Goal: Task Accomplishment & Management: Manage account settings

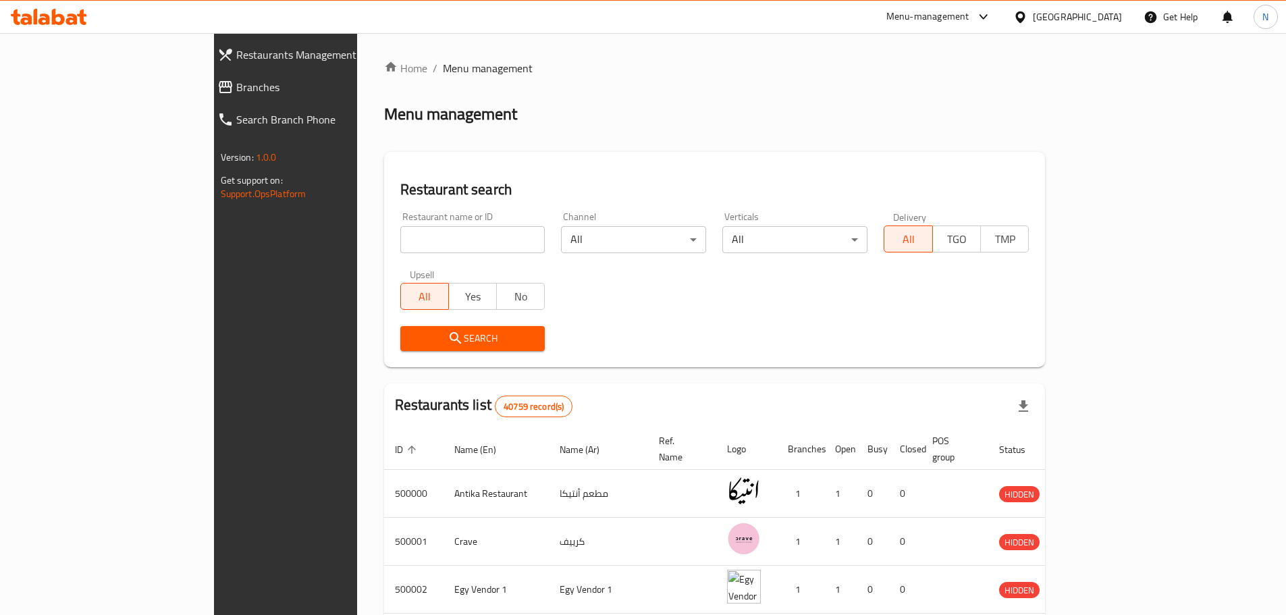
click at [236, 90] on span "Branches" at bounding box center [327, 87] width 182 height 16
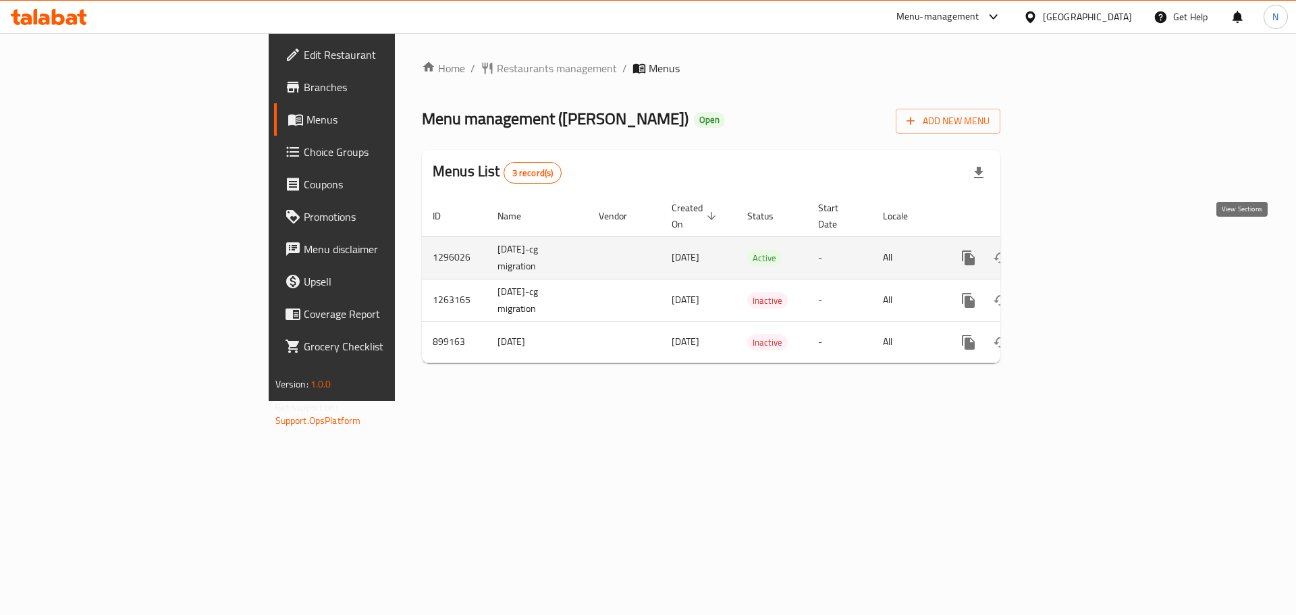
click at [1082, 252] on link "enhanced table" at bounding box center [1065, 258] width 32 height 32
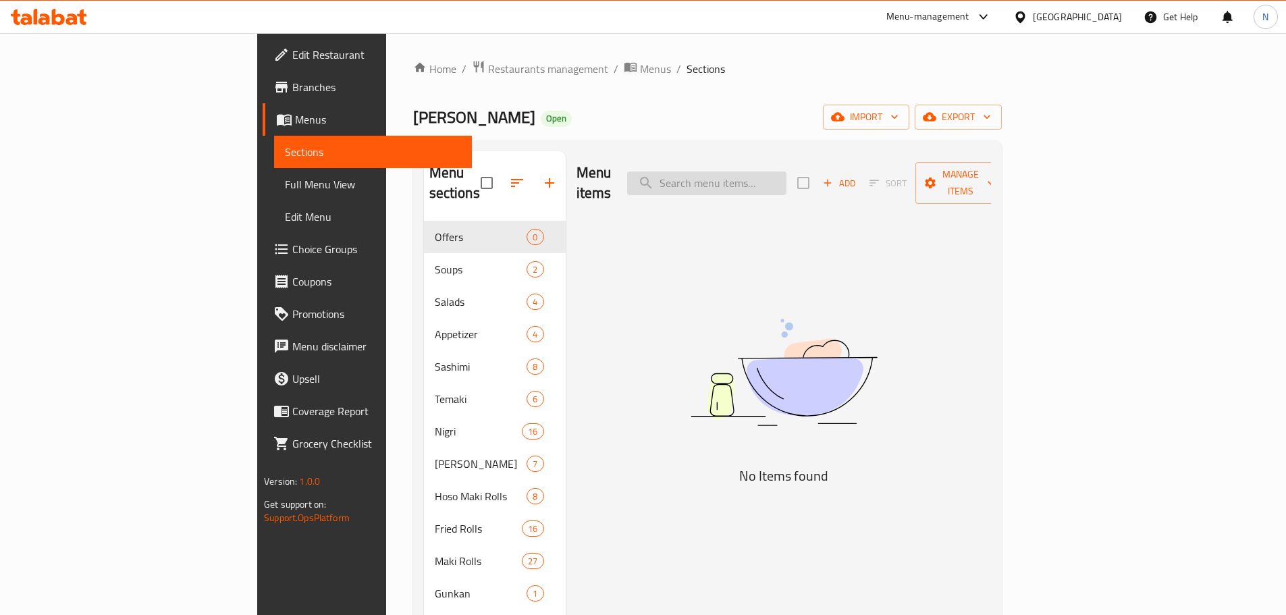
click at [786, 172] on input "search" at bounding box center [706, 183] width 159 height 24
paste input "Fried box 12 pcs"
type input "Fried box"
click at [285, 185] on span "Full Menu View" at bounding box center [373, 184] width 176 height 16
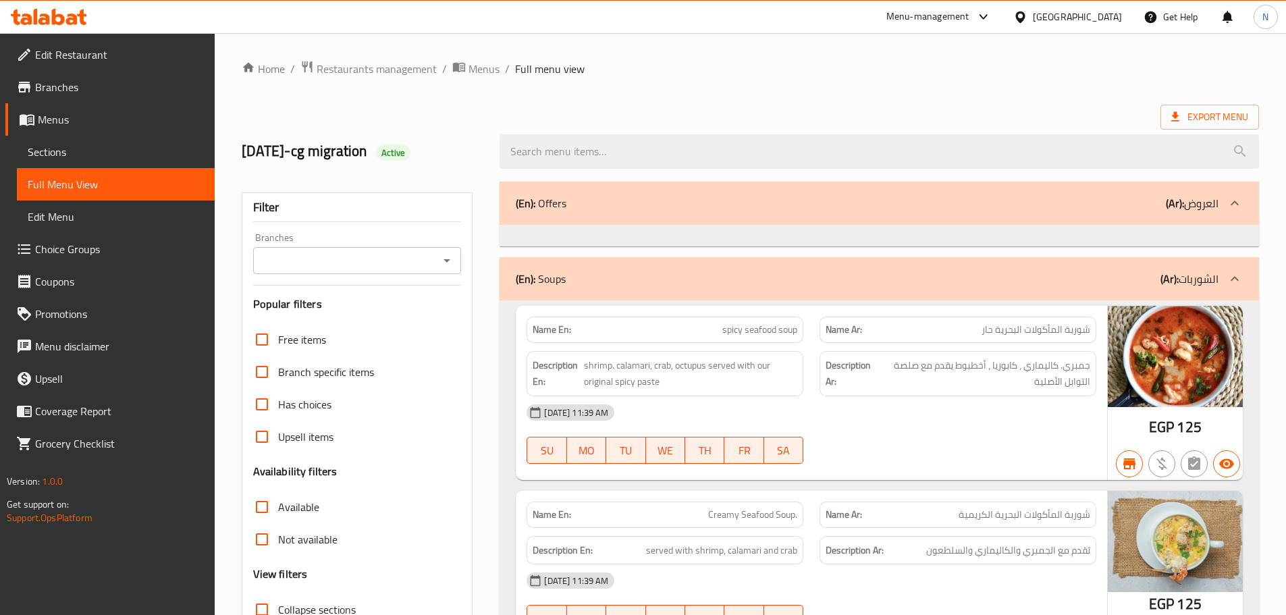
click at [883, 391] on div "Description Ar: جمبري. كاليماري ، كابوريا ، أخطبوط يقدم مع صلصة التوابل الأصلية" at bounding box center [957, 373] width 277 height 45
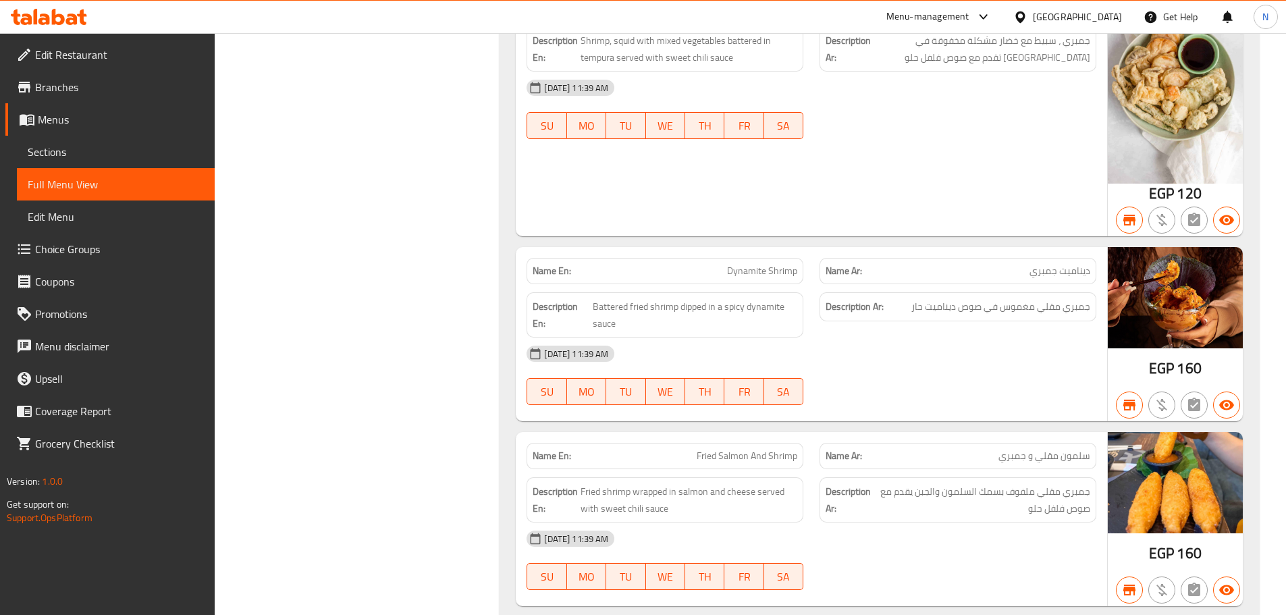
scroll to position [15388, 0]
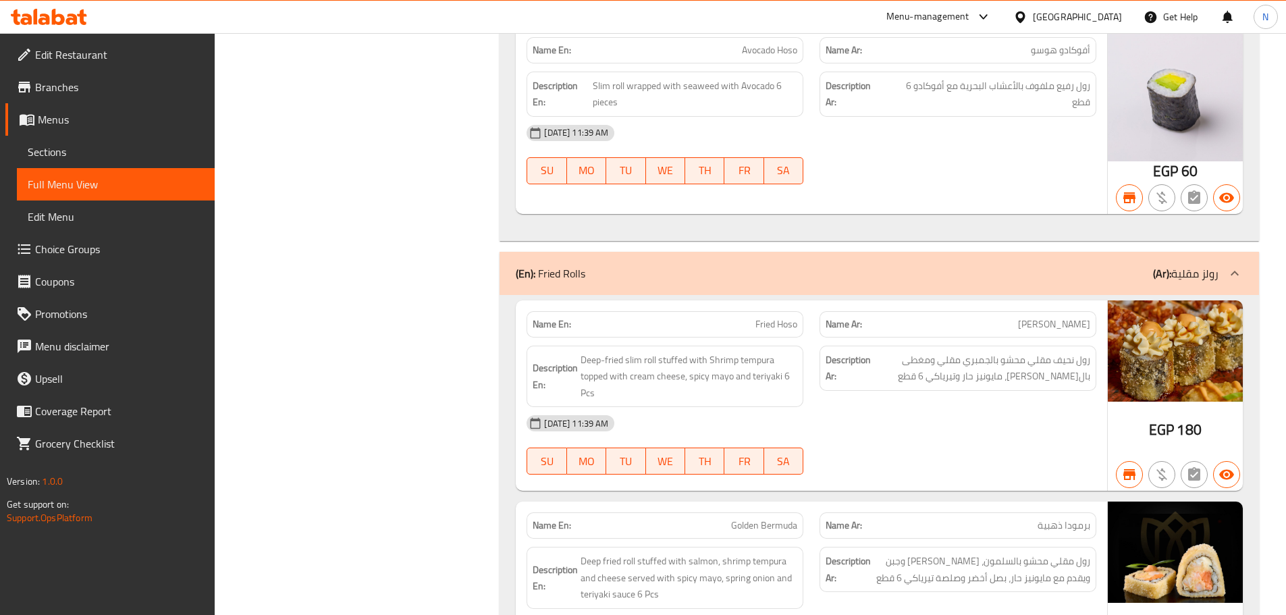
scroll to position [13638, 0]
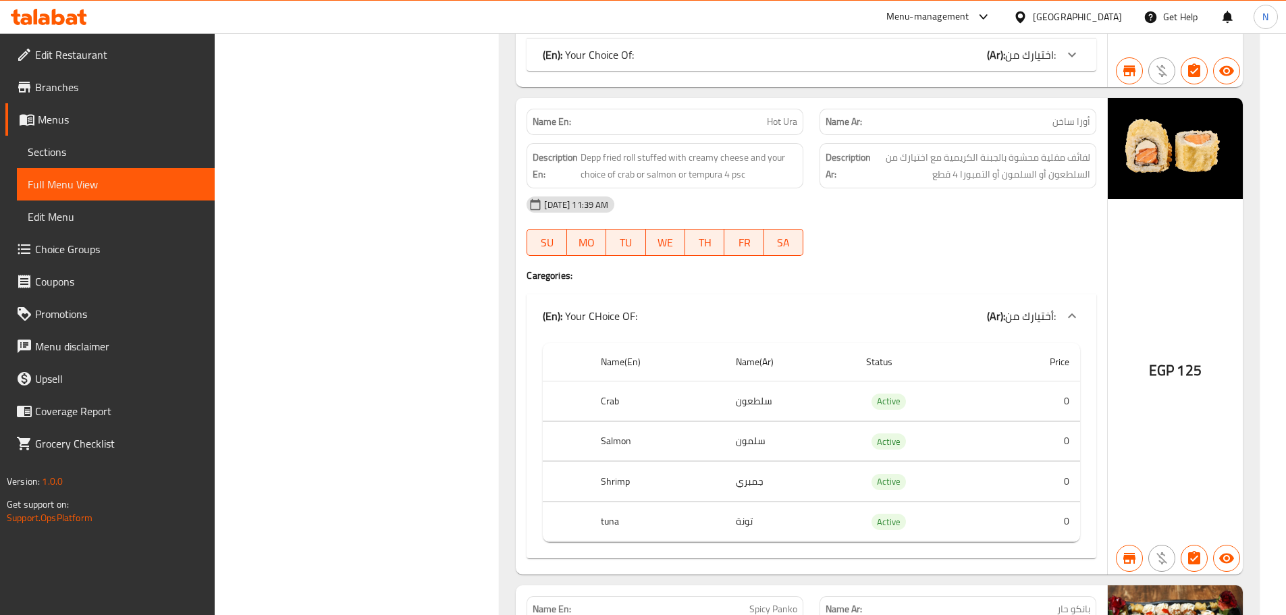
scroll to position [6911, 0]
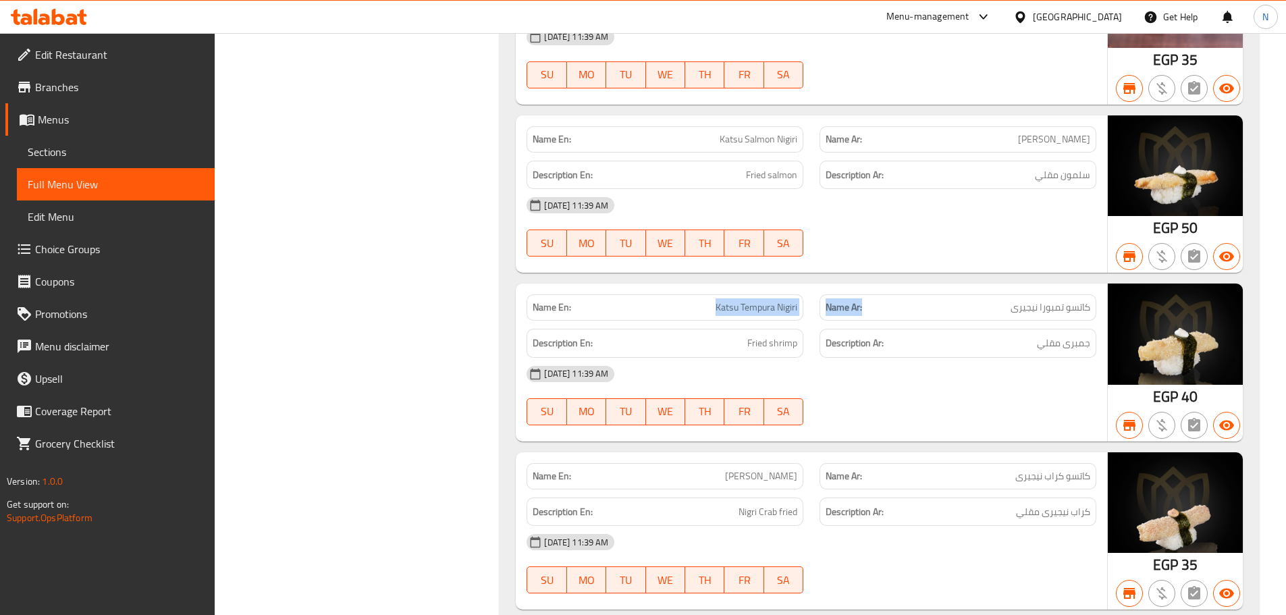
drag, startPoint x: 713, startPoint y: 309, endPoint x: 864, endPoint y: 320, distance: 151.5
click at [864, 320] on div "Name En: Katsu Tempura Nigiri Name Ar: كاتسو تمبورا نيجيرى" at bounding box center [811, 307] width 586 height 43
click at [912, 325] on div "Description Ar: جمبرى مقلي" at bounding box center [957, 343] width 293 height 45
click at [768, 304] on span "Katsu Tempura Nigiri" at bounding box center [756, 307] width 82 height 14
click at [795, 310] on span "Katsu Tempura Nigiri" at bounding box center [756, 307] width 82 height 14
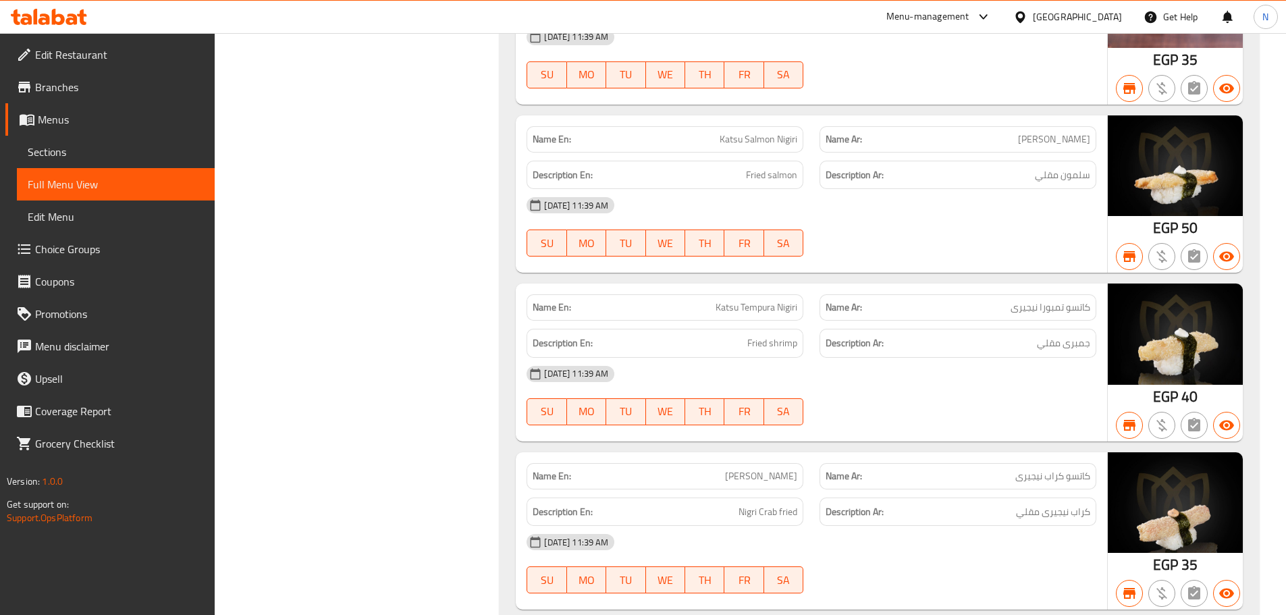
click at [765, 312] on span "Katsu Tempura Nigiri" at bounding box center [756, 307] width 82 height 14
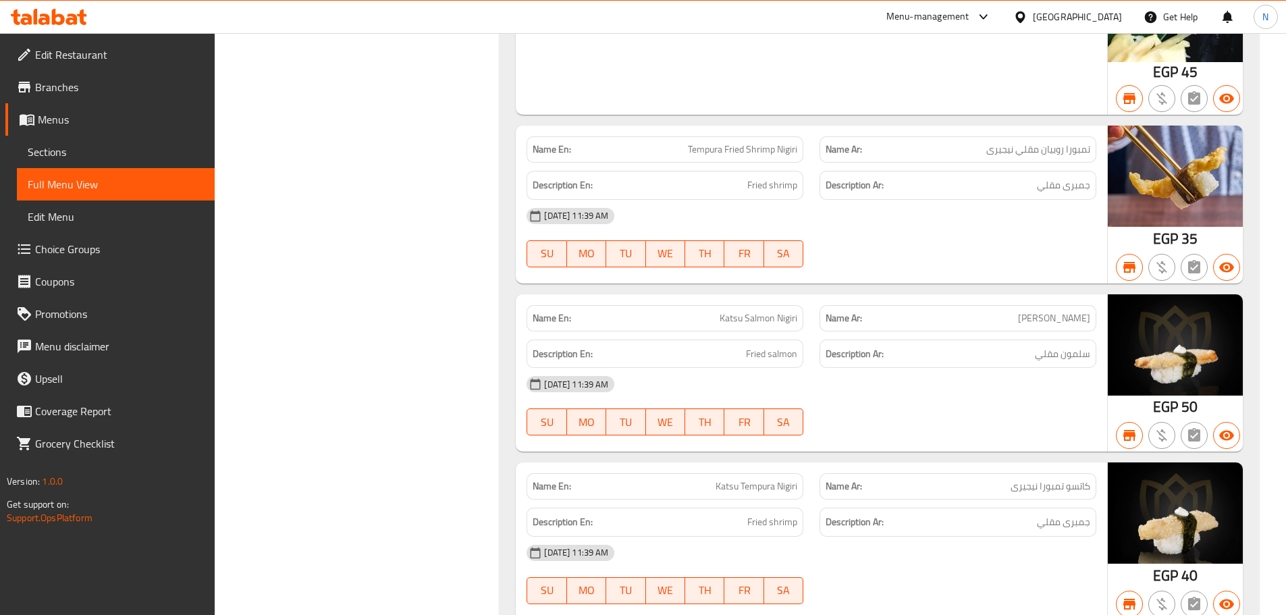
scroll to position [6813, 0]
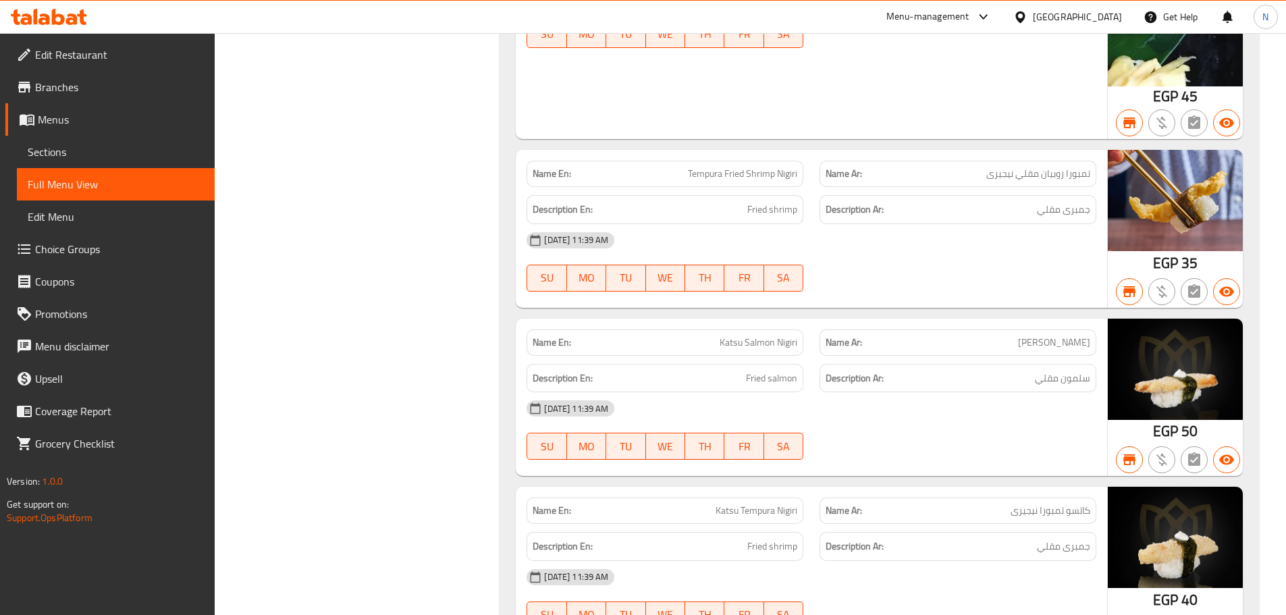
click at [707, 168] on span "Tempura Fried Shrimp Nigiri" at bounding box center [742, 174] width 109 height 14
click at [790, 507] on span "Katsu Tempura Nigiri" at bounding box center [756, 510] width 82 height 14
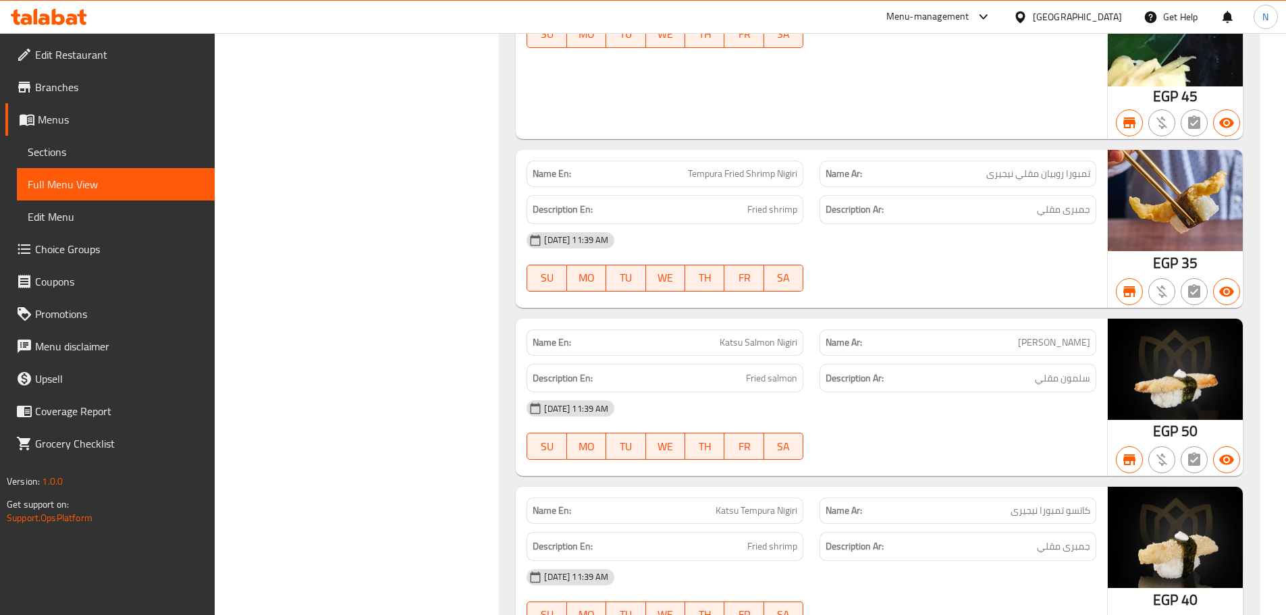
click at [741, 509] on span "Katsu Tempura Nigiri" at bounding box center [756, 510] width 82 height 14
drag, startPoint x: 742, startPoint y: 509, endPoint x: 798, endPoint y: 514, distance: 55.5
click at [823, 524] on div "Name En: Katsu Tempura Nigiri Name Ar: كاتسو تمبورا نيجيرى Description En: Frie…" at bounding box center [811, 566] width 591 height 158
click at [786, 511] on span "Katsu Tempura Nigiri" at bounding box center [756, 510] width 82 height 14
drag, startPoint x: 740, startPoint y: 510, endPoint x: 794, endPoint y: 511, distance: 54.0
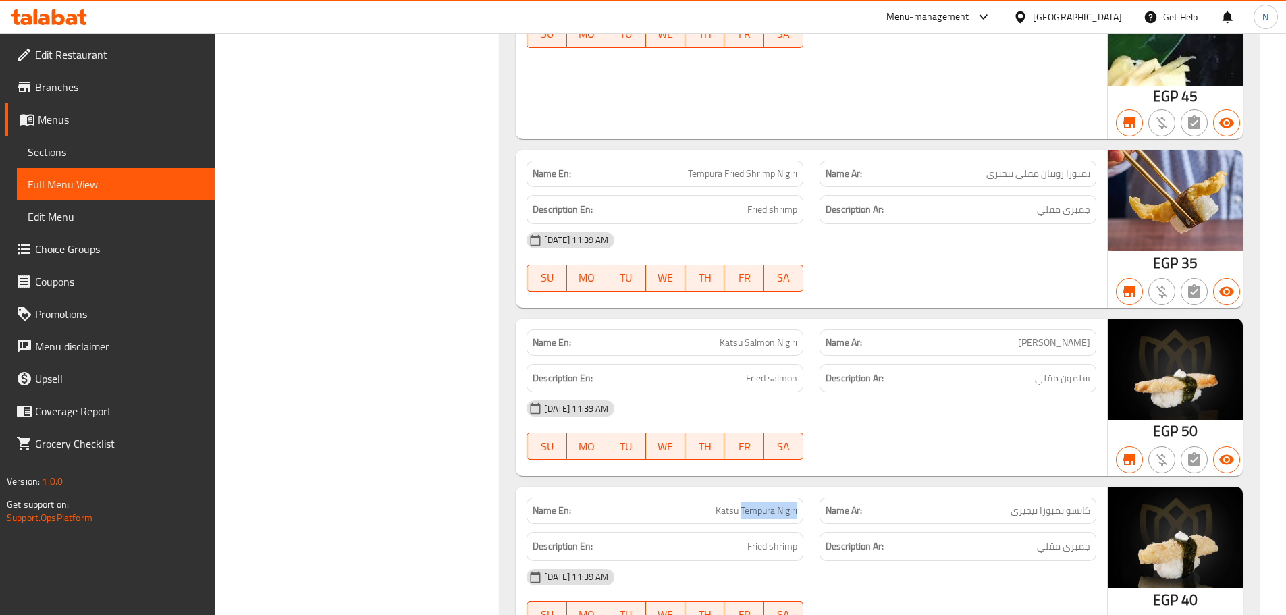
click at [800, 516] on div "Name En: Katsu Tempura Nigiri" at bounding box center [664, 510] width 277 height 26
drag, startPoint x: 682, startPoint y: 173, endPoint x: 799, endPoint y: 177, distance: 117.5
click at [799, 177] on div "Name En: Tempura Fried Shrimp Nigiri" at bounding box center [664, 174] width 277 height 26
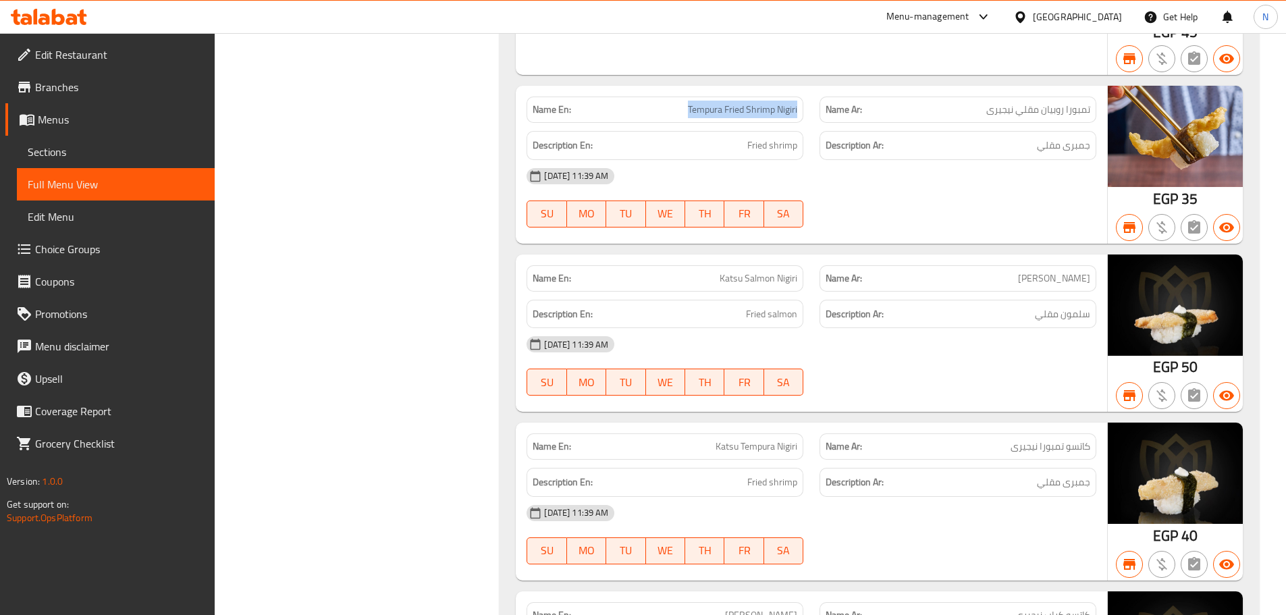
scroll to position [6881, 0]
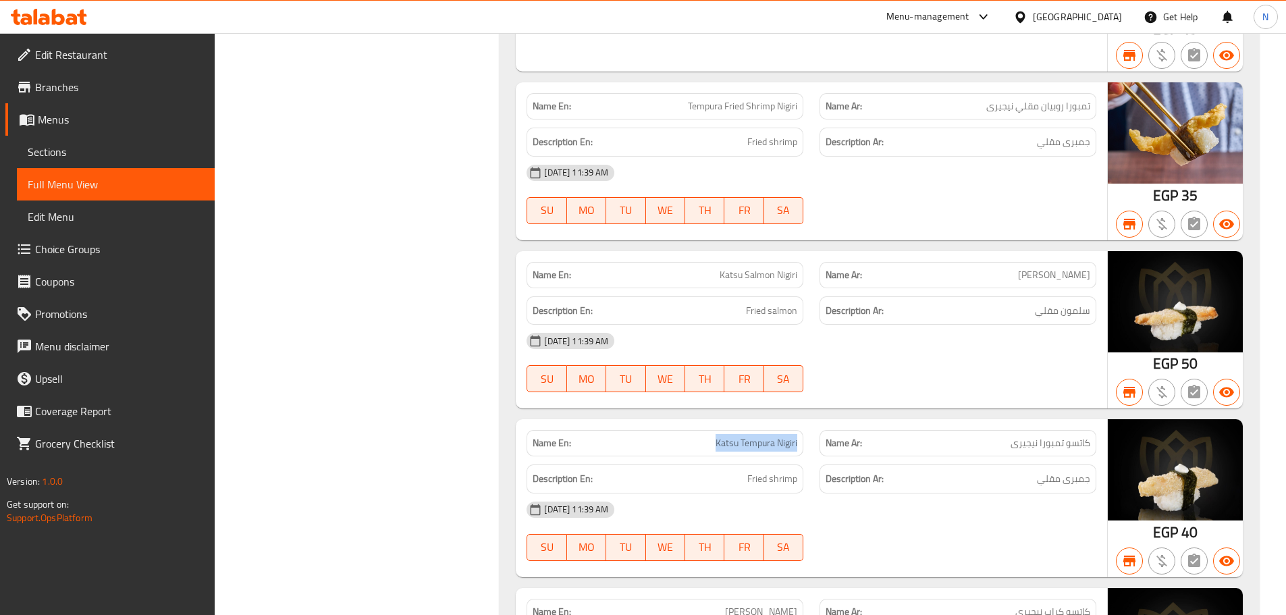
drag, startPoint x: 706, startPoint y: 443, endPoint x: 798, endPoint y: 450, distance: 92.7
click at [798, 450] on div "Name En: Katsu Tempura Nigiri" at bounding box center [664, 443] width 277 height 26
drag, startPoint x: 667, startPoint y: 105, endPoint x: 796, endPoint y: 106, distance: 128.9
click at [796, 106] on p "Name En: Tempura Fried Shrimp Nigiri" at bounding box center [664, 106] width 265 height 14
drag, startPoint x: 710, startPoint y: 441, endPoint x: 800, endPoint y: 443, distance: 90.5
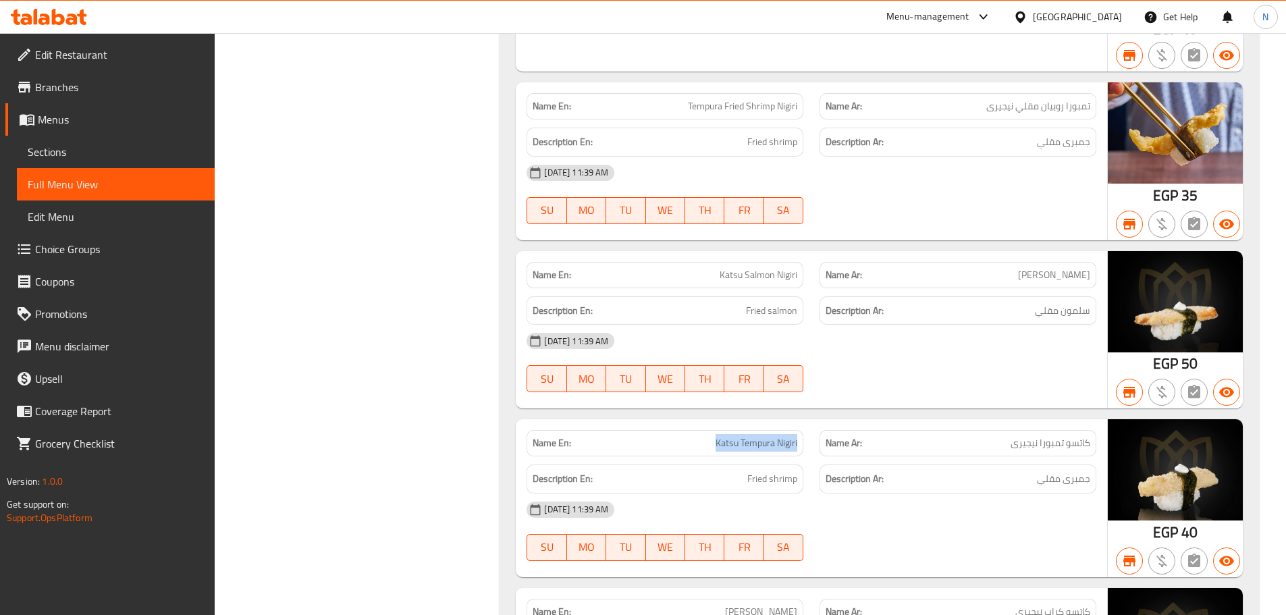
click at [800, 443] on div "Name En: Katsu Tempura Nigiri" at bounding box center [664, 443] width 277 height 26
drag, startPoint x: 672, startPoint y: 107, endPoint x: 825, endPoint y: 105, distance: 153.2
click at [825, 105] on div "Name En: Tempura Fried Shrimp Nigiri Name Ar: تمبورا روبيان مقلي نيجيرى" at bounding box center [811, 106] width 586 height 43
click at [831, 424] on div "Name En: Katsu Tempura Nigiri Name Ar: كاتسو تمبورا نيجيرى" at bounding box center [811, 443] width 586 height 43
click at [710, 94] on div "Name En: Tempura Fried Shrimp Nigiri" at bounding box center [664, 106] width 277 height 26
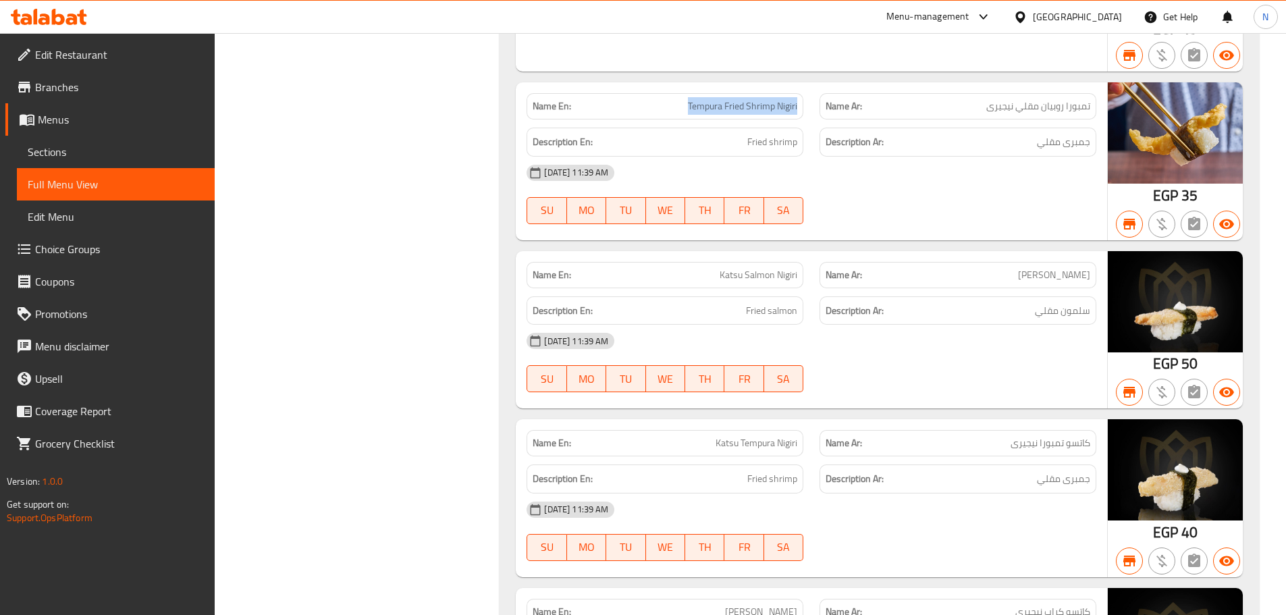
drag, startPoint x: 679, startPoint y: 105, endPoint x: 801, endPoint y: 99, distance: 122.3
click at [801, 99] on div "Name En: Tempura Fried Shrimp Nigiri" at bounding box center [664, 106] width 277 height 26
click at [773, 450] on span "Katsu Tempura Nigiri" at bounding box center [756, 443] width 82 height 14
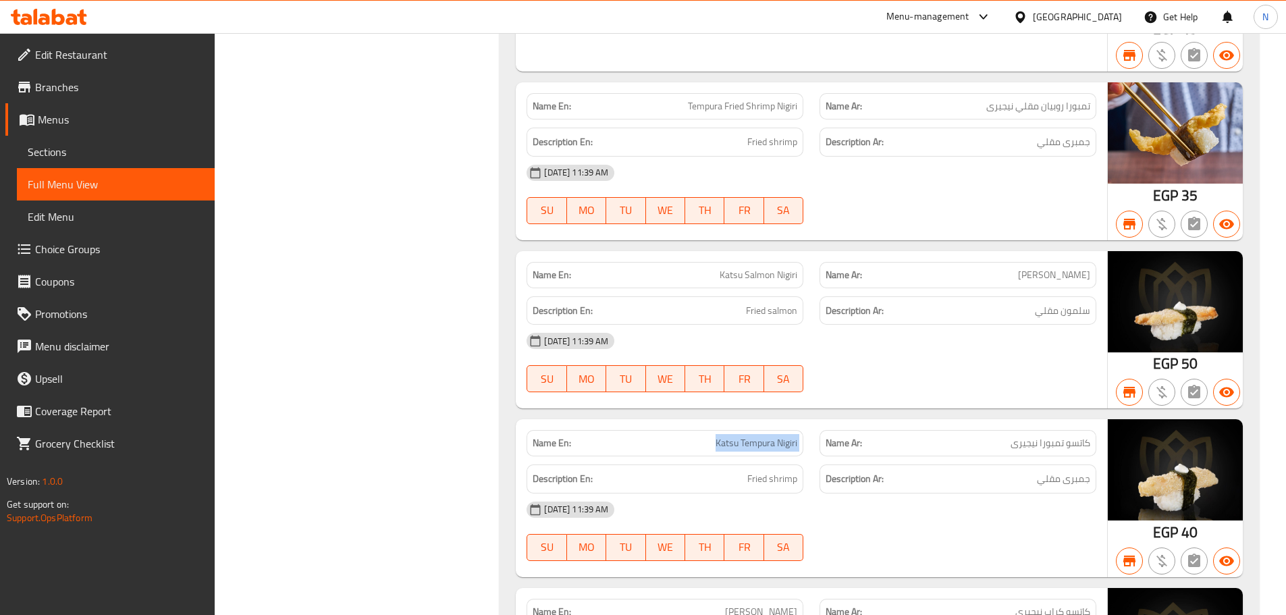
copy span "Katsu Tempura Nigiri"
click at [771, 112] on span "Tempura Fried Shrimp Nigiri" at bounding box center [742, 106] width 109 height 14
click at [771, 111] on span "Tempura Fried Shrimp Nigiri" at bounding box center [742, 106] width 109 height 14
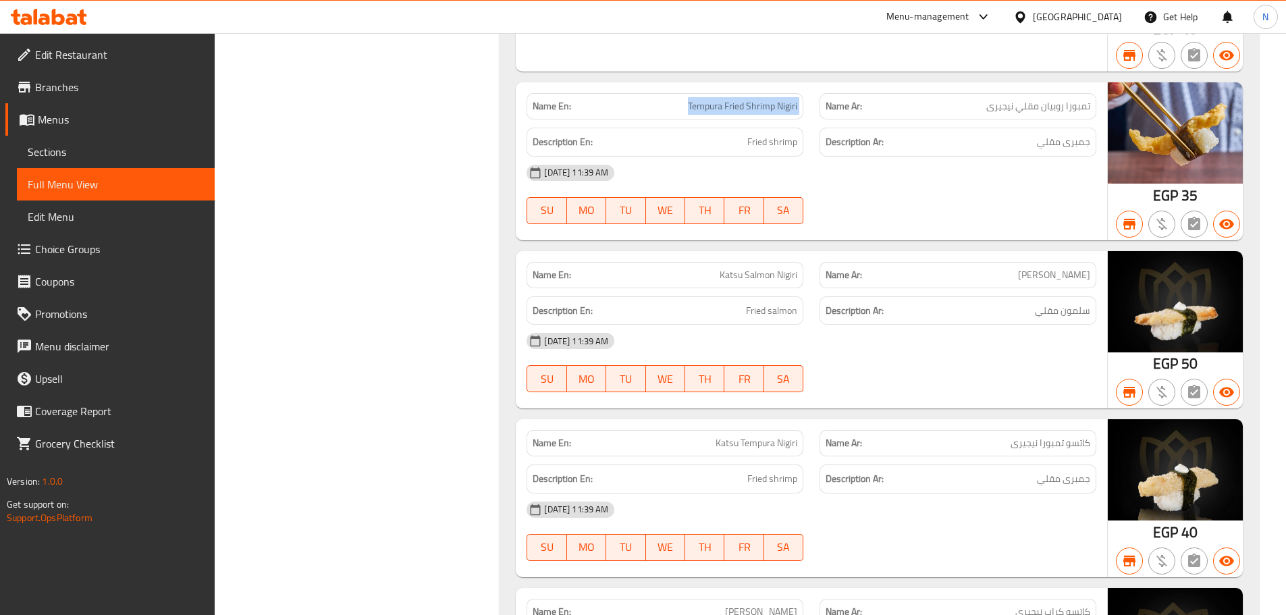
copy span "Tempura Fried Shrimp Nigiri"
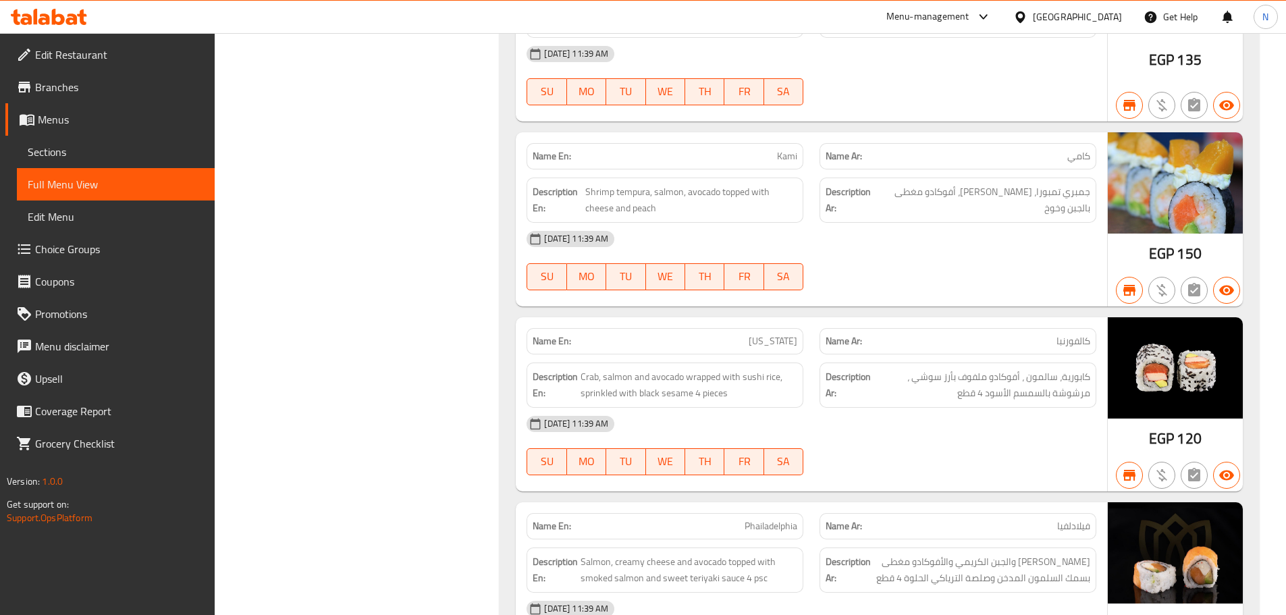
scroll to position [5059, 0]
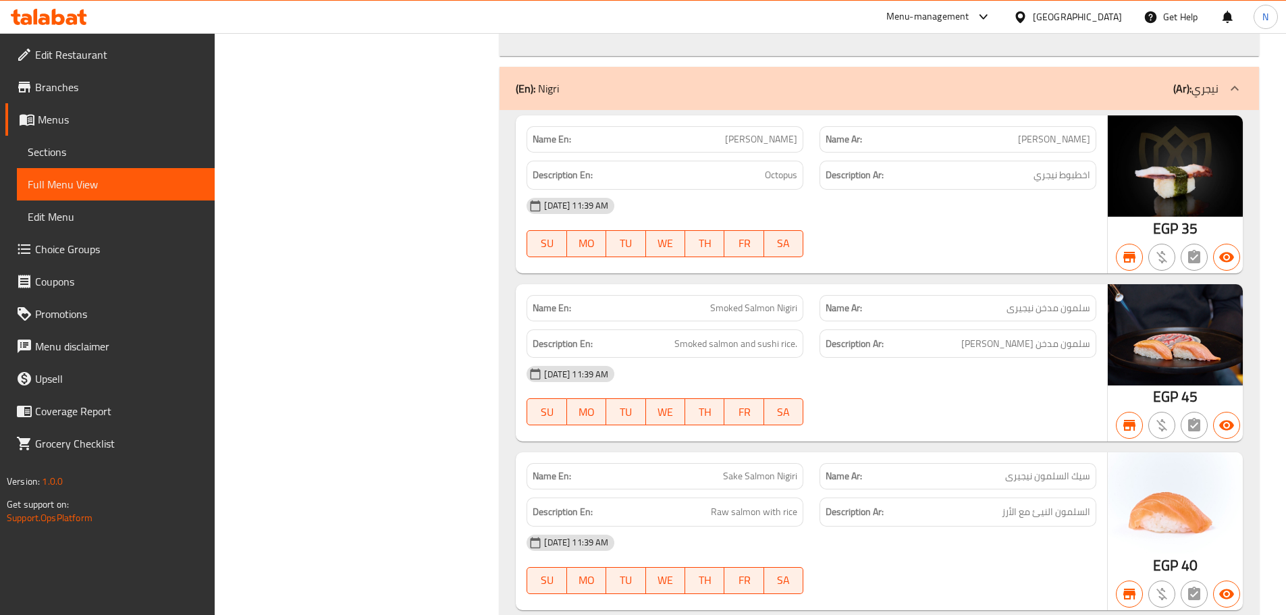
copy span "Smoked Salmon Nigiri"
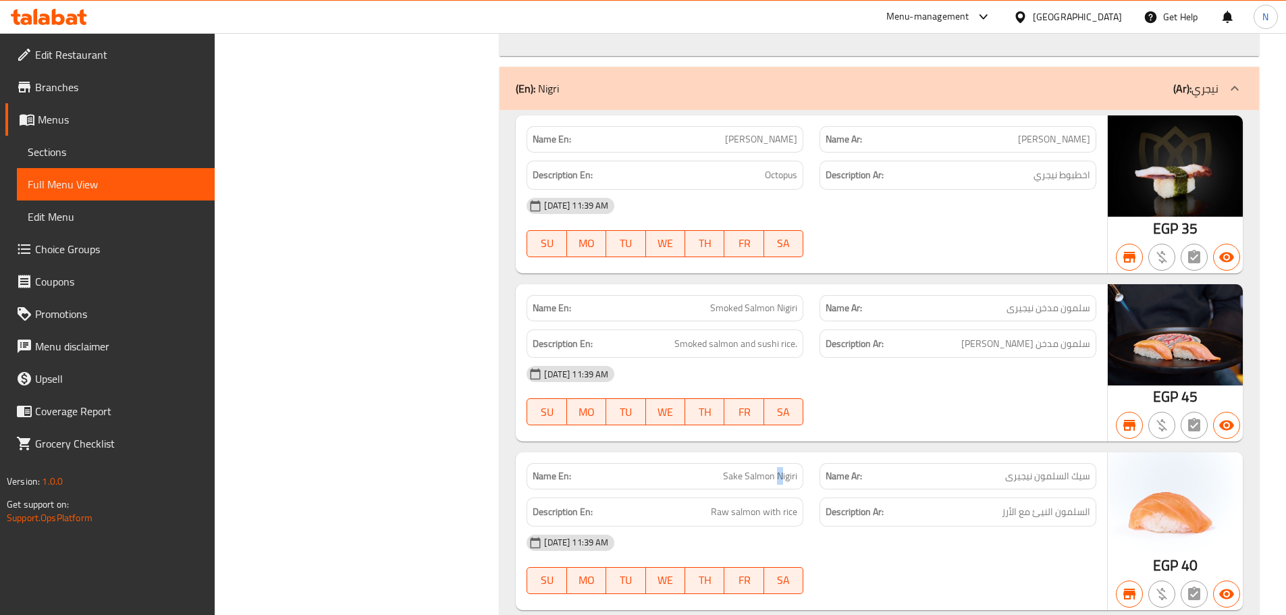
copy span "Sake Salmon Nigiri"
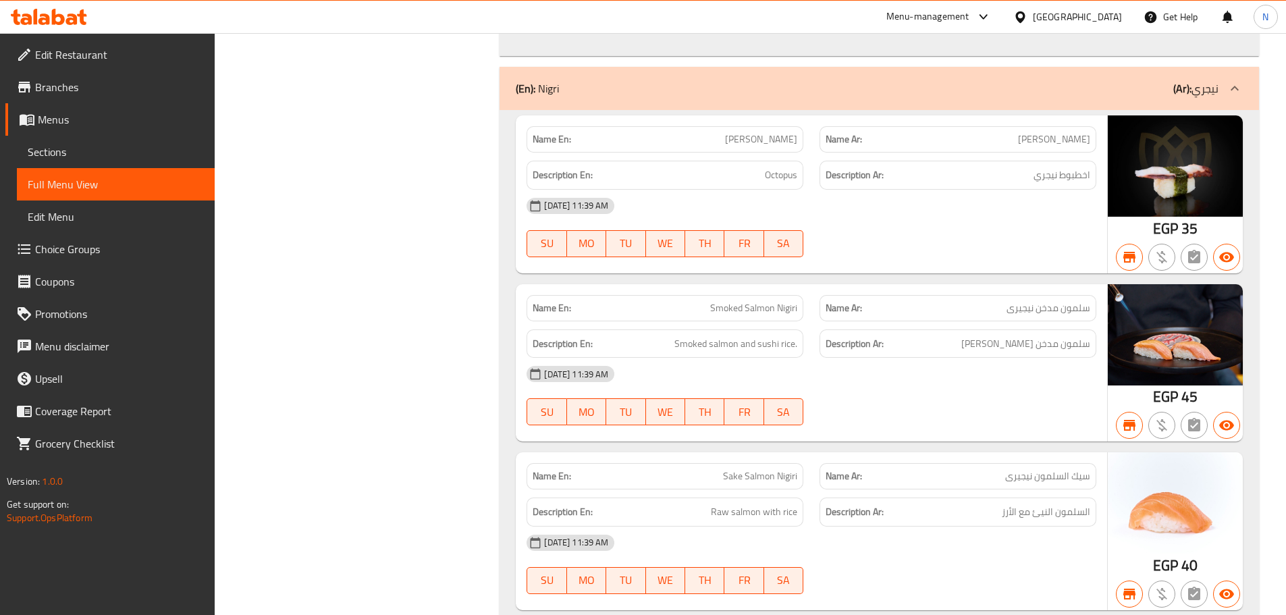
drag, startPoint x: 428, startPoint y: 245, endPoint x: 439, endPoint y: 249, distance: 11.5
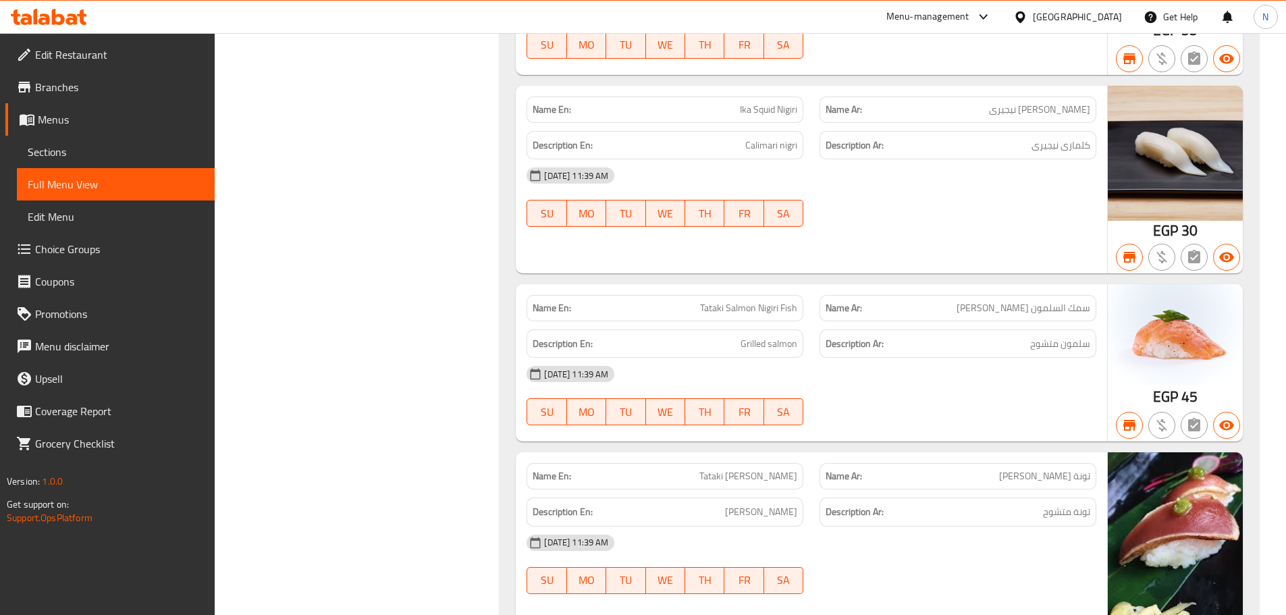
click at [754, 304] on span "Tataki Salmon Nigiri Fish" at bounding box center [748, 308] width 97 height 14
copy span "Tataki Salmon Nigiri Fish"
drag, startPoint x: 506, startPoint y: 351, endPoint x: 881, endPoint y: 240, distance: 390.7
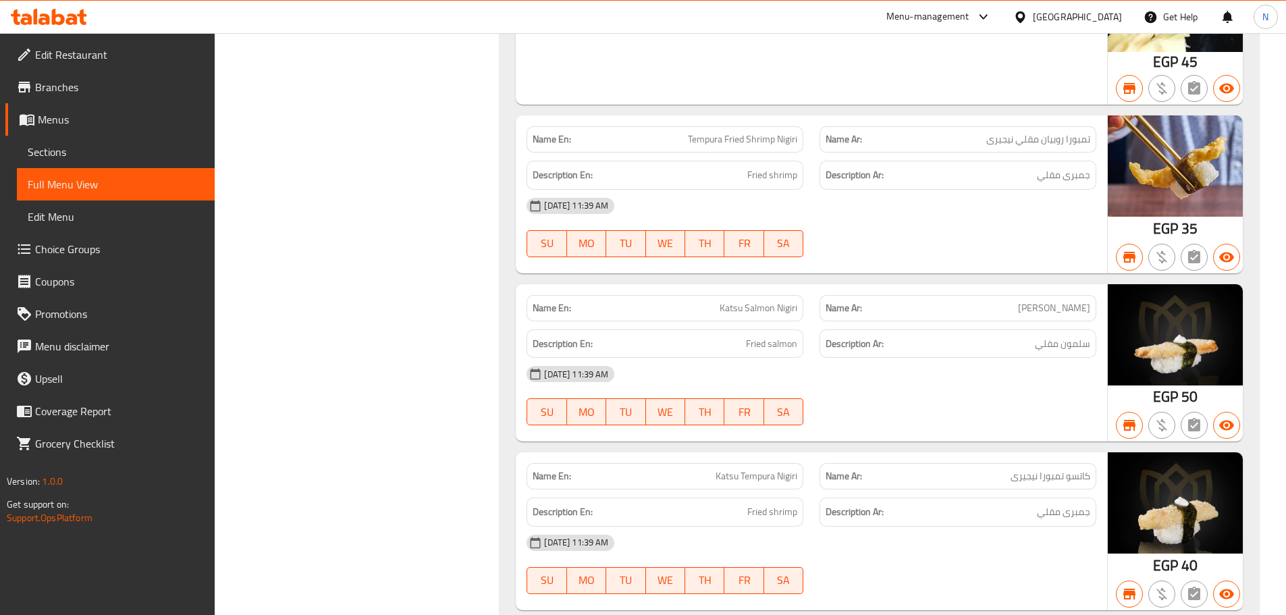
click at [775, 310] on span "Katsu Salmon Nigiri" at bounding box center [758, 308] width 78 height 14
copy span "Katsu Salmon Nigiri"
drag, startPoint x: 369, startPoint y: 296, endPoint x: 900, endPoint y: 278, distance: 530.7
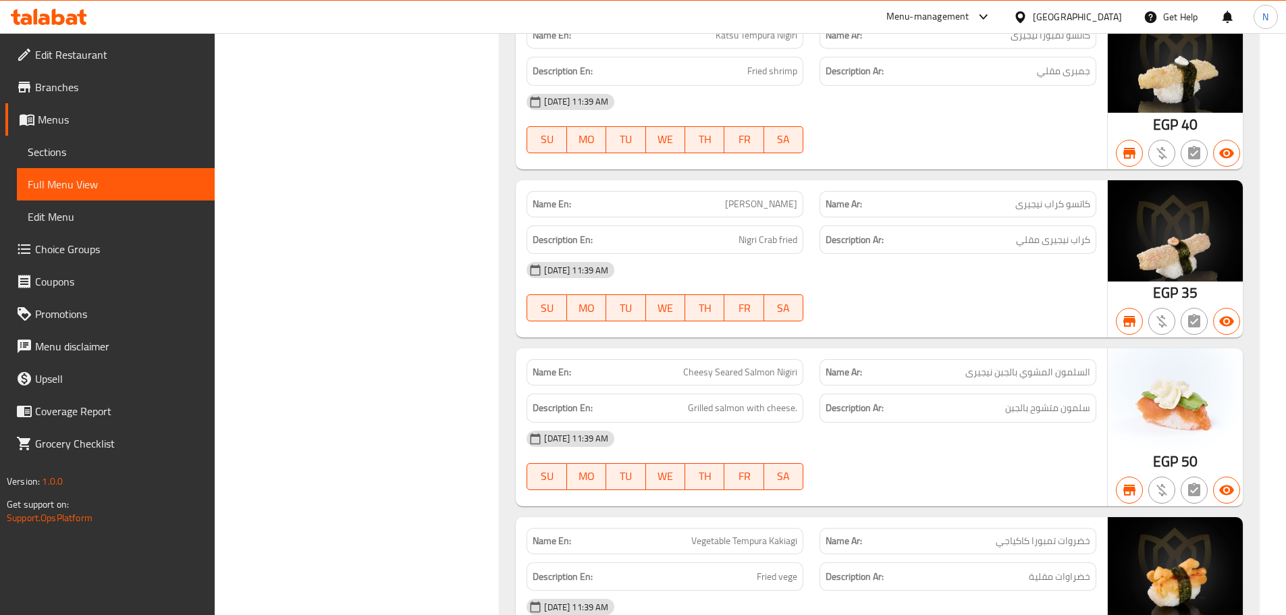
scroll to position [7320, 0]
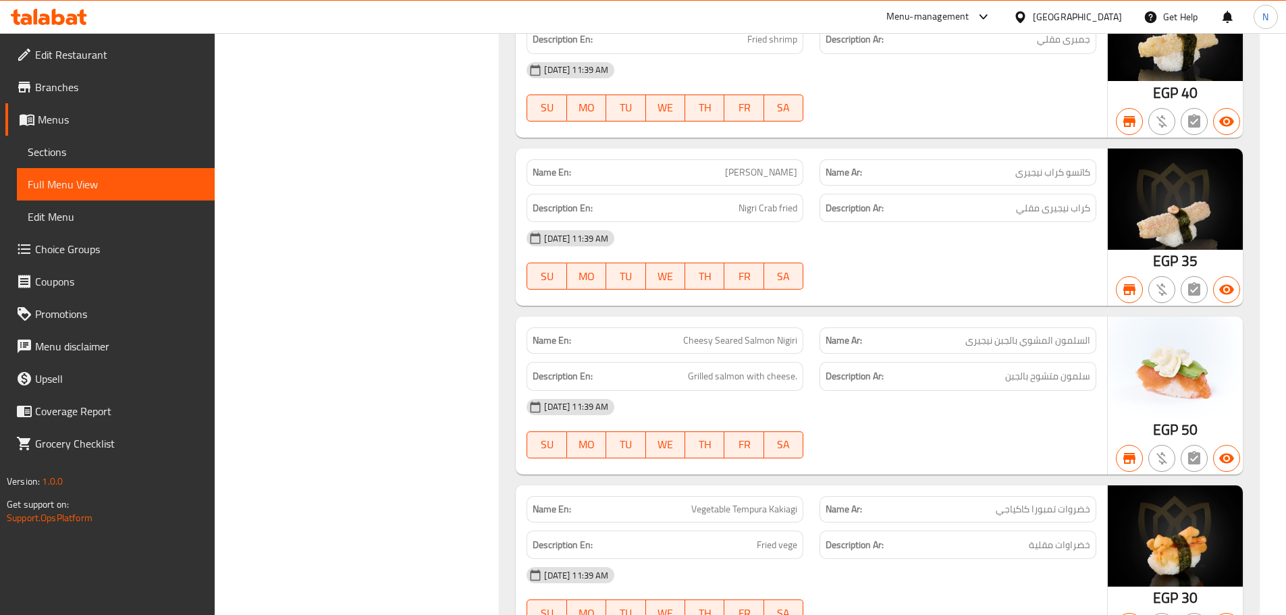
click at [789, 347] on span "Cheesy Seared Salmon Nigiri" at bounding box center [740, 340] width 114 height 14
click at [788, 347] on span "Cheesy Seared Salmon Nigiri" at bounding box center [740, 340] width 114 height 14
copy span "Cheesy Seared Salmon Nigiri"
drag, startPoint x: 481, startPoint y: 364, endPoint x: 539, endPoint y: 356, distance: 57.9
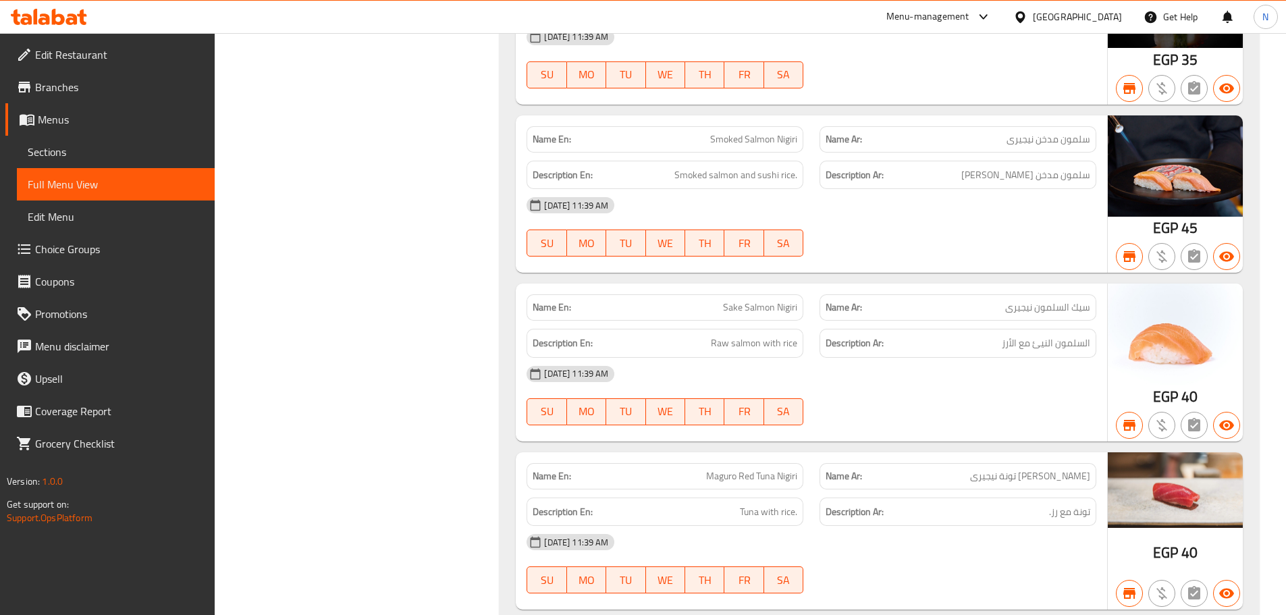
scroll to position [19919, 0]
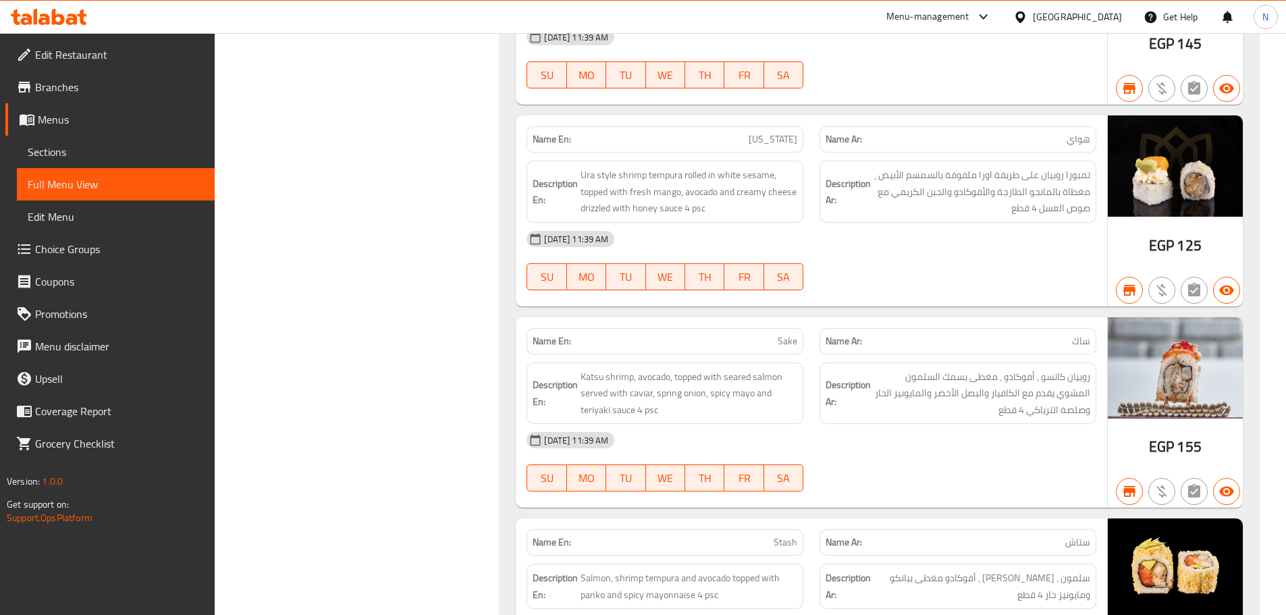
click at [757, 263] on button "FR" at bounding box center [743, 276] width 39 height 27
type button "5"
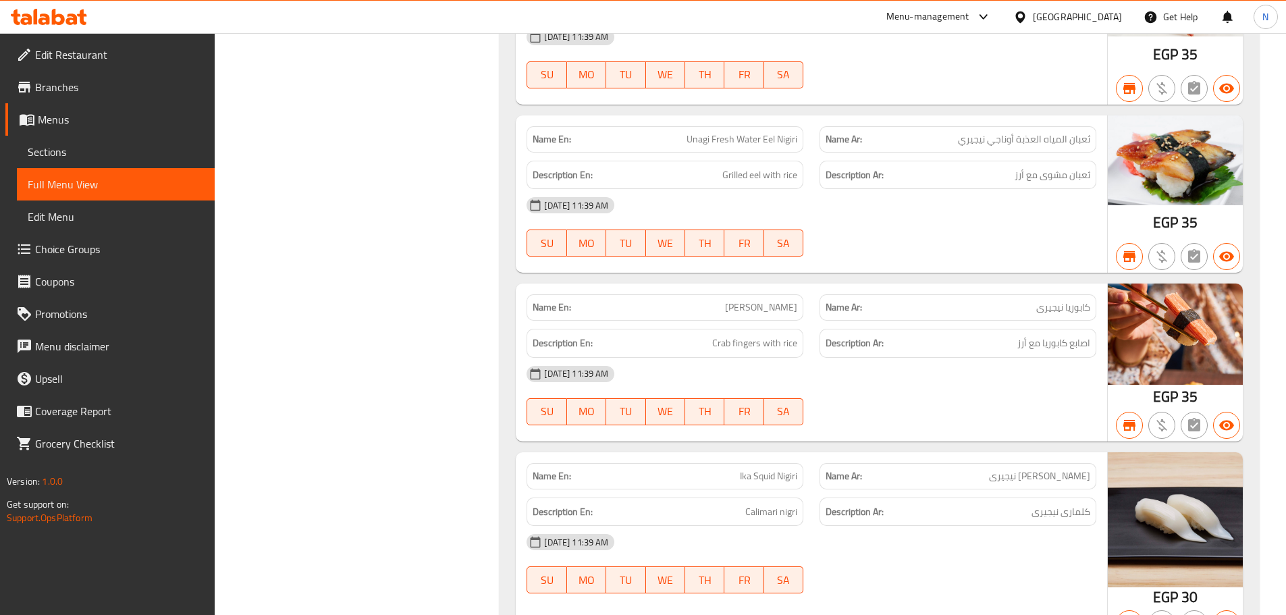
scroll to position [7184, 0]
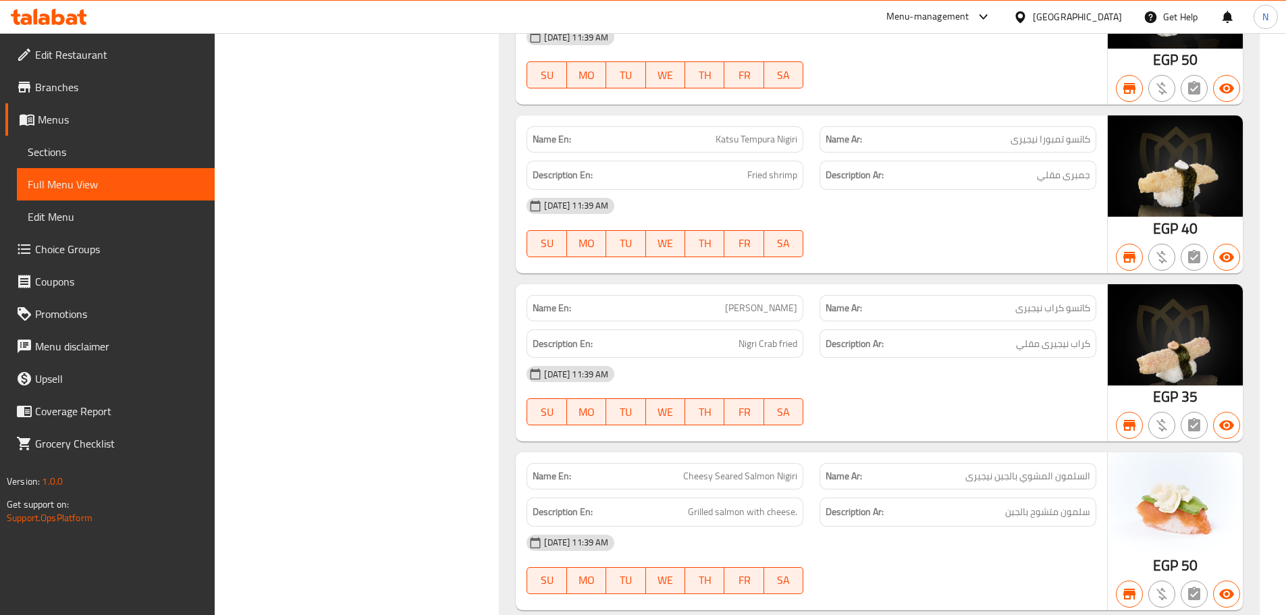
click at [763, 311] on span "Katsu Crab Nigiri" at bounding box center [761, 308] width 72 height 14
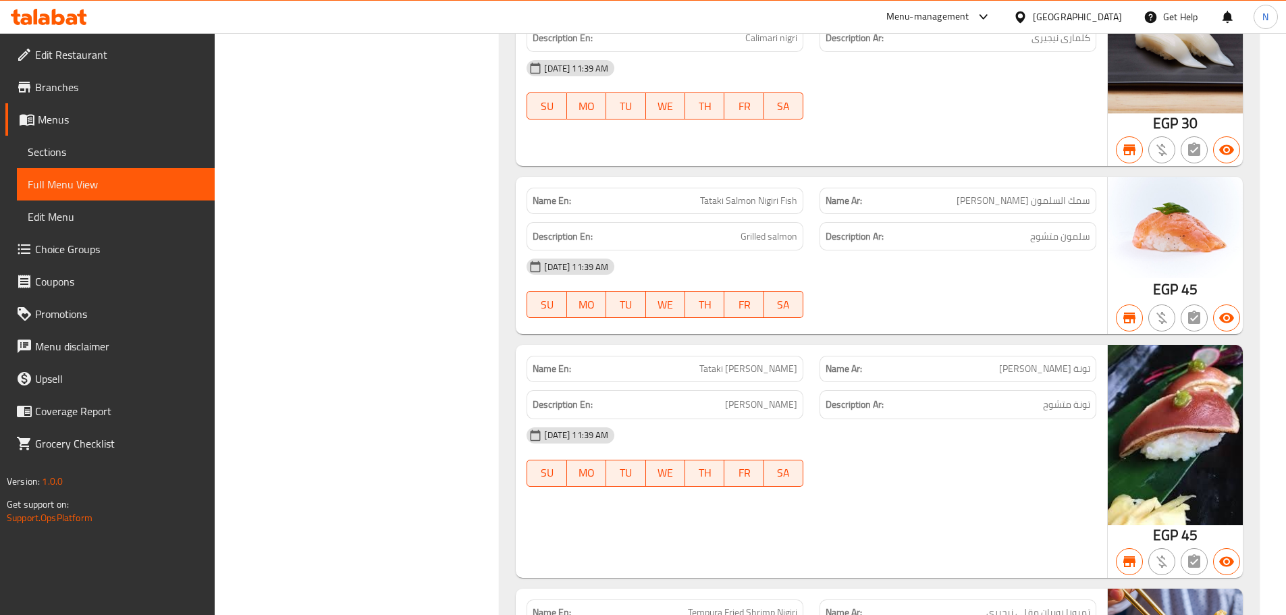
scroll to position [5901, 0]
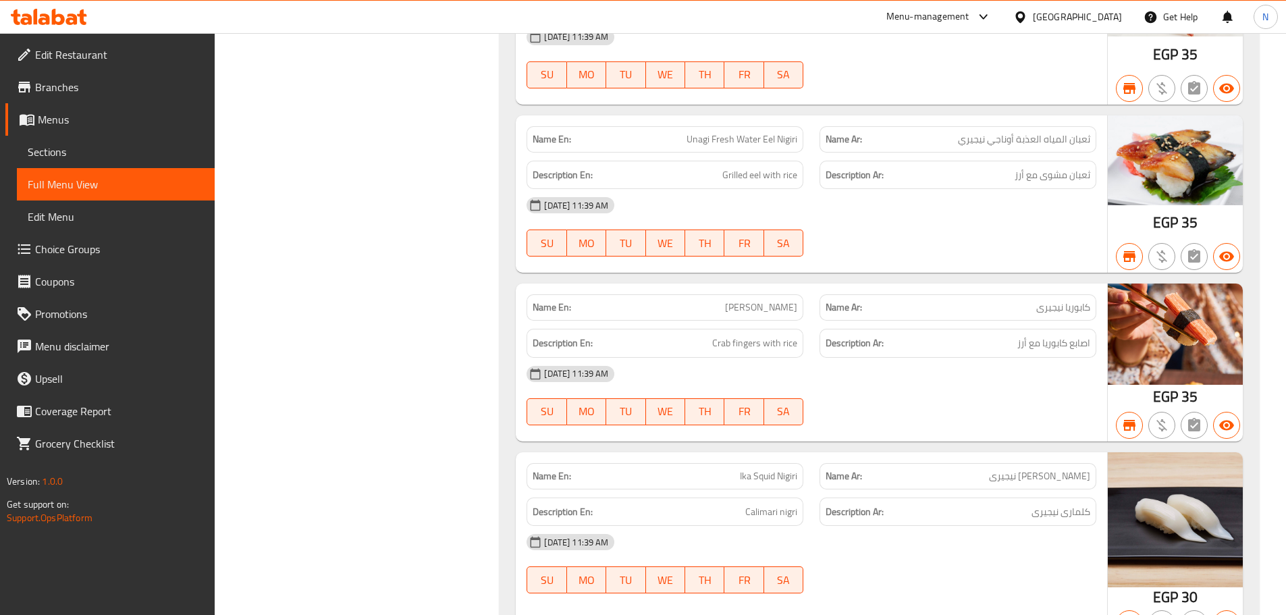
drag, startPoint x: 453, startPoint y: 424, endPoint x: 634, endPoint y: 536, distance: 213.3
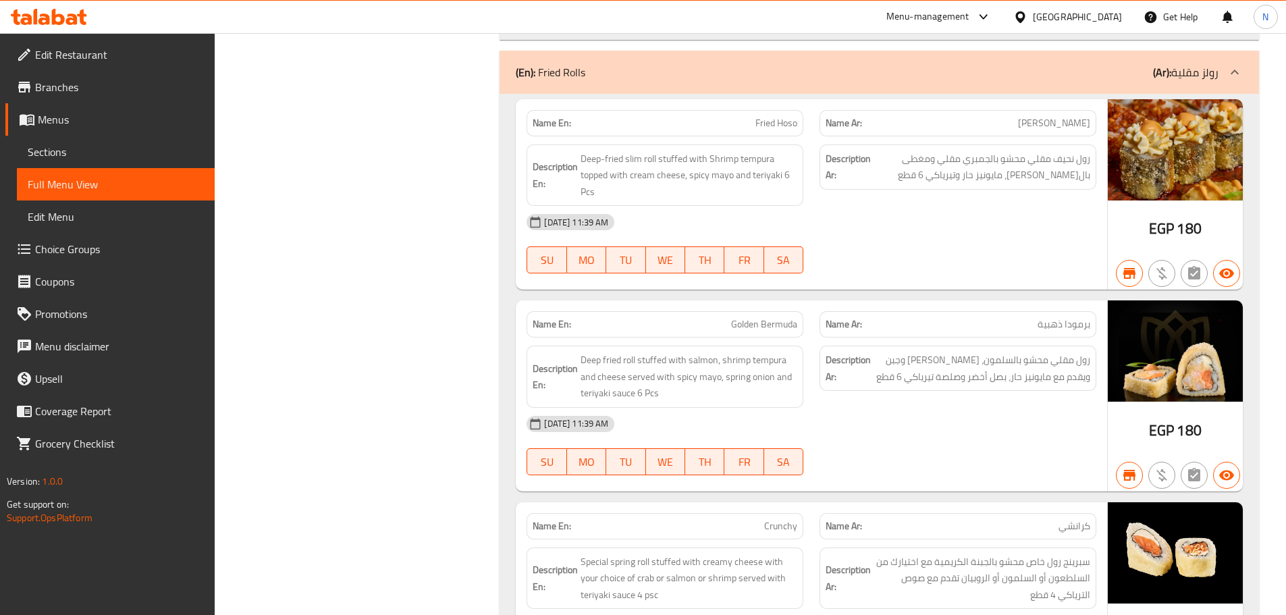
copy span "Golden Bermuda"
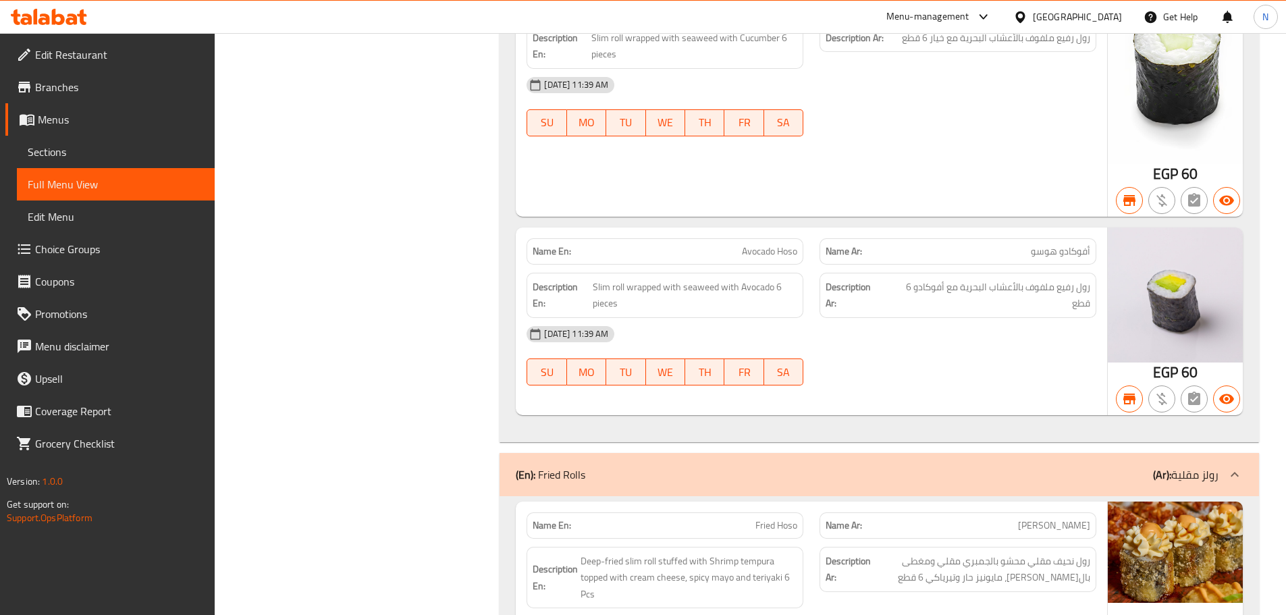
scroll to position [7184, 0]
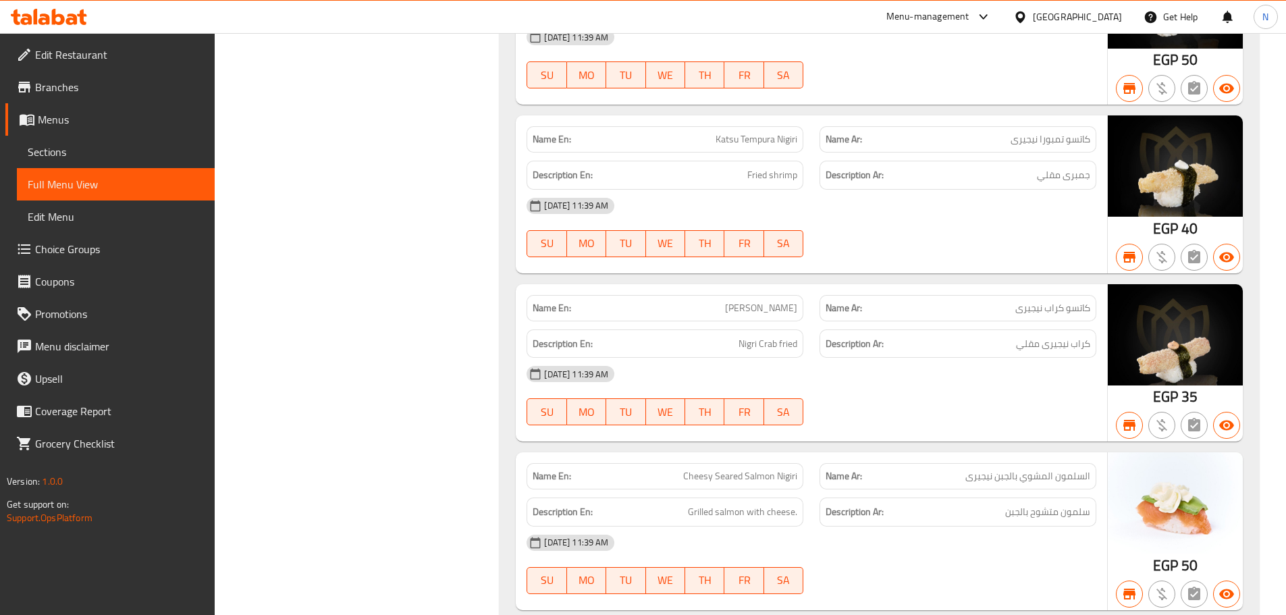
click at [773, 310] on span "Katsu Crab Nigiri" at bounding box center [761, 308] width 72 height 14
copy span "Katsu Crab Nigiri"
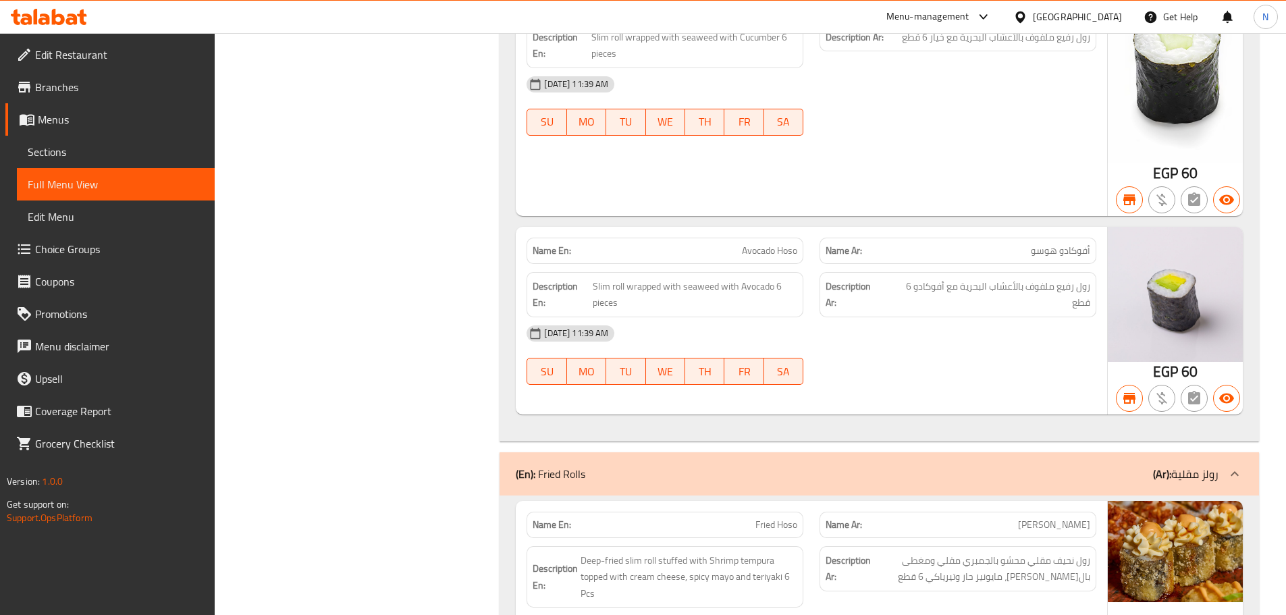
scroll to position [11144, 0]
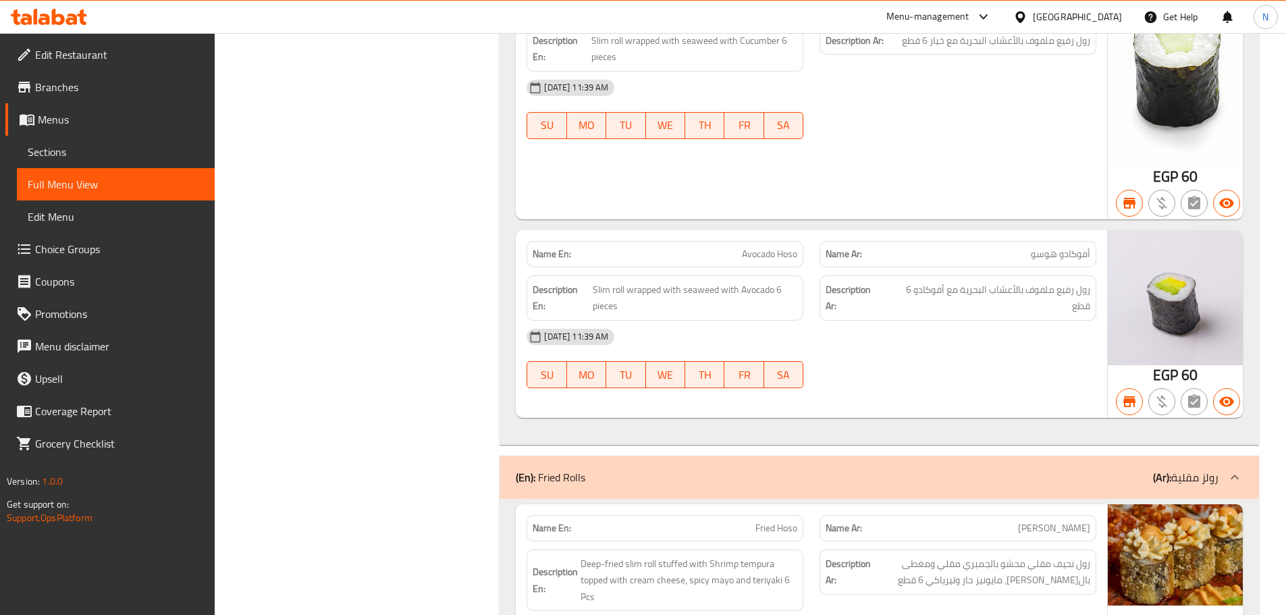
drag, startPoint x: 92, startPoint y: 153, endPoint x: 228, endPoint y: 173, distance: 137.1
click at [92, 153] on span "Sections" at bounding box center [116, 152] width 176 height 16
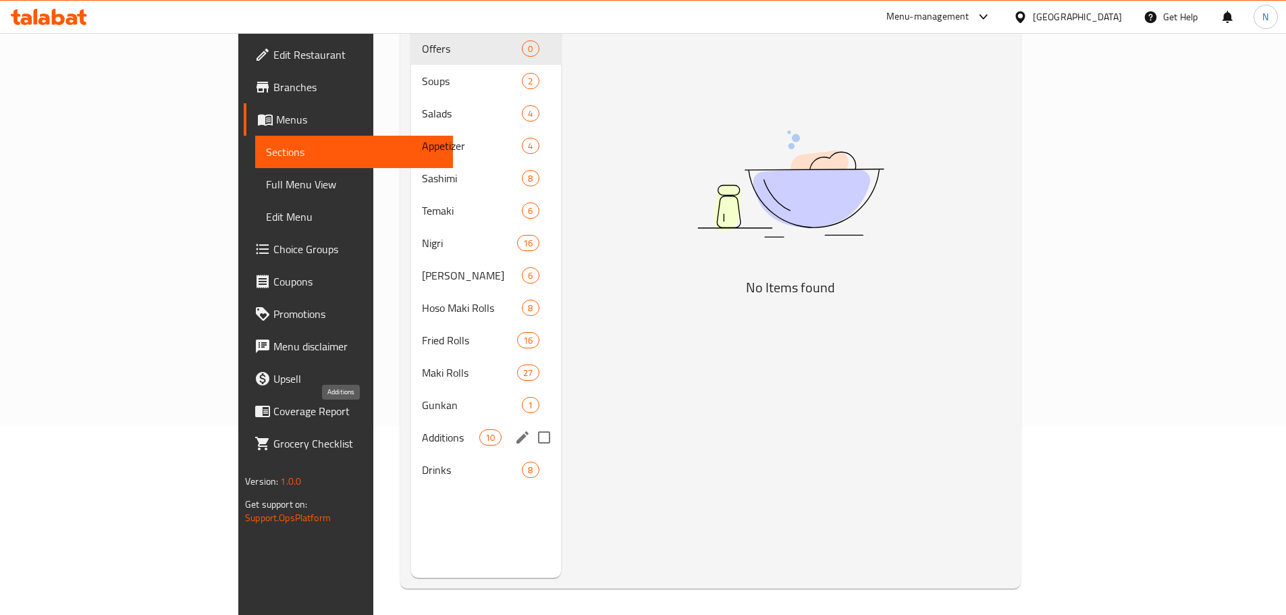
scroll to position [189, 0]
click at [422, 429] on span "Additions" at bounding box center [450, 437] width 57 height 16
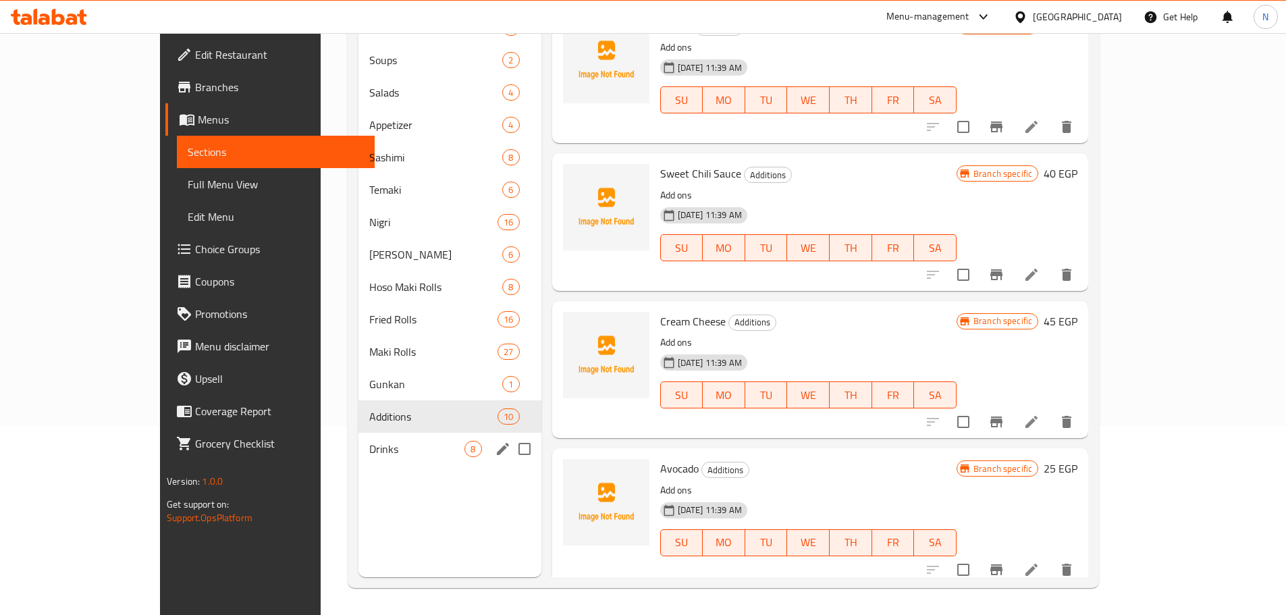
click at [369, 443] on span "Drinks" at bounding box center [416, 449] width 95 height 16
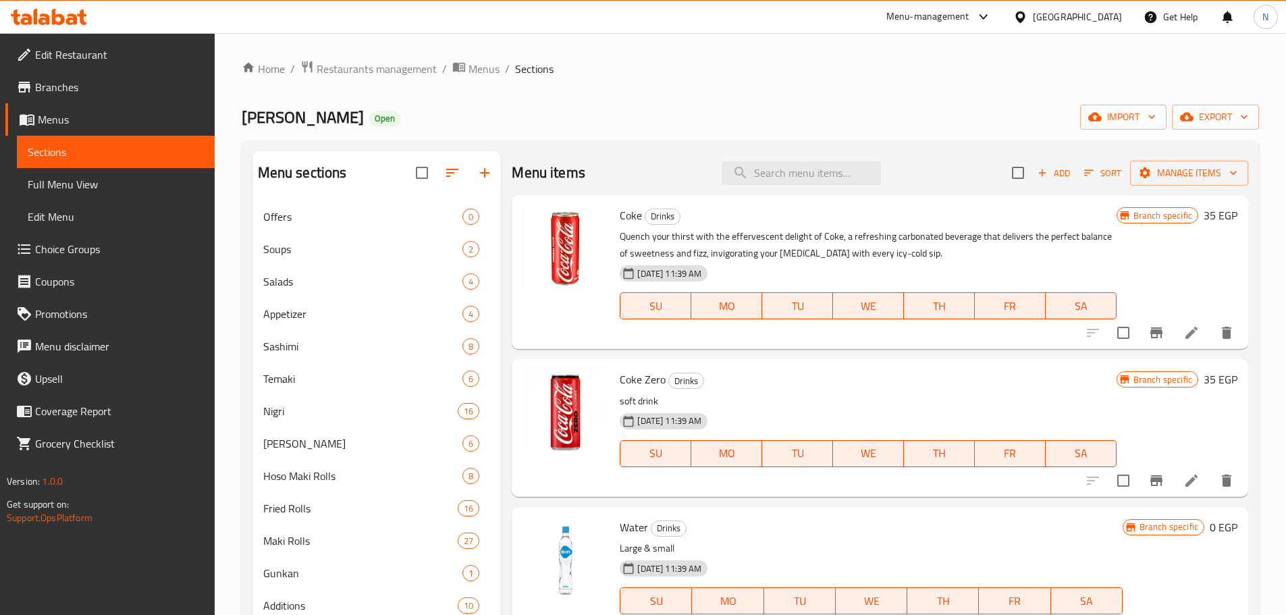
click at [781, 230] on p "Quench your thirst with the effervescent delight of Coke, a refreshing carbonat…" at bounding box center [867, 245] width 496 height 34
click at [786, 178] on input "search" at bounding box center [800, 173] width 159 height 24
click at [871, 74] on ol "Home / Restaurants management / Menus / Sections" at bounding box center [750, 69] width 1017 height 18
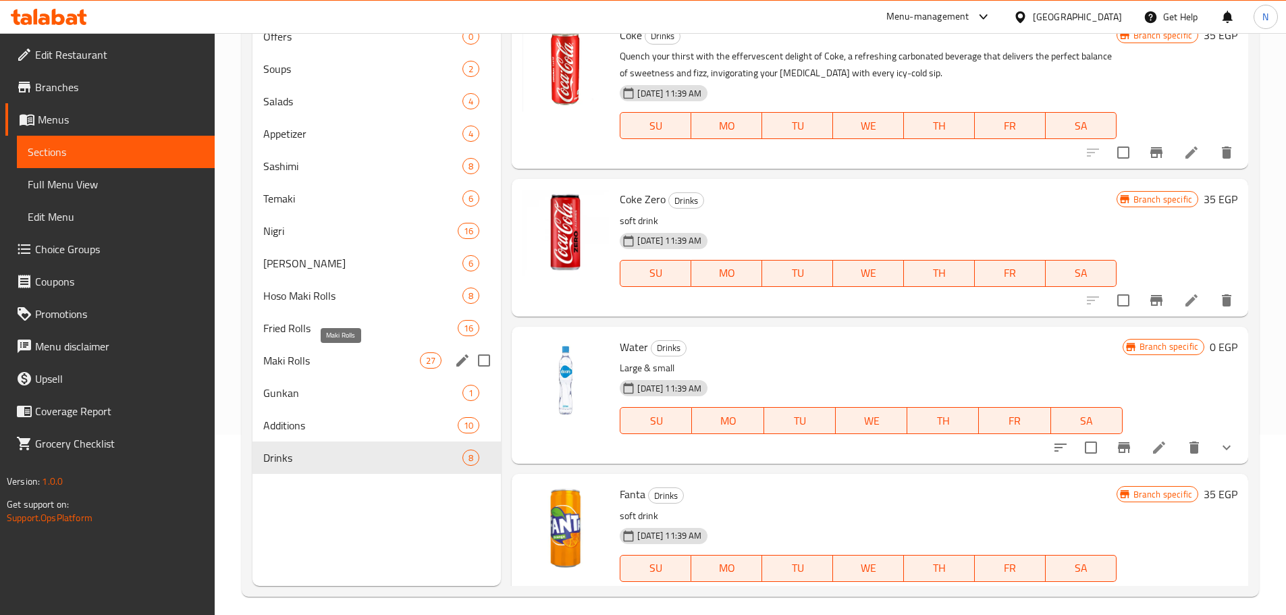
scroll to position [189, 0]
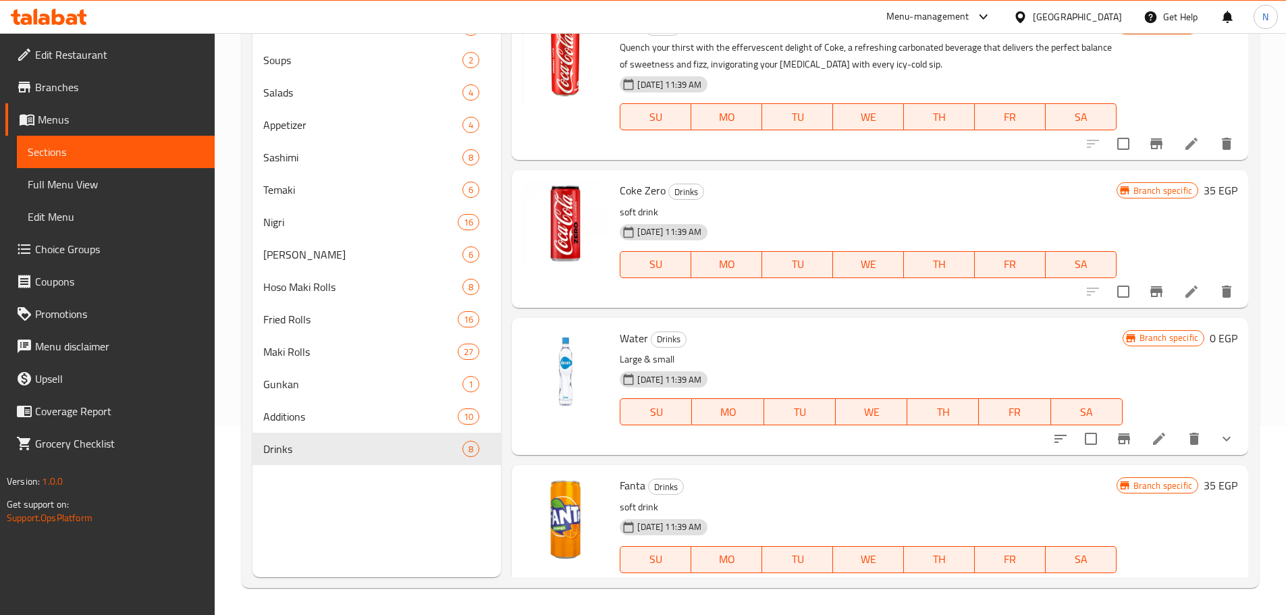
click at [227, 398] on div "Home / Restaurants management / Menus / Sections Joia Sushi Open import export …" at bounding box center [750, 229] width 1071 height 771
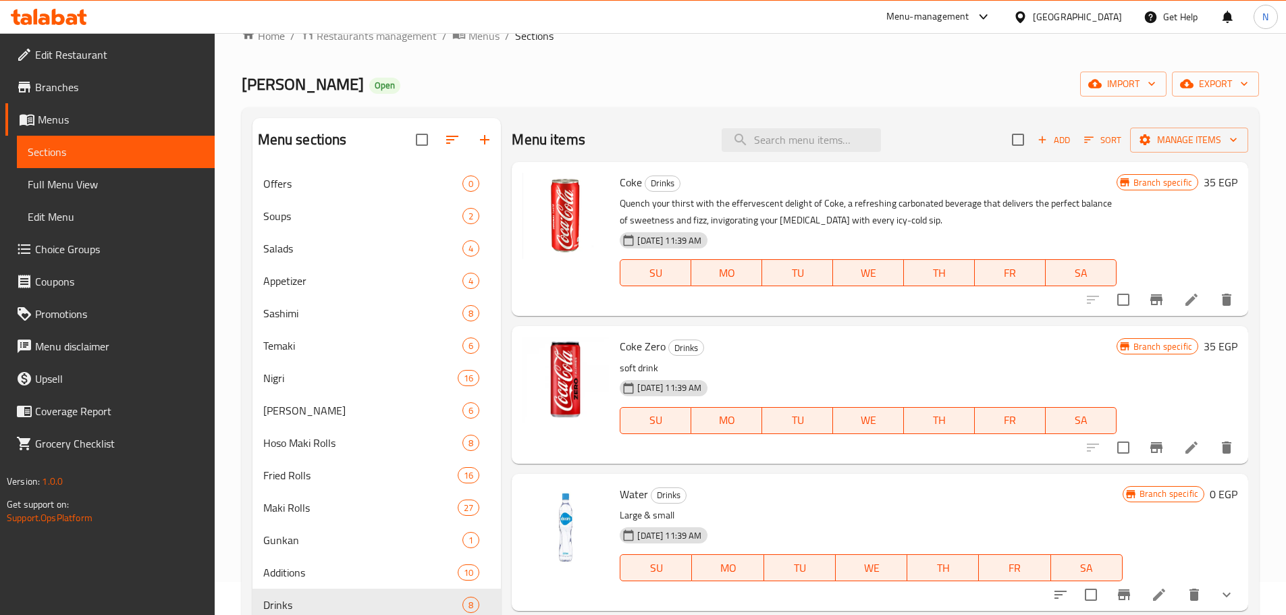
scroll to position [0, 0]
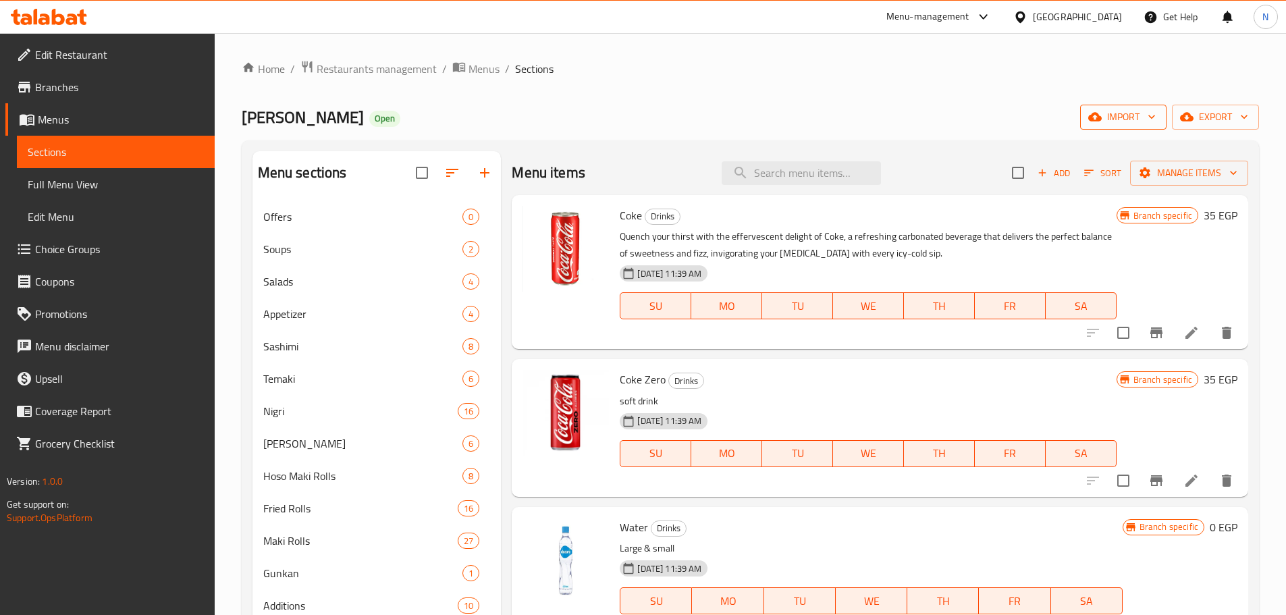
click at [1161, 109] on button "import" at bounding box center [1123, 117] width 86 height 25
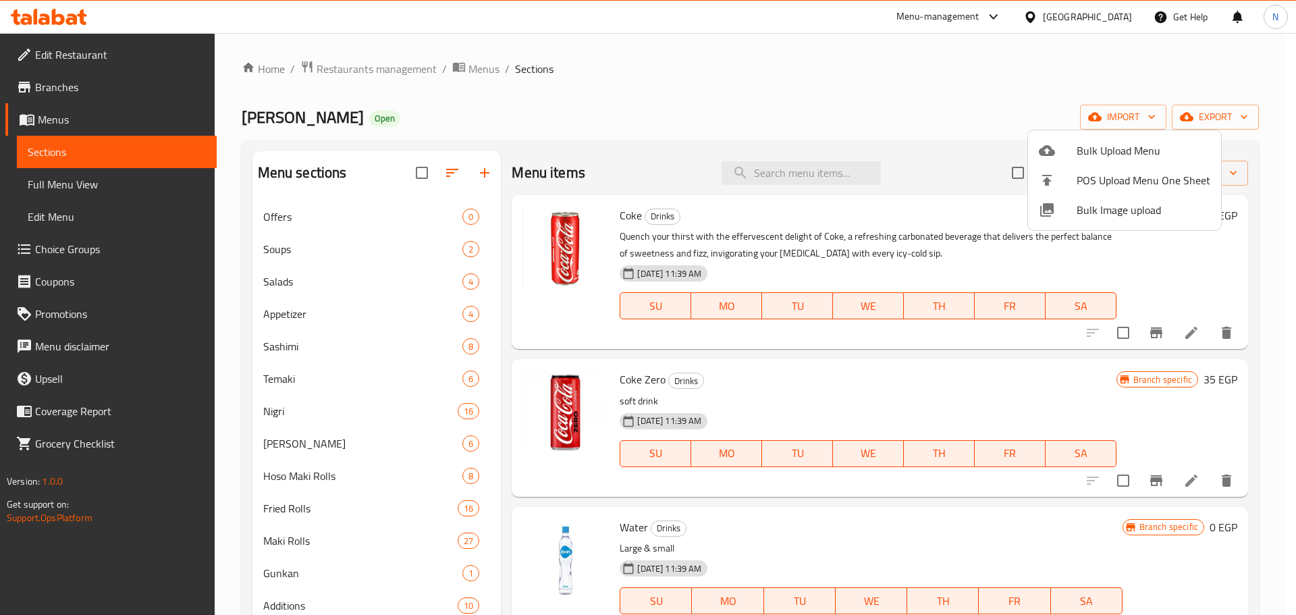
click at [1086, 72] on div at bounding box center [648, 307] width 1296 height 615
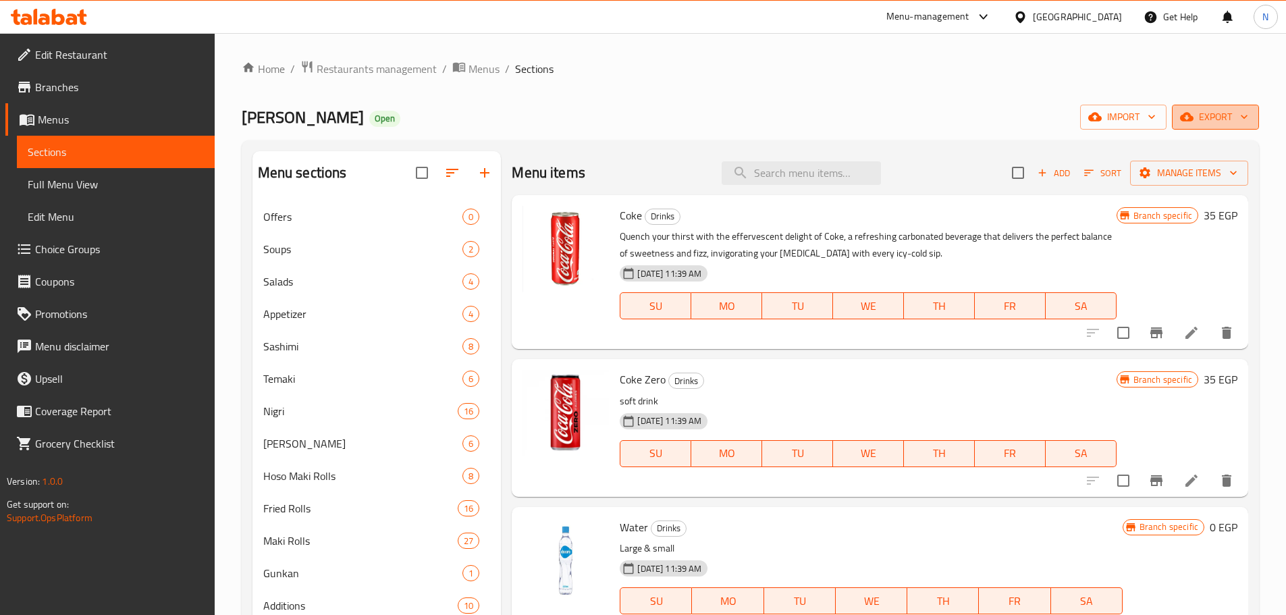
click at [1221, 109] on span "export" at bounding box center [1214, 117] width 65 height 17
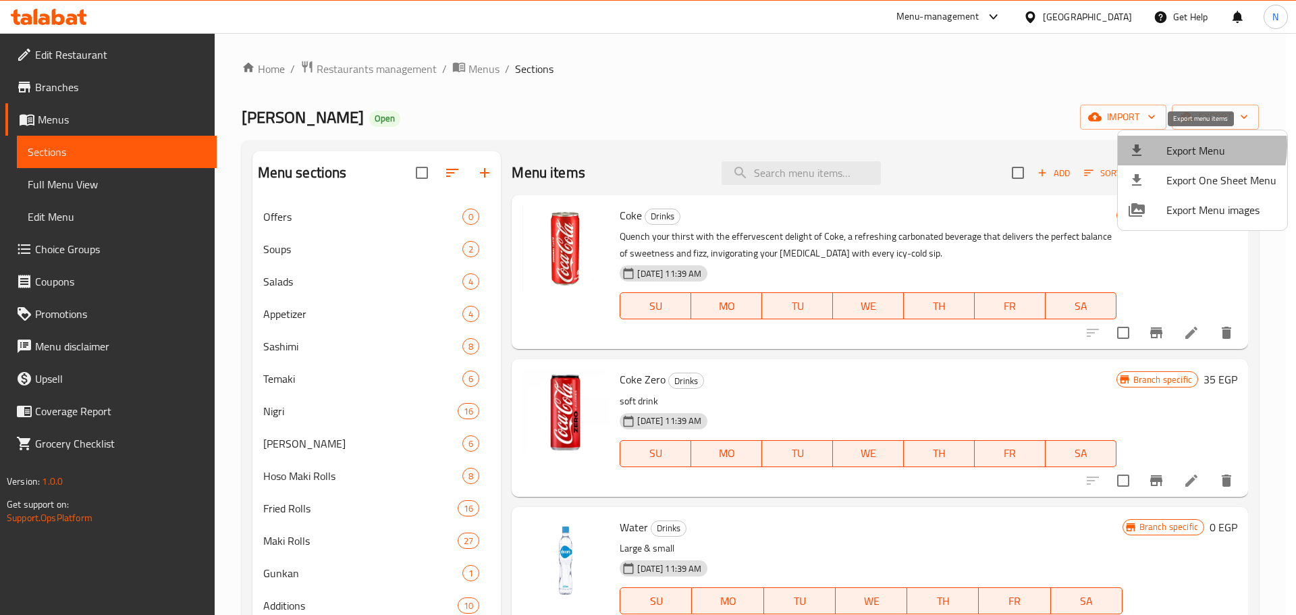
click at [1182, 146] on span "Export Menu" at bounding box center [1221, 150] width 110 height 16
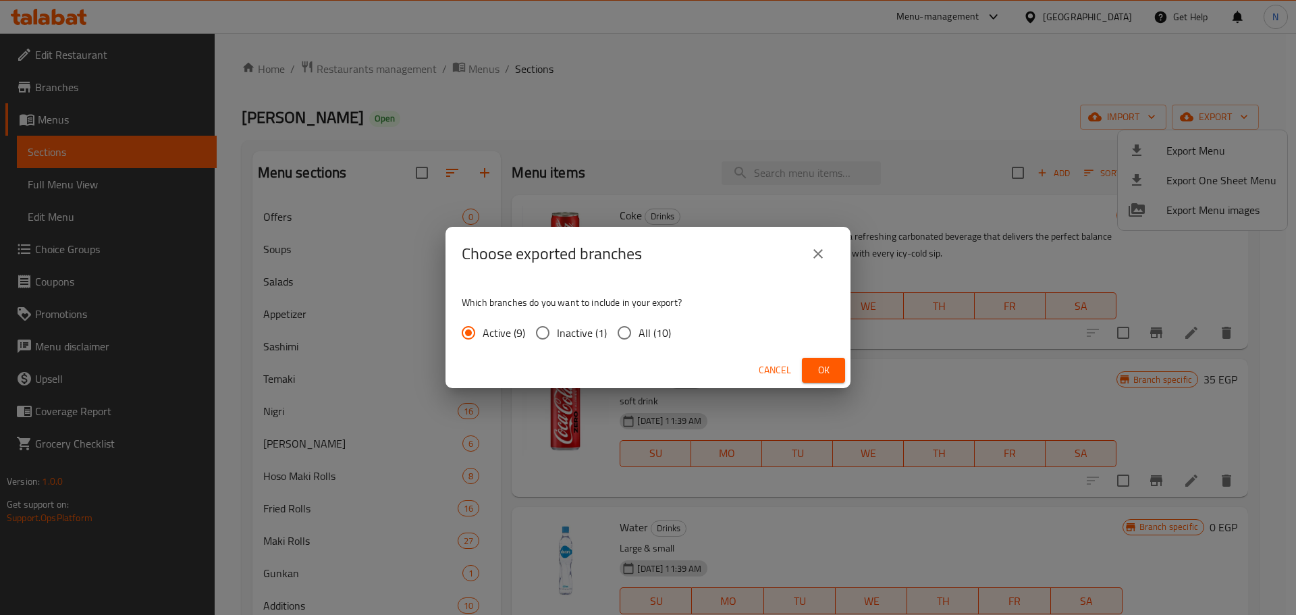
click at [661, 331] on span "All (10)" at bounding box center [654, 333] width 32 height 16
click at [638, 331] on input "All (10)" at bounding box center [624, 333] width 28 height 28
radio input "true"
click at [818, 364] on span "Ok" at bounding box center [823, 370] width 22 height 17
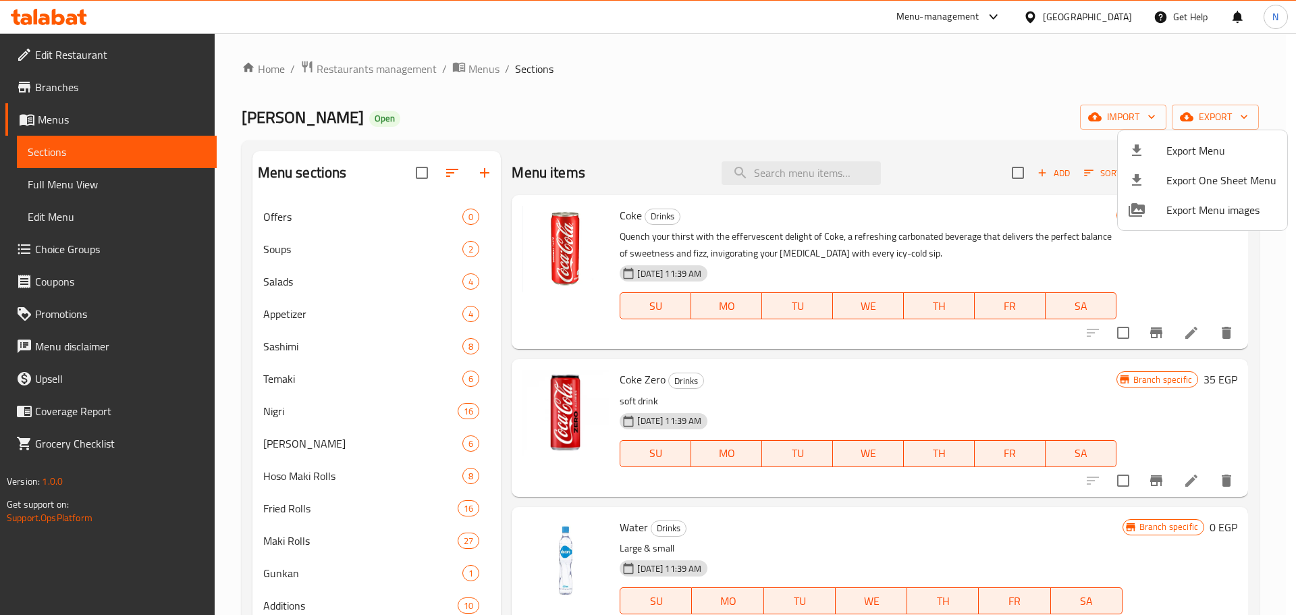
drag, startPoint x: 922, startPoint y: 105, endPoint x: 933, endPoint y: 107, distance: 11.8
click at [923, 105] on div at bounding box center [648, 307] width 1296 height 615
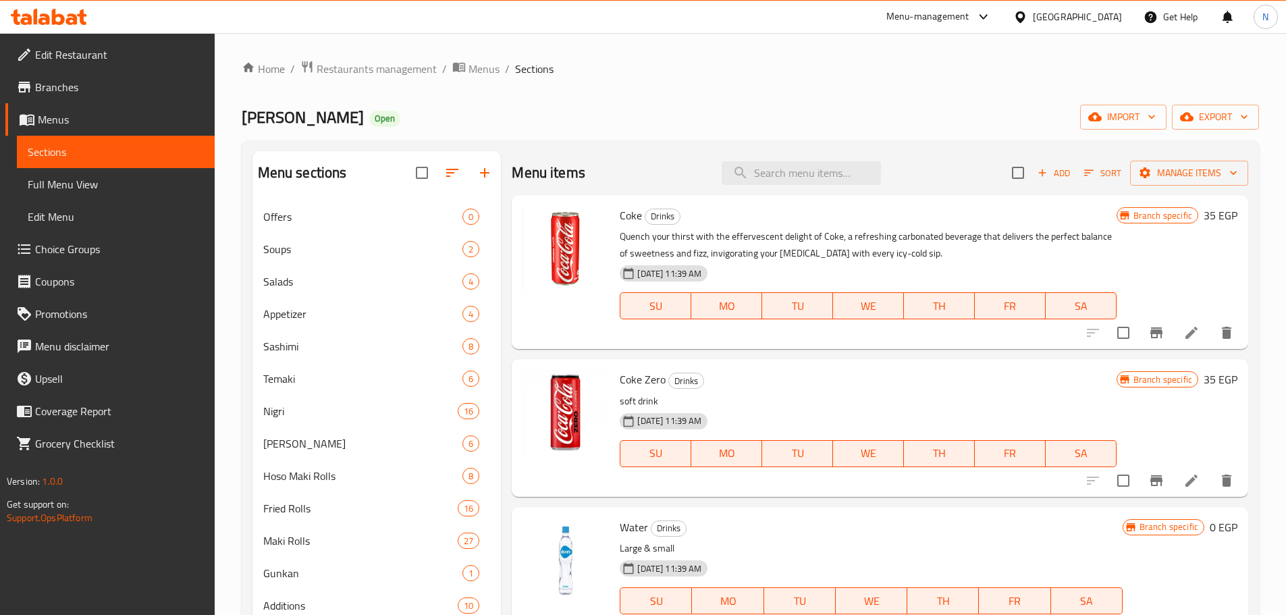
drag, startPoint x: 724, startPoint y: 357, endPoint x: 673, endPoint y: 277, distance: 95.3
click at [724, 357] on div "Menu items Add Sort Manage items Coke Drinks Quench your thirst with the efferv…" at bounding box center [874, 458] width 747 height 615
click at [630, 213] on span "Coke" at bounding box center [630, 215] width 22 height 20
click at [773, 400] on p "soft drink" at bounding box center [867, 401] width 496 height 17
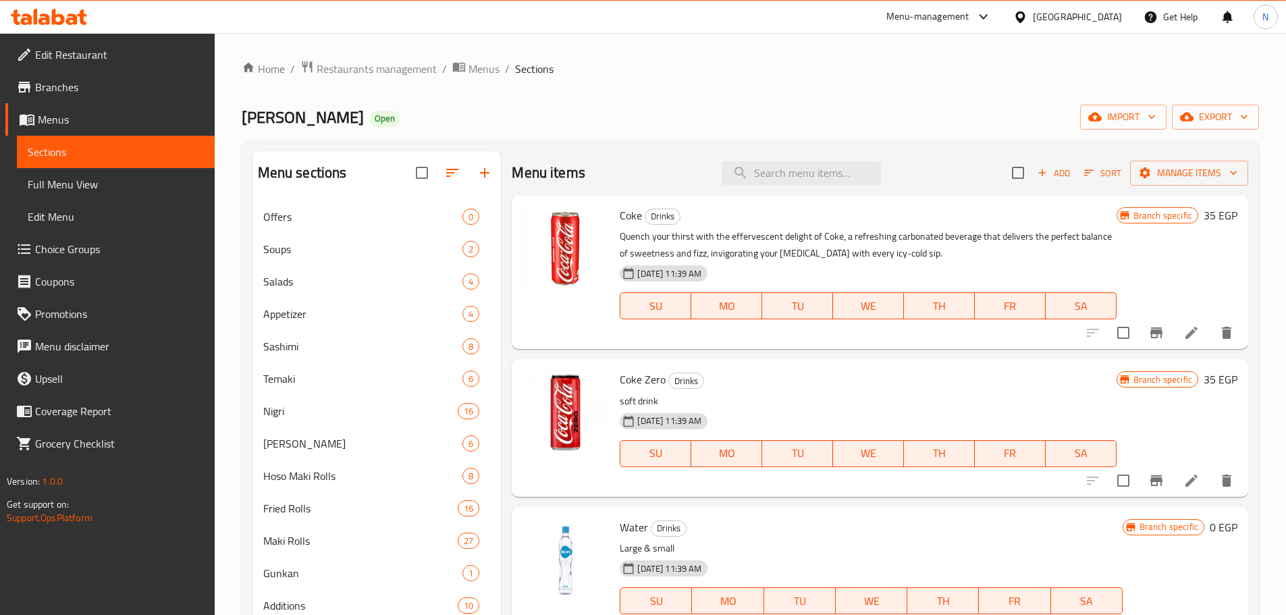
click at [233, 344] on div "Home / Restaurants management / Menus / Sections Joia Sushi Open import export …" at bounding box center [750, 418] width 1071 height 771
click at [318, 217] on span "Offers" at bounding box center [344, 217] width 162 height 16
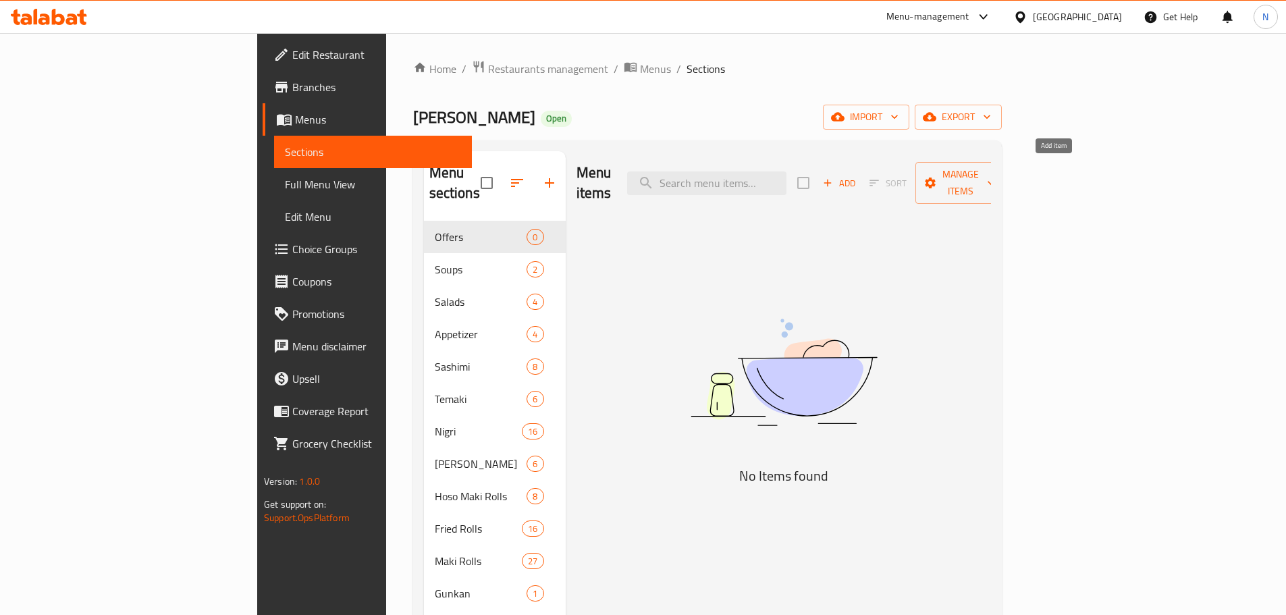
click at [857, 175] on span "Add" at bounding box center [839, 183] width 36 height 16
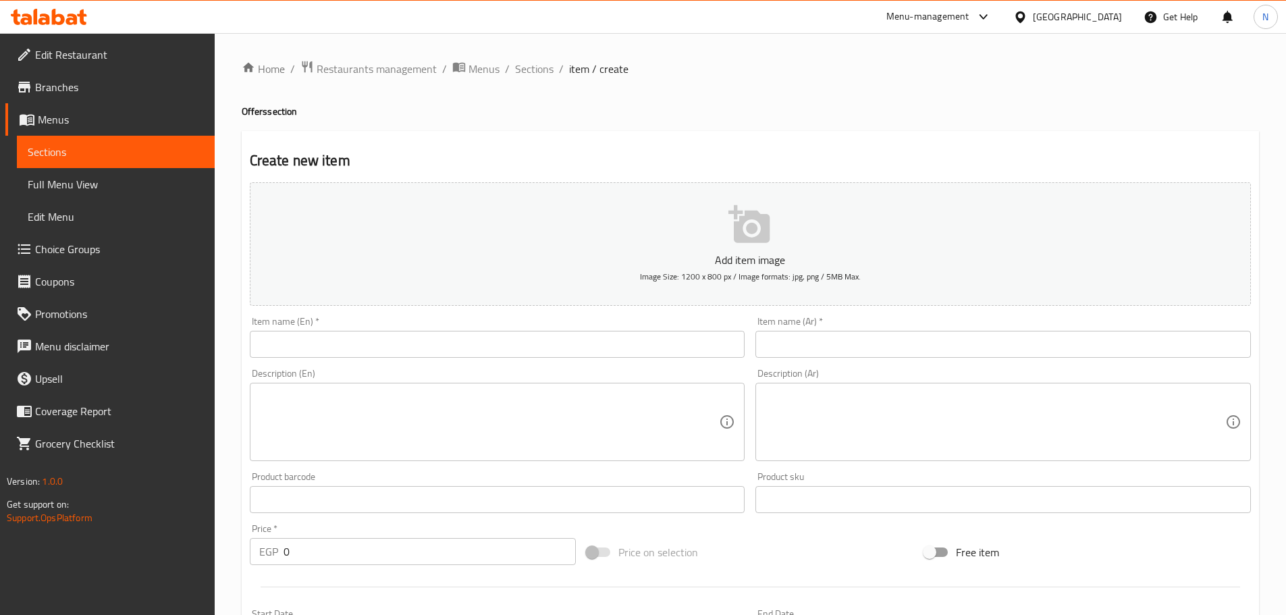
click at [403, 346] on input "text" at bounding box center [497, 344] width 495 height 27
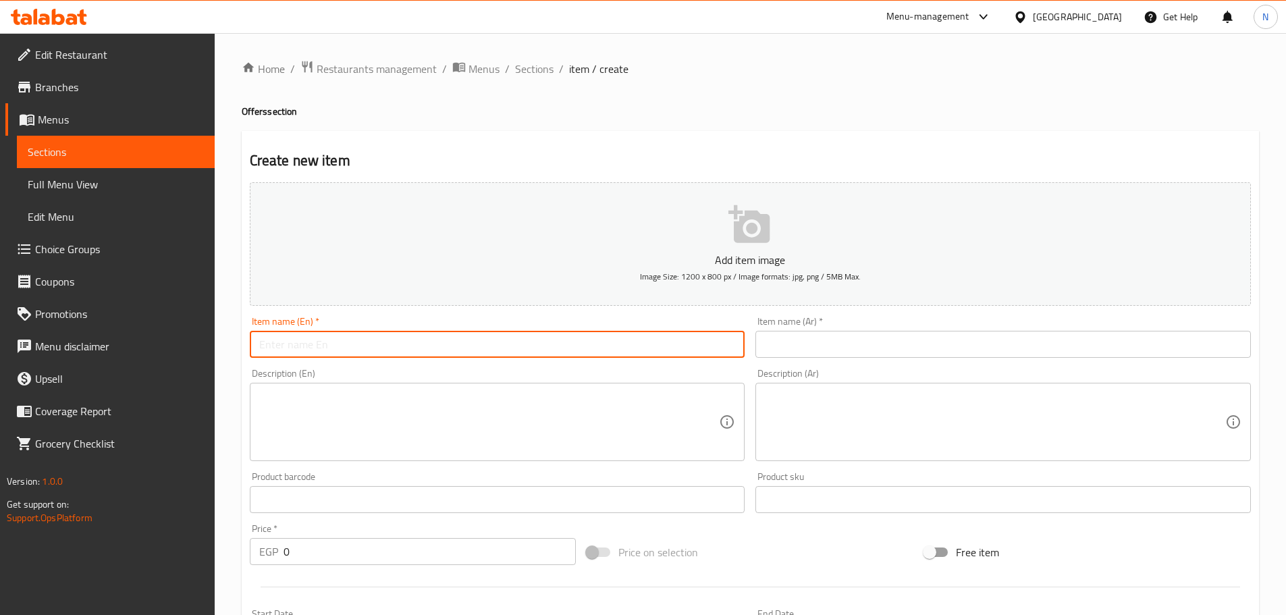
paste input "raw box 20 pcs:"
type input "raw box 20 pcs"
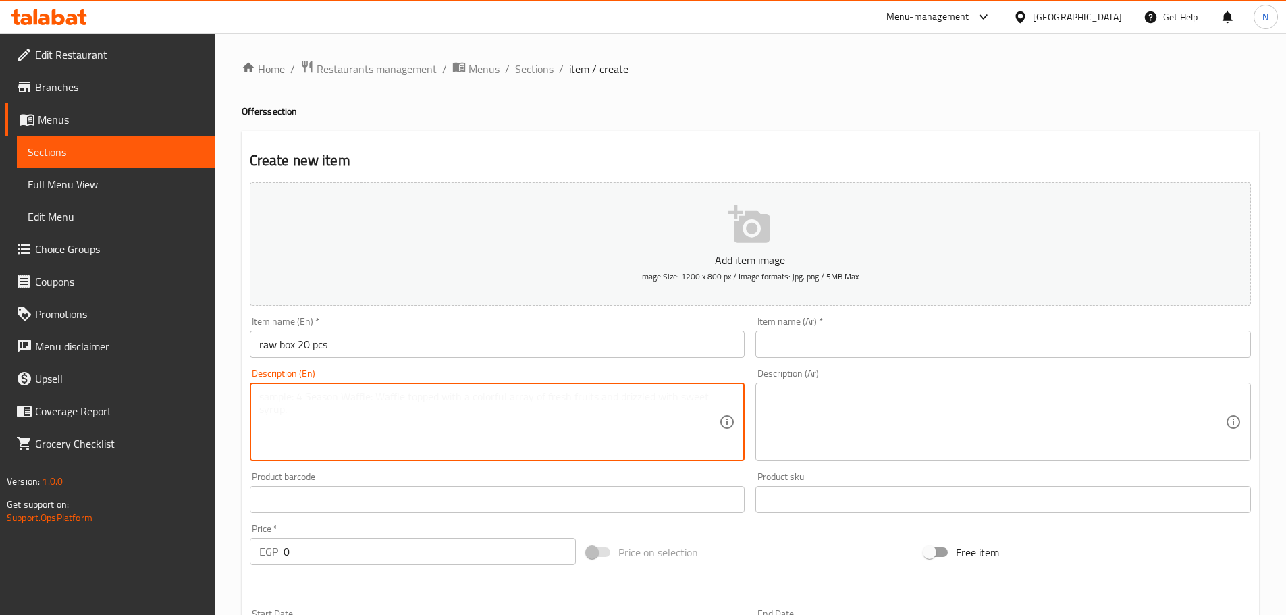
drag, startPoint x: 381, startPoint y: 432, endPoint x: 374, endPoint y: 422, distance: 12.6
click at [383, 431] on textarea at bounding box center [489, 422] width 460 height 64
paste textarea "sunshine 4 pcs +crispy 4 pcs +stash 4 pcs +summer 4 pcs+ california 4 pcs"
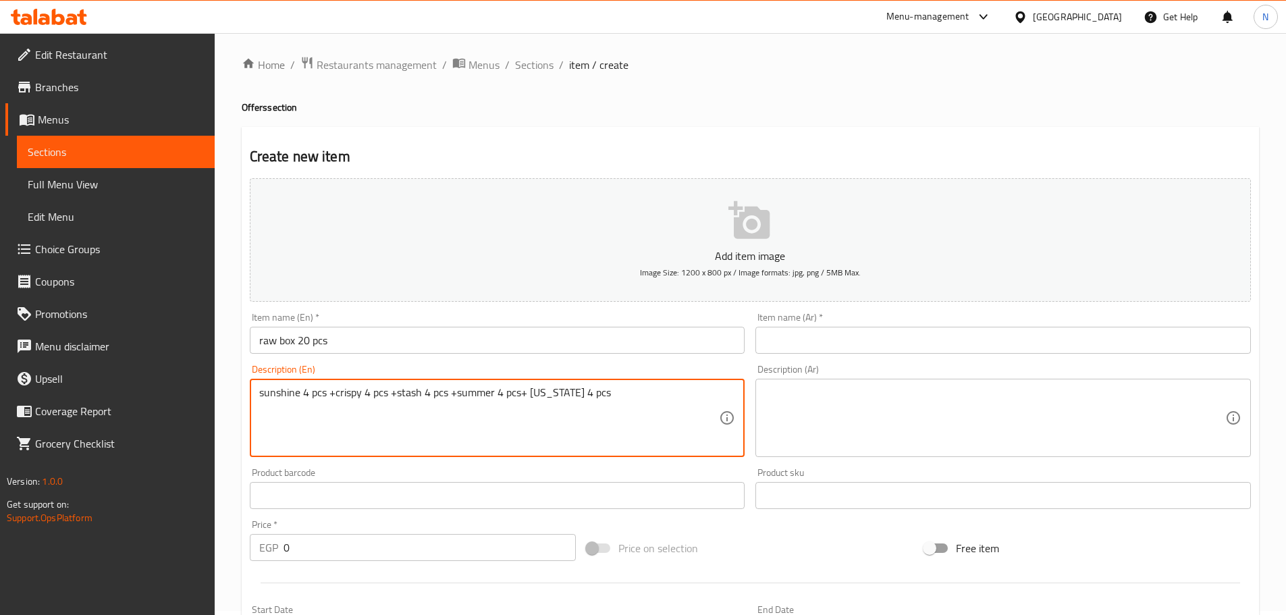
scroll to position [135, 0]
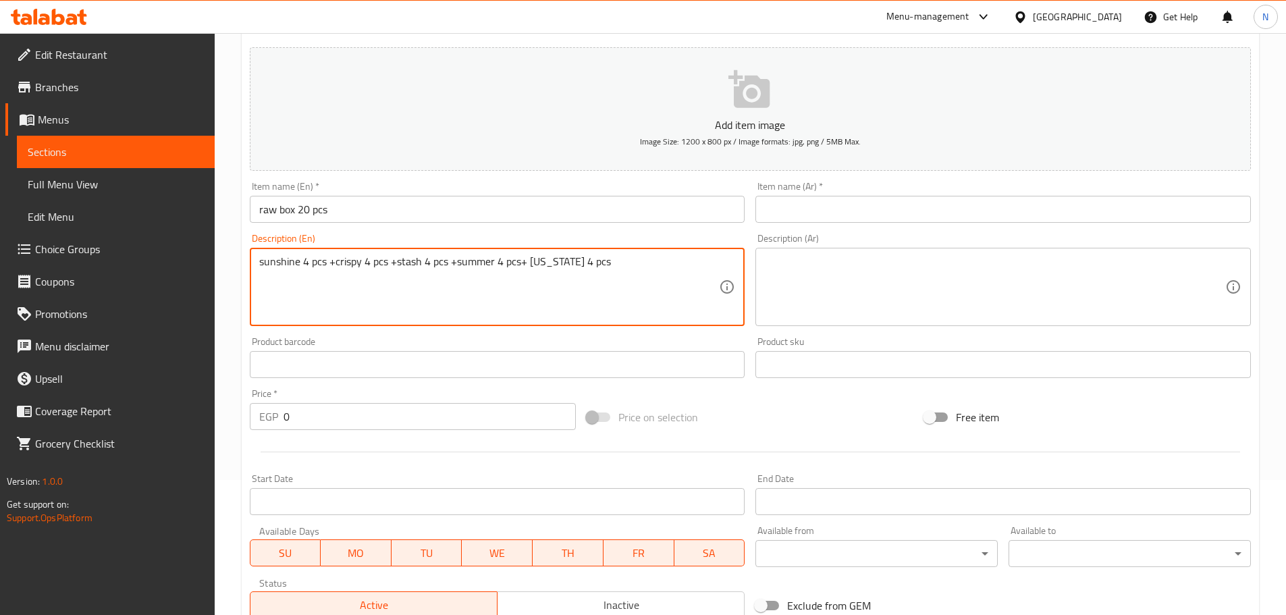
type textarea "sunshine 4 pcs +crispy 4 pcs +stash 4 pcs +summer 4 pcs+ california 4 pcs"
click at [306, 414] on input "0" at bounding box center [429, 416] width 293 height 27
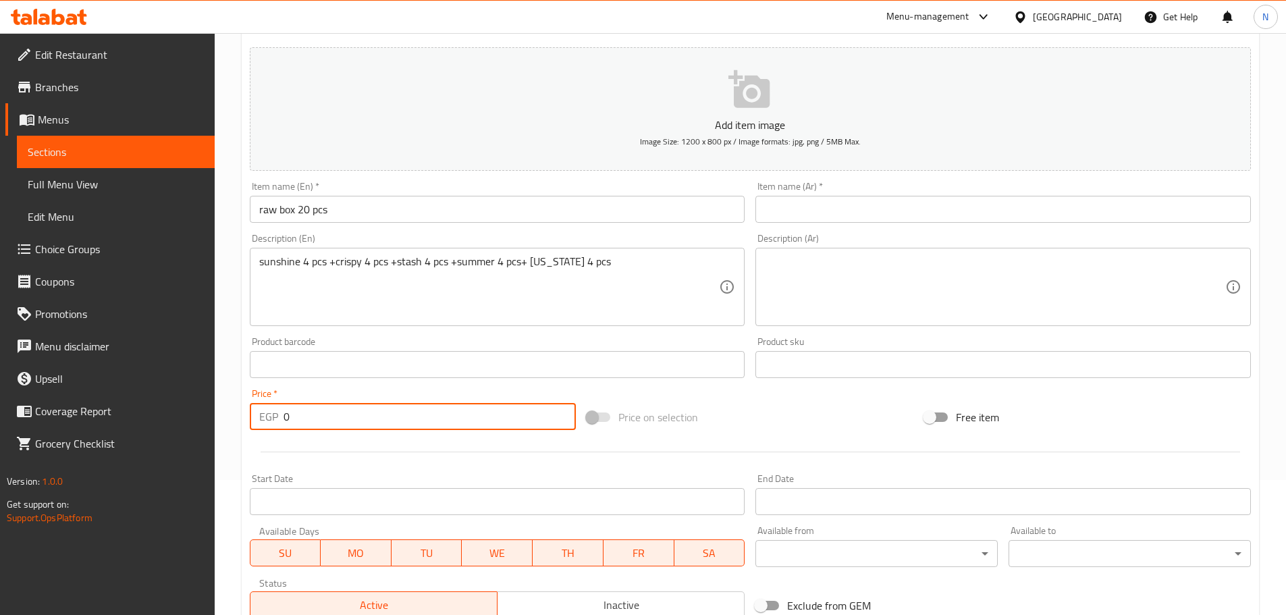
click at [306, 414] on input "0" at bounding box center [429, 416] width 293 height 27
paste input "37"
type input "370"
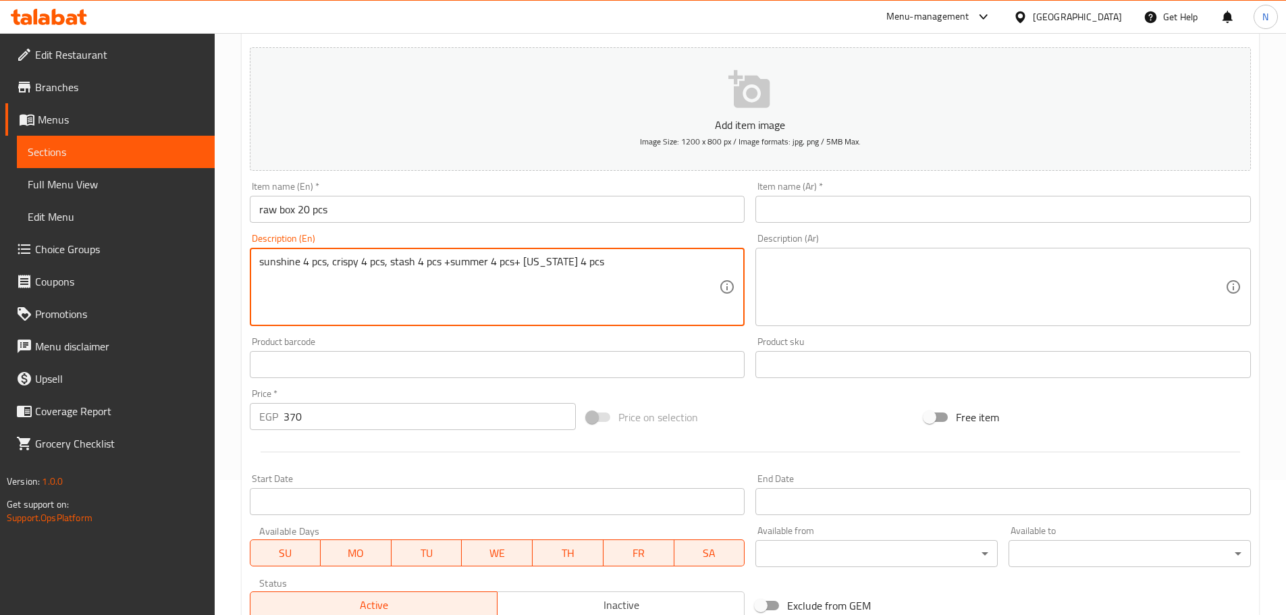
click at [453, 261] on textarea "sunshine 4 pcs, crispy 4 pcs, stash 4 pcs +summer 4 pcs+ california 4 pcs" at bounding box center [489, 287] width 460 height 64
click at [522, 260] on textarea "sunshine 4 pcs, crispy 4 pcs, stash 4 pcs, summer 4 pcs+ california 4 pcs" at bounding box center [489, 287] width 460 height 64
type textarea "sunshine 4 pcs, crispy 4 pcs, stash 4 pcs, summer 4 pcs and california 4 pcs"
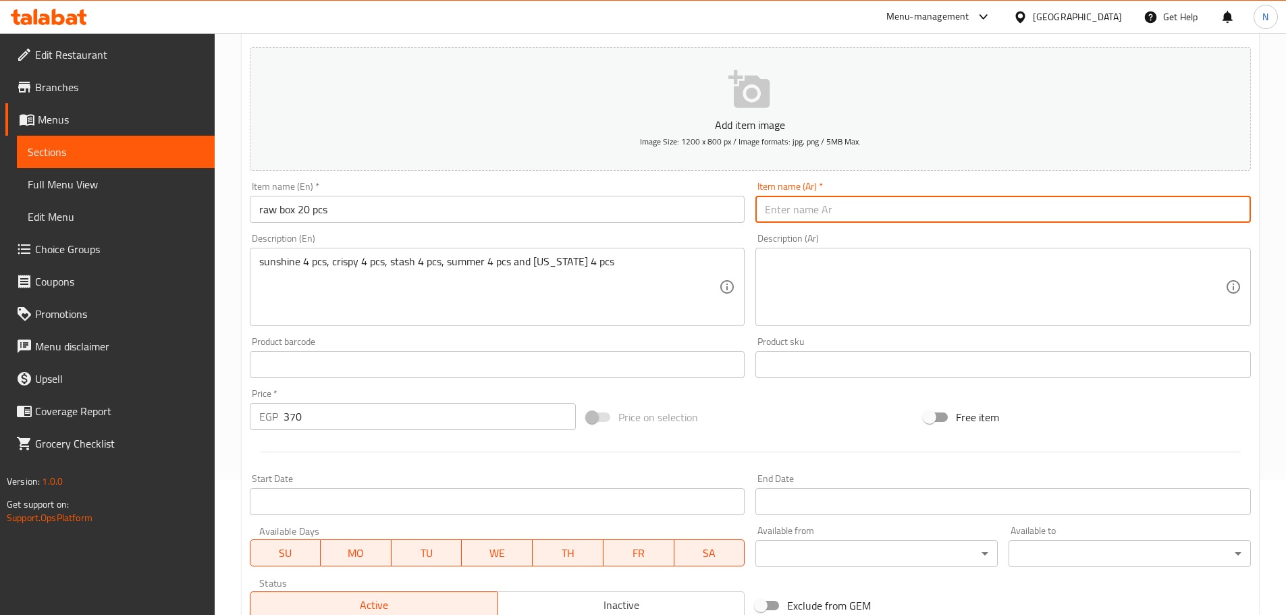
click at [876, 215] on input "text" at bounding box center [1002, 209] width 495 height 27
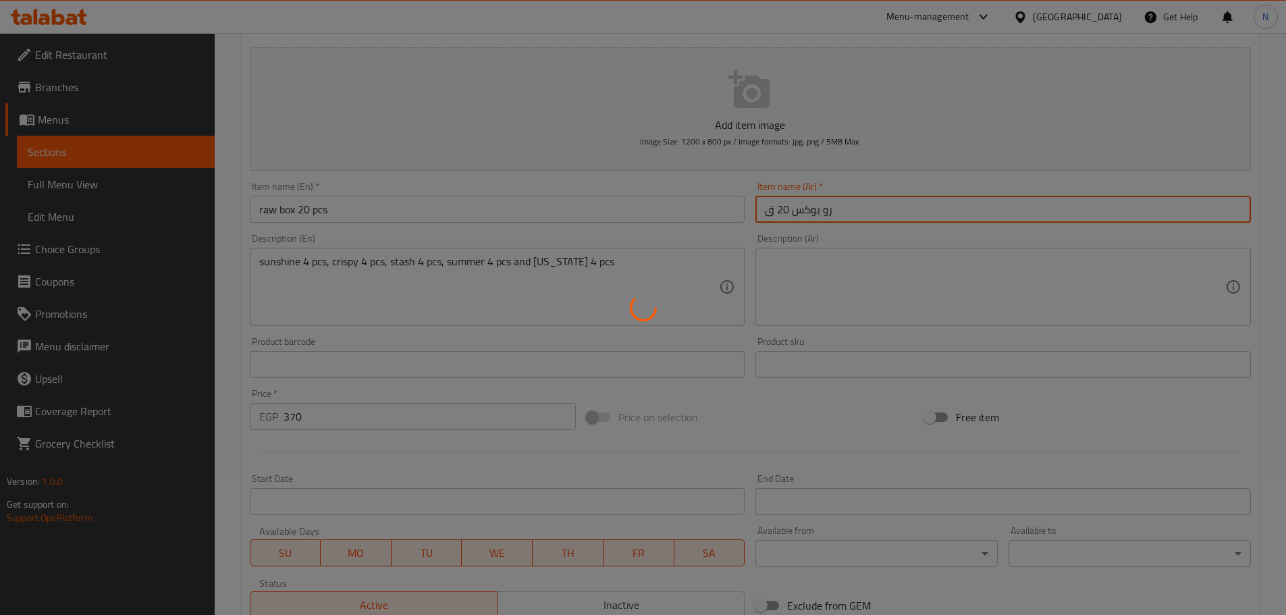
type input "رو بوكس 20 قع"
type input "0"
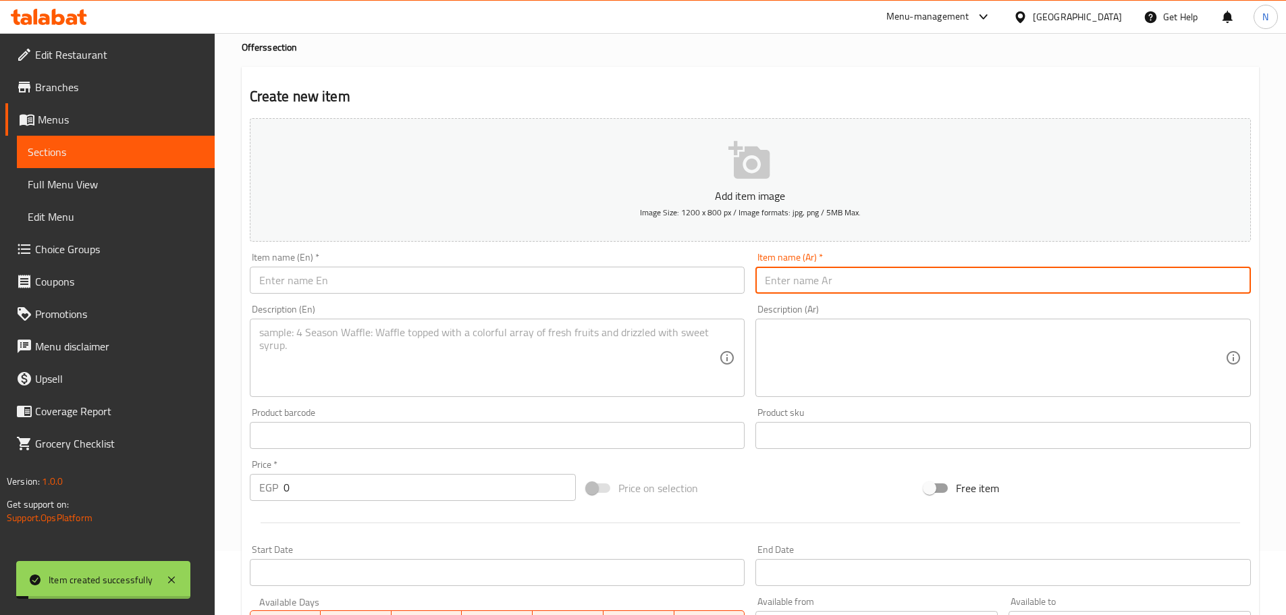
scroll to position [0, 0]
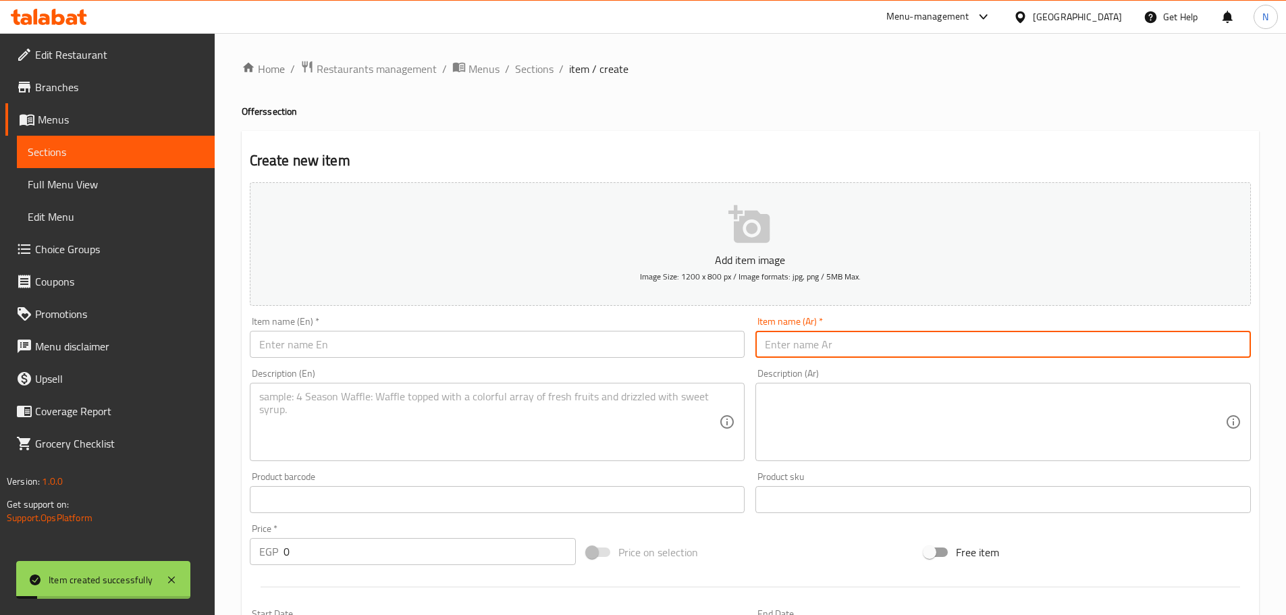
drag, startPoint x: 521, startPoint y: 68, endPoint x: 698, endPoint y: 137, distance: 189.7
click at [521, 68] on span "Sections" at bounding box center [534, 69] width 38 height 16
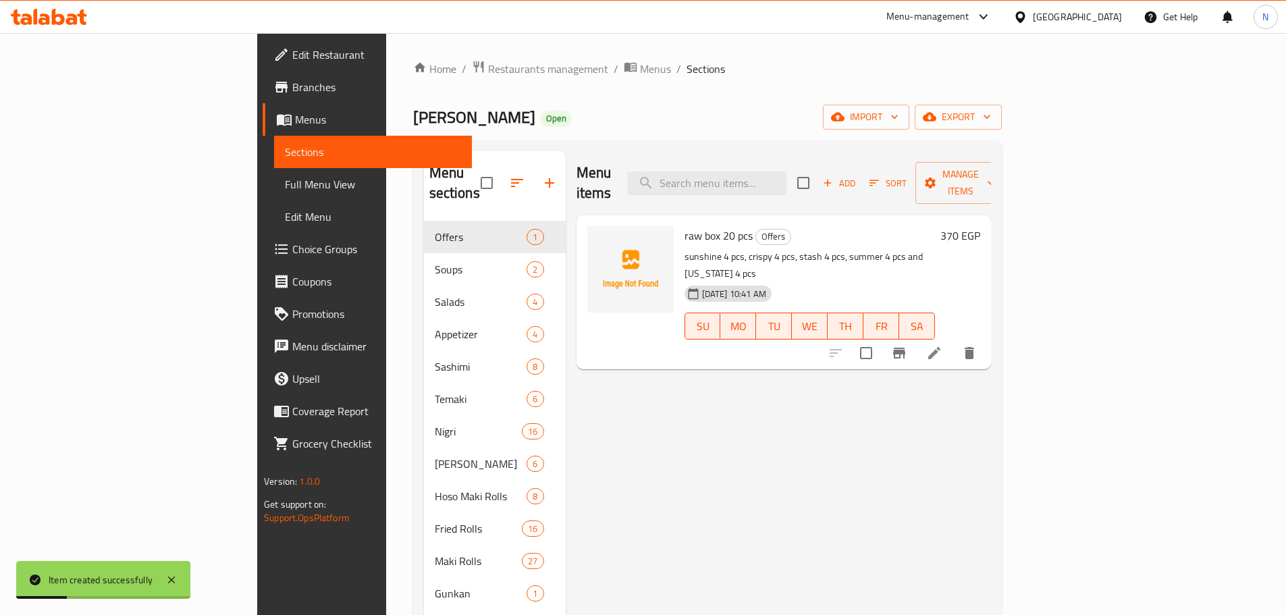
click at [953, 341] on li at bounding box center [934, 353] width 38 height 24
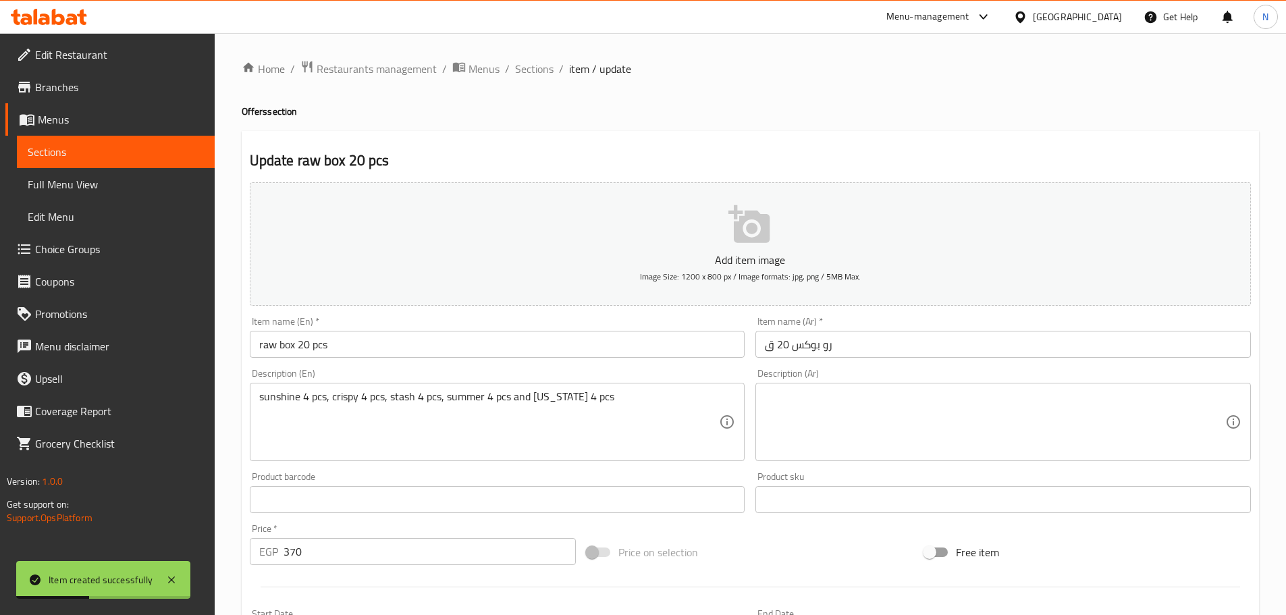
click at [852, 343] on input "رو بوكس 20 ق" at bounding box center [1002, 344] width 495 height 27
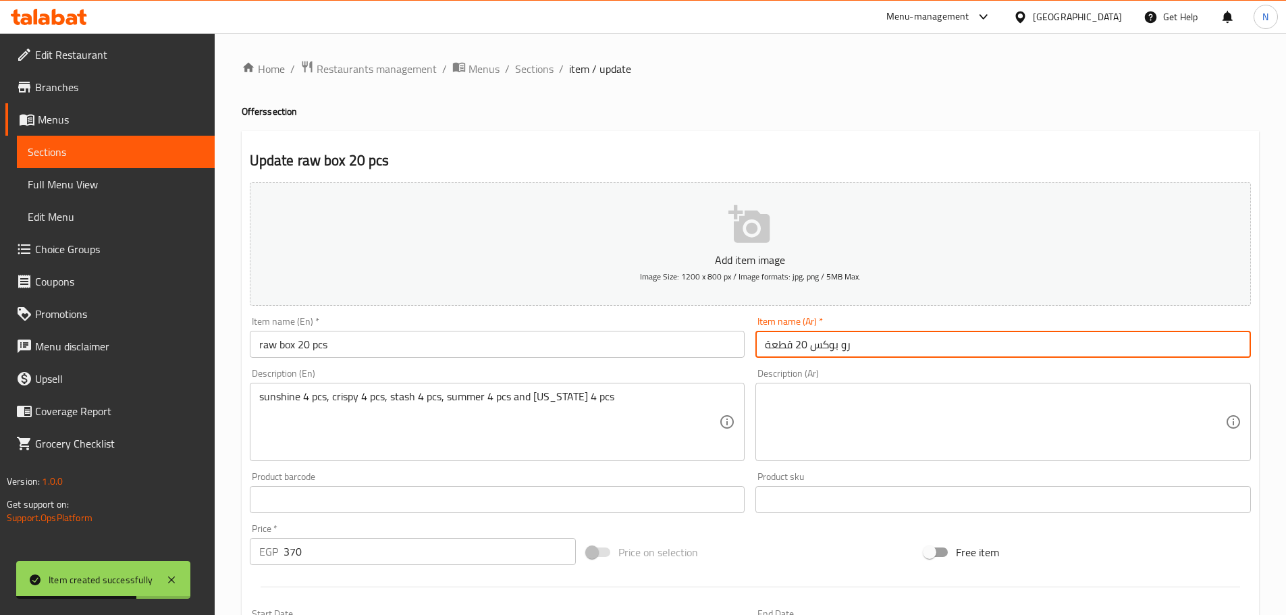
type input "رو بوكس 20 قطعة"
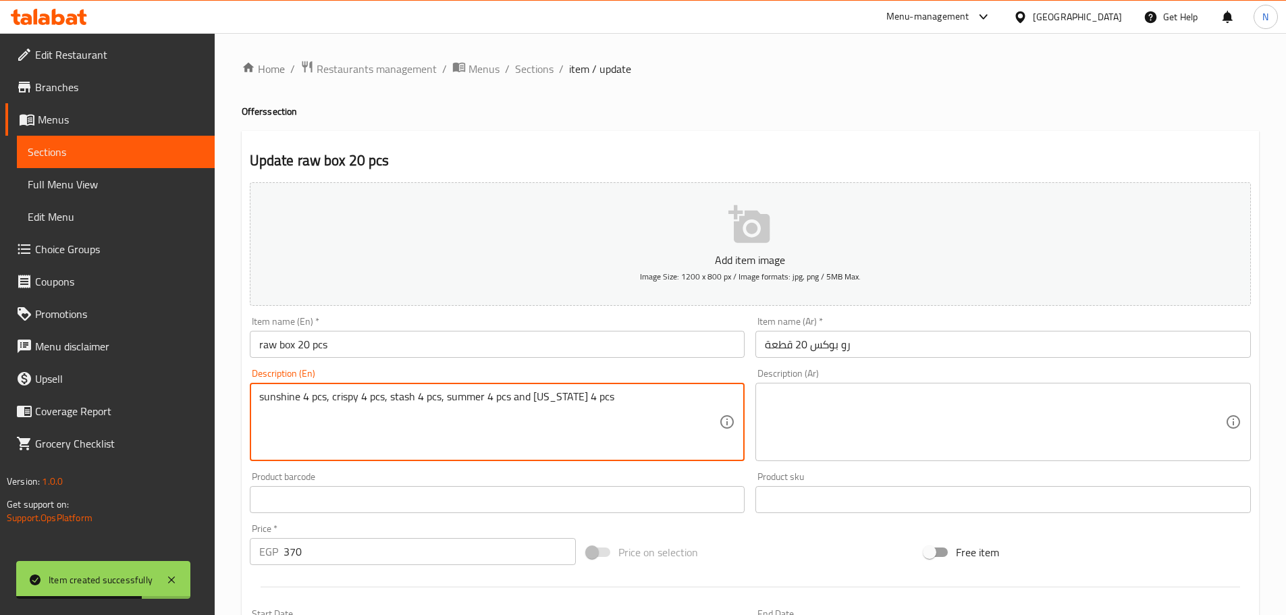
click at [469, 414] on textarea "sunshine 4 pcs, crispy 4 pcs, stash 4 pcs, summer 4 pcs and california 4 pcs" at bounding box center [489, 422] width 460 height 64
click at [470, 414] on textarea "sunshine 4 pcs, crispy 4 pcs, stash 4 pcs, summer 4 pcs and california 4 pcs" at bounding box center [489, 422] width 460 height 64
click at [476, 405] on textarea "sunshine 4 pcs, crispy 4 pcs, stash 4 pcs, summer 4 pcs and california 4 pcs" at bounding box center [489, 422] width 460 height 64
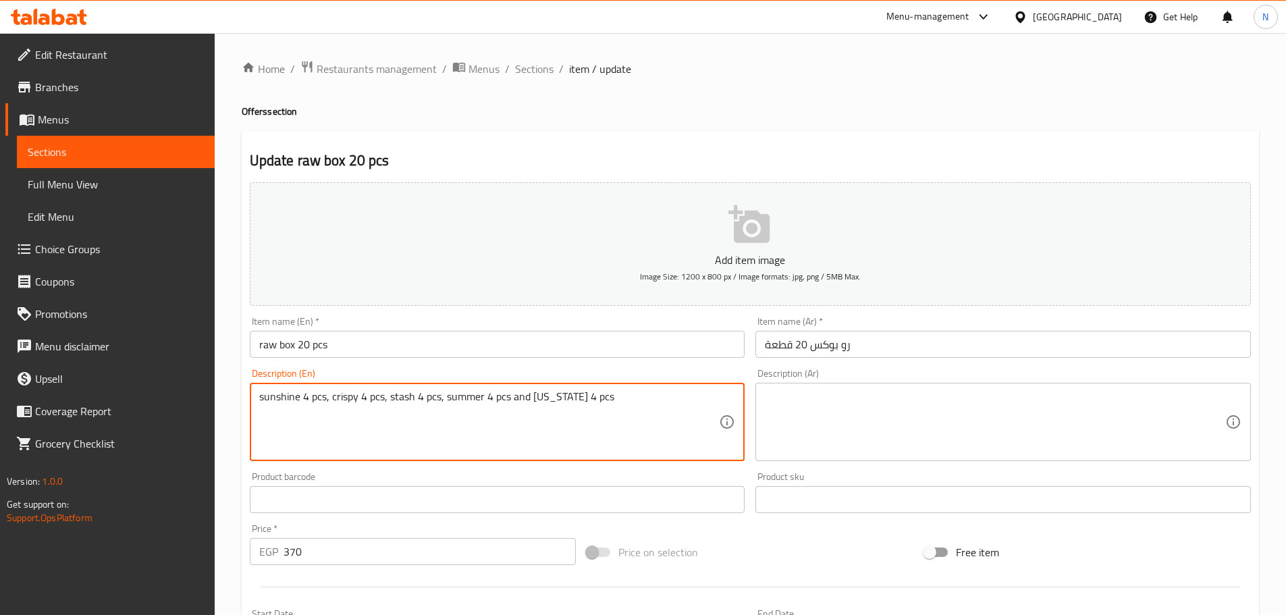
click at [831, 404] on textarea at bounding box center [995, 422] width 460 height 64
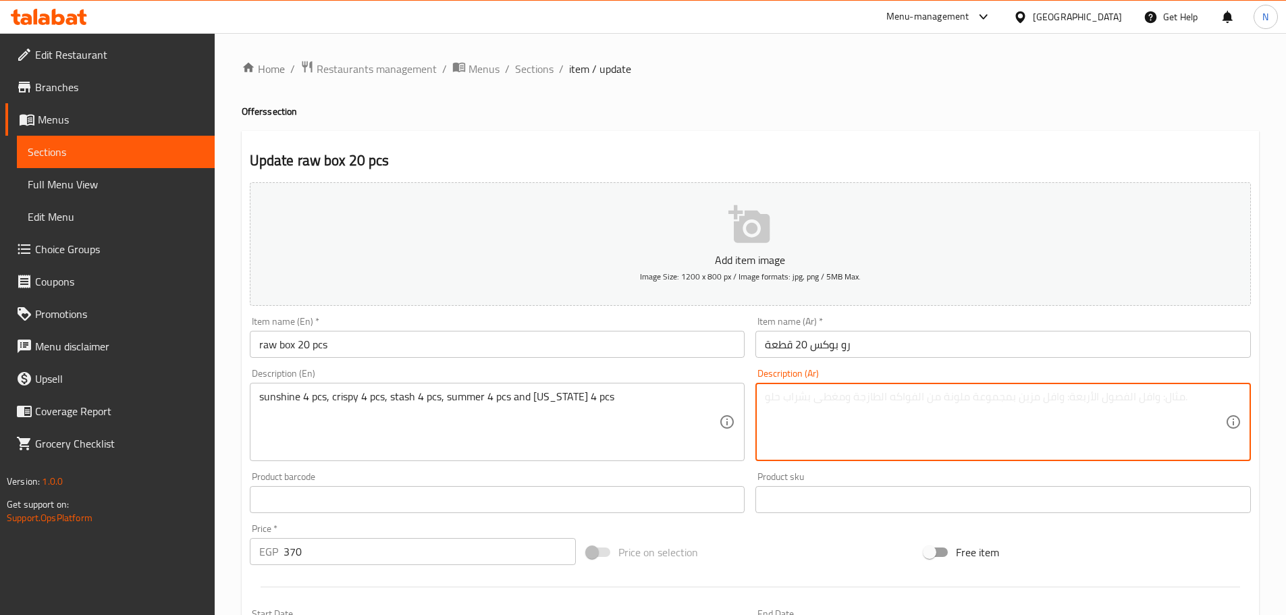
paste textarea "أشعة الشمس 4 قطع، مقرمش 4 قطع، ستاش 4 قطع، صيف 4 قطع وكاليفورنيا 4 قطع"
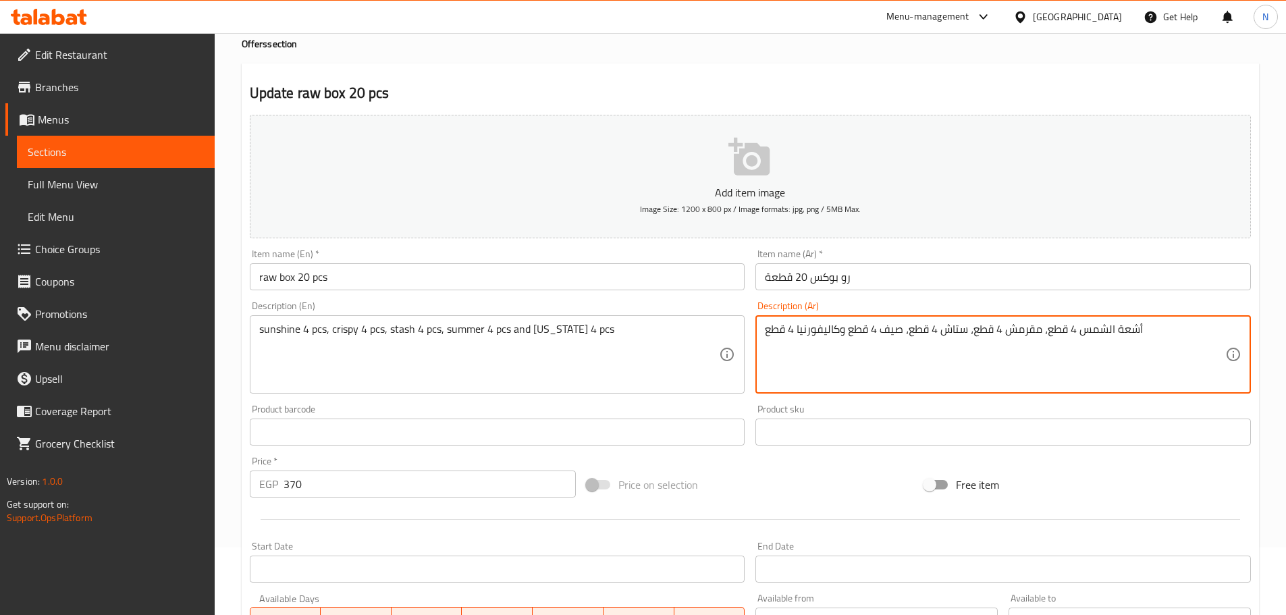
click at [1079, 331] on textarea "أشعة الشمس 4 قطع، مقرمش 4 قطع، ستاش 4 قطع، صيف 4 قطع وكاليفورنيا 4 قطع" at bounding box center [995, 355] width 460 height 64
click at [1158, 345] on textarea "أشعة الشمس 4 قطع، مقرمش 4 قطع، ستاش 4 قطع، صيف 4 قطع وكاليفورنيا 4 قطع" at bounding box center [995, 355] width 460 height 64
drag, startPoint x: 1161, startPoint y: 335, endPoint x: 1244, endPoint y: 331, distance: 82.4
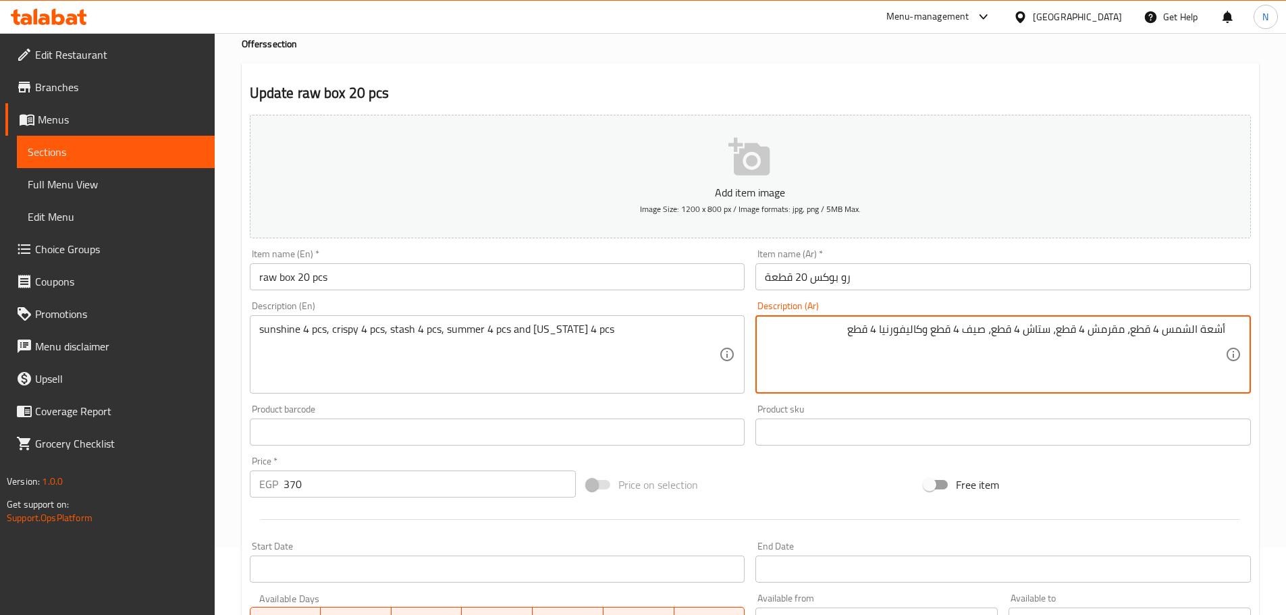
click at [1244, 331] on div "أشعة الشمس 4 قطع، مقرمش 4 قطع، ستاش 4 قطع، صيف 4 قطع وكاليفورنيا 4 قطع Descript…" at bounding box center [1002, 354] width 495 height 78
click at [1148, 340] on textarea "صان شاين 4 قطع، مقرمش 4 قطع، ستاش 4 قطع، صيف 4 قطع وكاليفورنيا 4 قطع" at bounding box center [995, 355] width 460 height 64
click at [1131, 333] on textarea "صان شاين 4 قطع، مقرمش 4 قطع، ستاش 4 قطع، صيف 4 قطع وكاليفورنيا 4 قطع" at bounding box center [995, 355] width 460 height 64
click at [991, 331] on textarea "صان شاين 4 قطع، كريسبي 4 قطع، ستاش 4 قطع، صيف 4 قطع وكاليفورنيا 4 قطع" at bounding box center [995, 355] width 460 height 64
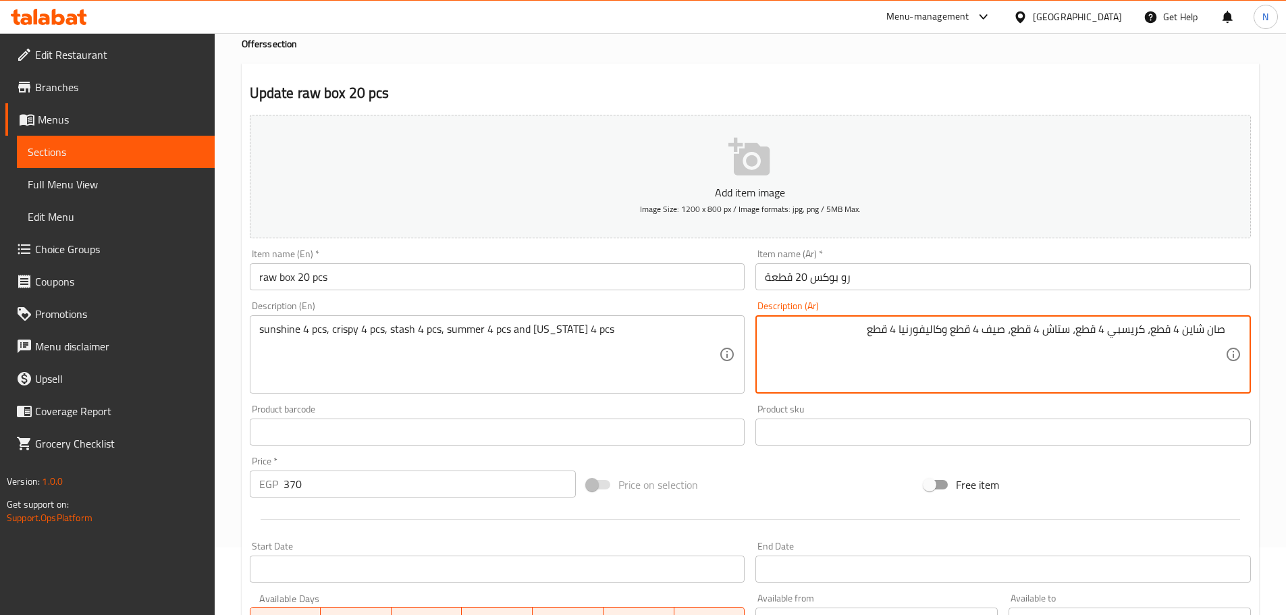
click at [990, 331] on textarea "صان شاين 4 قطع، كريسبي 4 قطع، ستاش 4 قطع، صيف 4 قطع وكاليفورنيا 4 قطع" at bounding box center [995, 355] width 460 height 64
type textarea "صان شاين 4 قطع، كريسبي 4 قطع، ستاش 4 قطع، سمر 4 قطع وكاليفورنيا 4 قطع"
click at [675, 286] on input "raw box 20 pcs" at bounding box center [497, 276] width 495 height 27
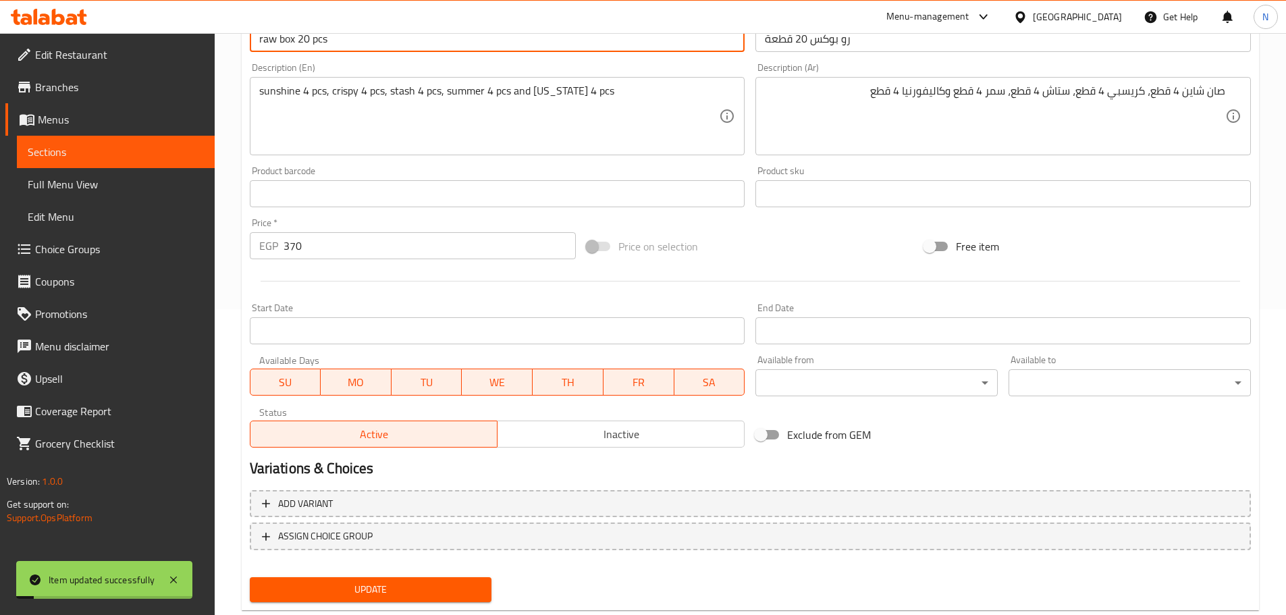
scroll to position [339, 0]
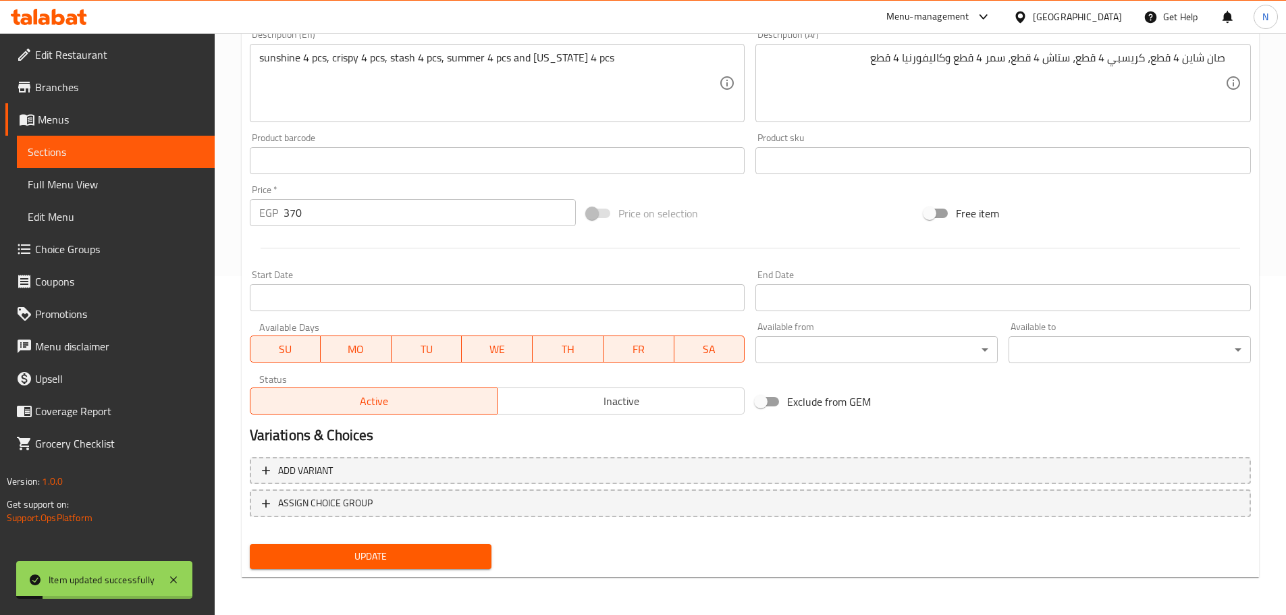
click at [592, 395] on span "Inactive" at bounding box center [621, 401] width 236 height 20
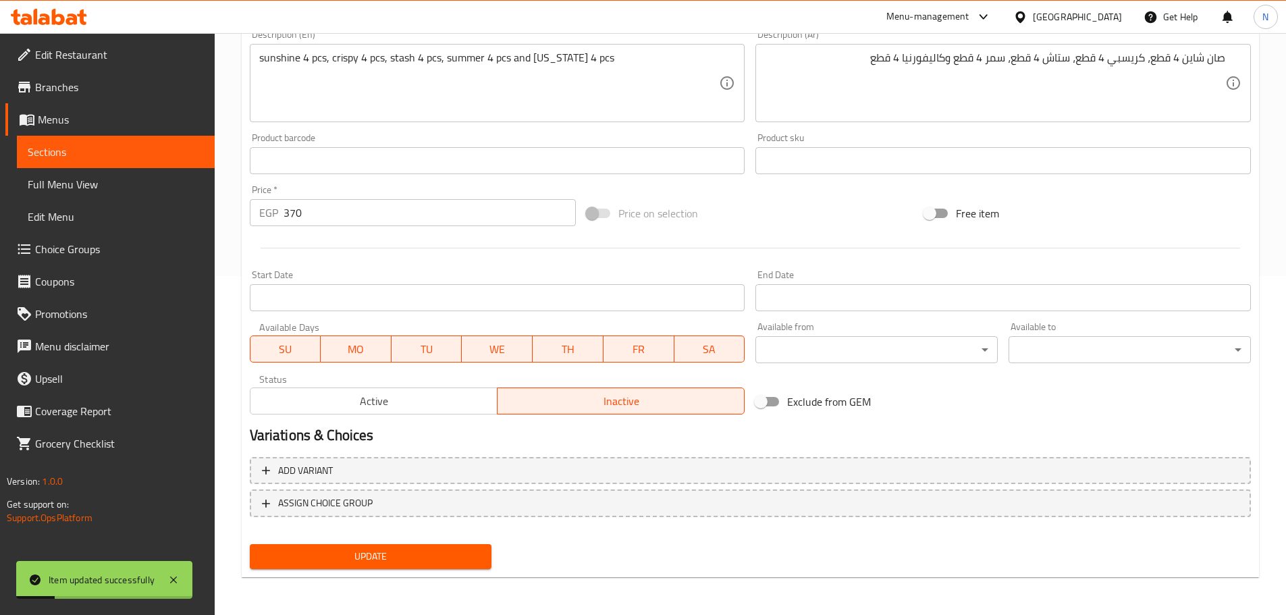
click at [449, 553] on span "Update" at bounding box center [370, 556] width 221 height 17
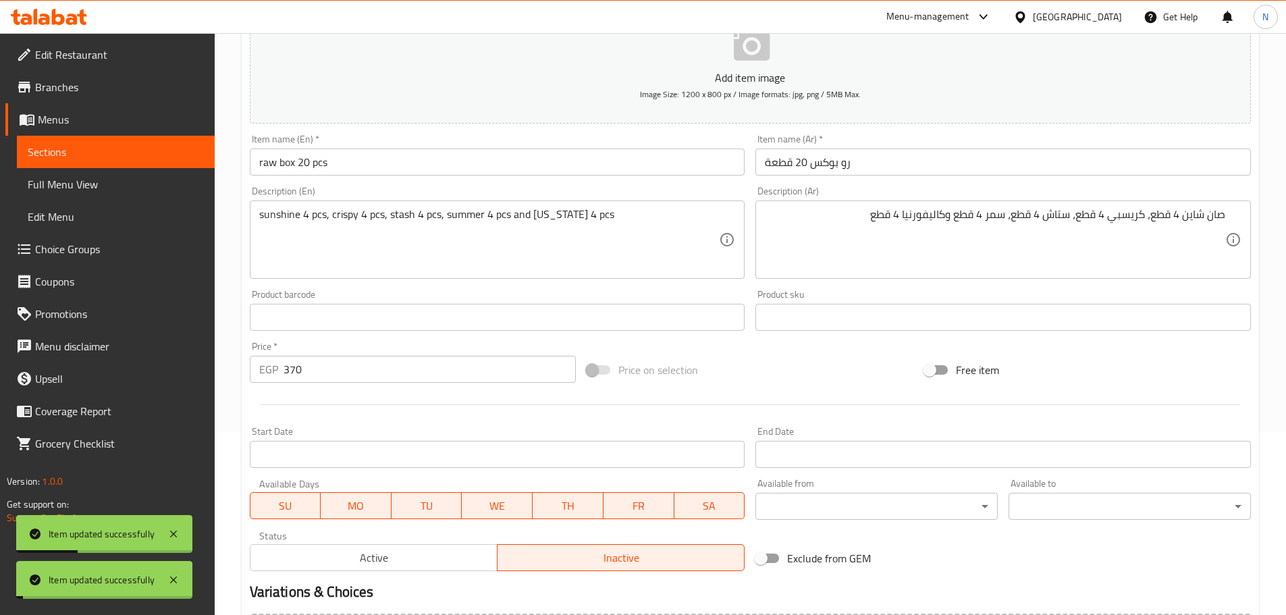
scroll to position [1, 0]
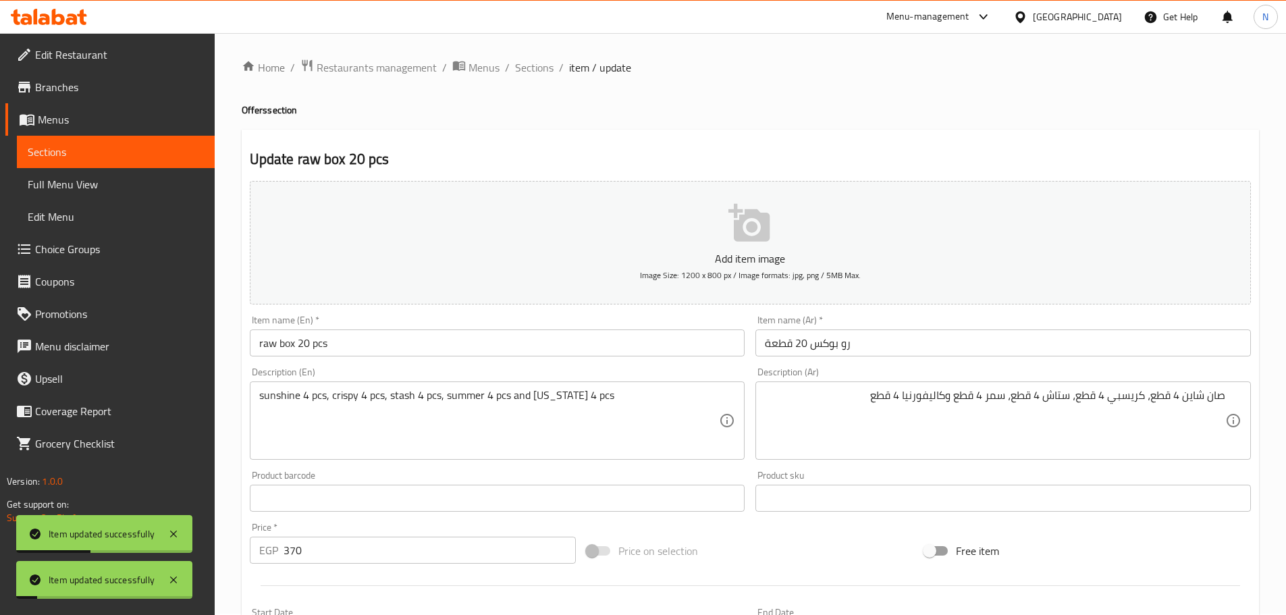
drag, startPoint x: 530, startPoint y: 67, endPoint x: 543, endPoint y: 78, distance: 17.3
click at [530, 67] on span "Sections" at bounding box center [534, 67] width 38 height 16
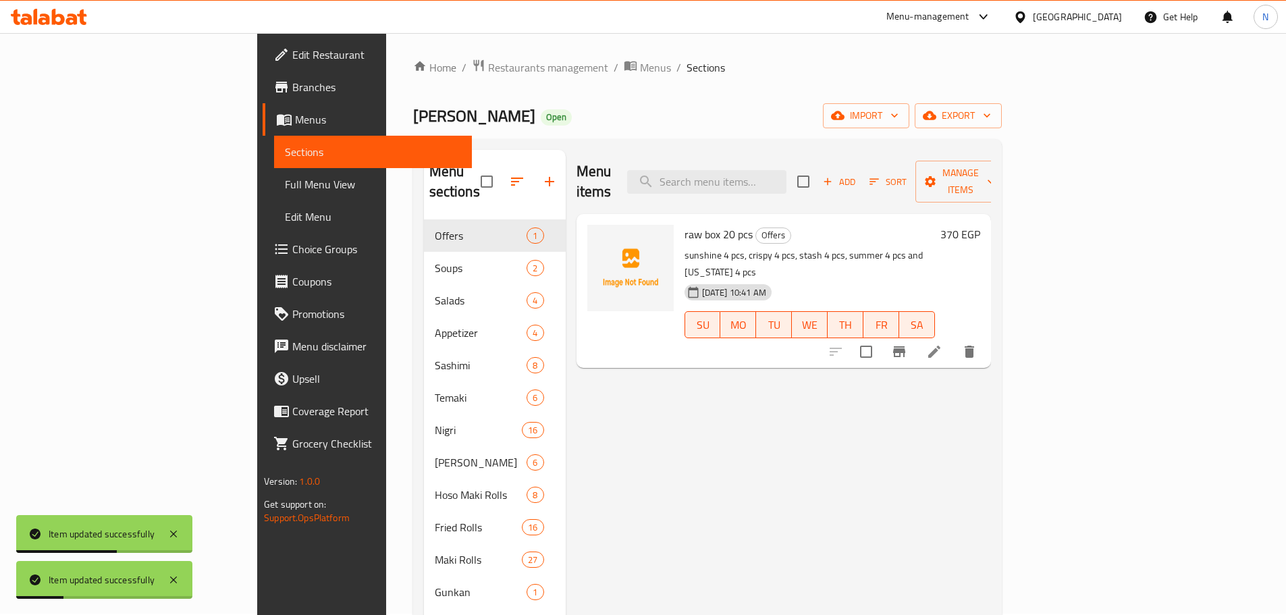
click at [663, 117] on div "Joia Sushi Open import export" at bounding box center [707, 115] width 588 height 25
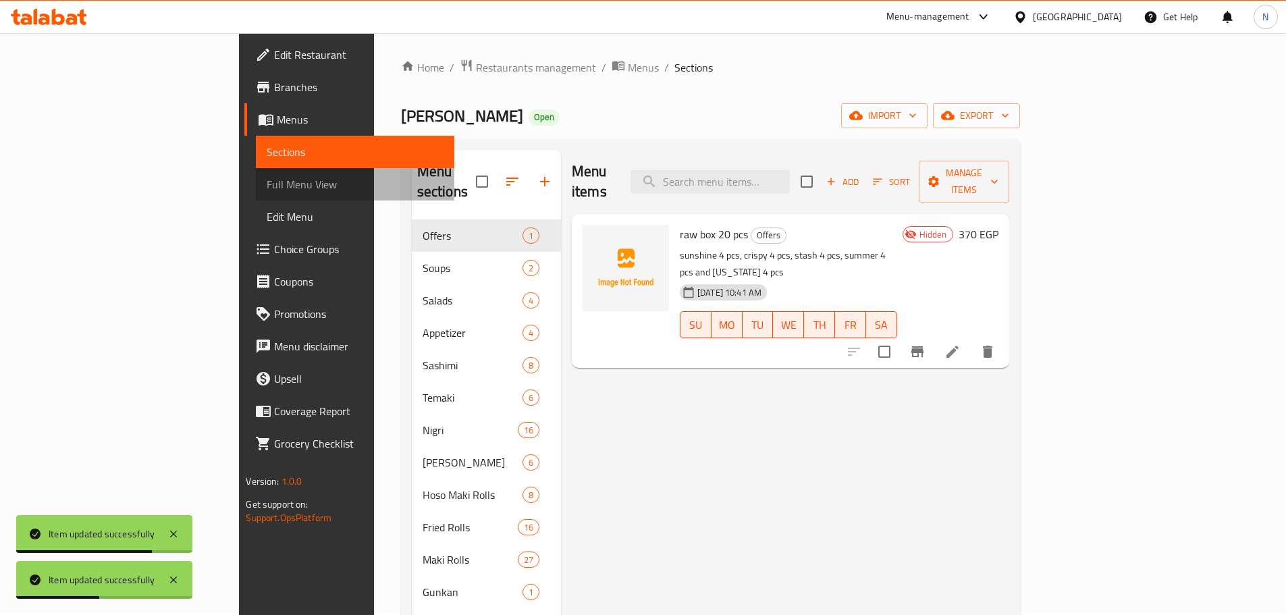
click at [267, 190] on span "Full Menu View" at bounding box center [355, 184] width 176 height 16
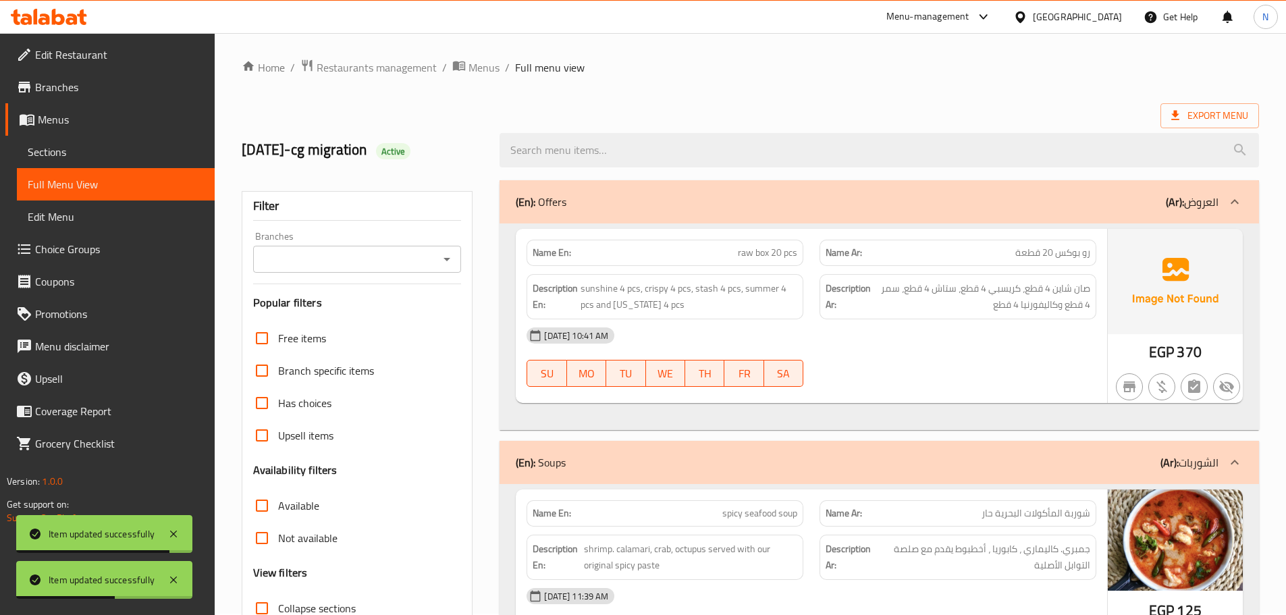
click at [111, 158] on span "Sections" at bounding box center [116, 152] width 176 height 16
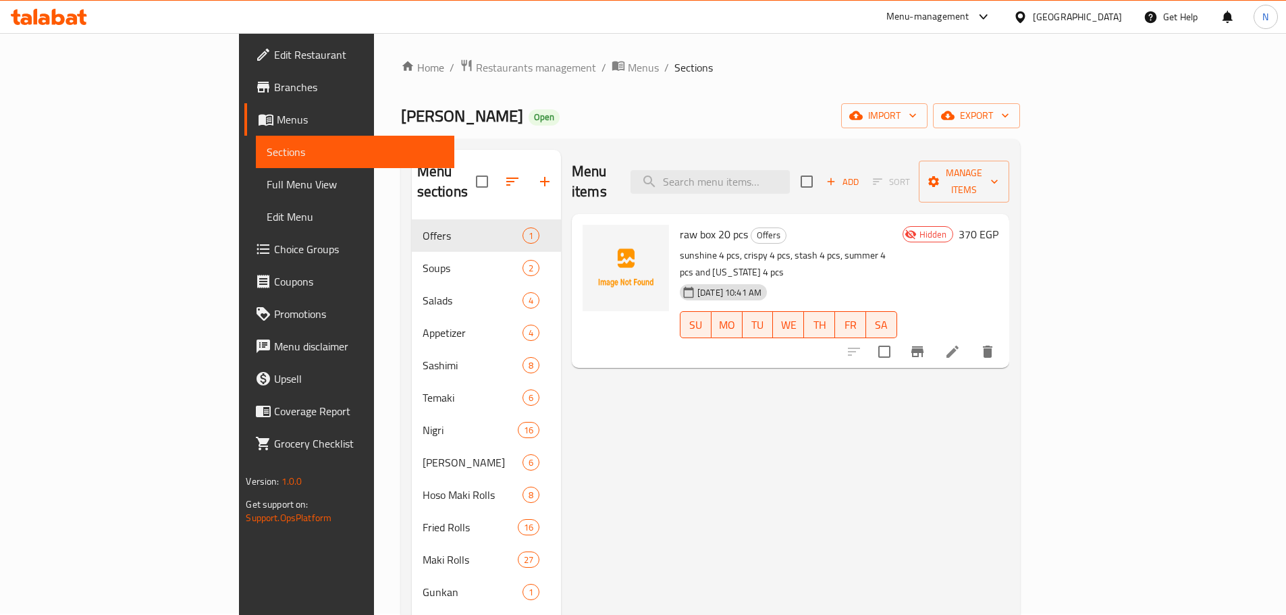
click at [256, 163] on link "Sections" at bounding box center [355, 152] width 198 height 32
click at [267, 188] on span "Full Menu View" at bounding box center [355, 184] width 176 height 16
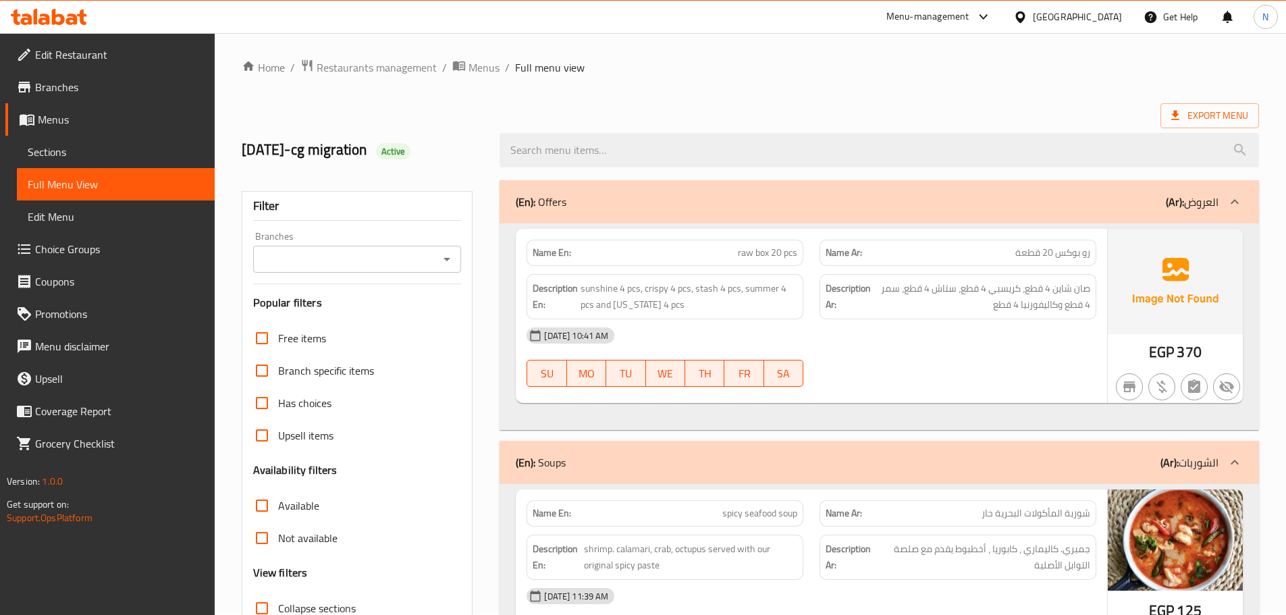
click at [914, 373] on div "20-08-2025 10:41 AM SU MO TU WE TH FR SA" at bounding box center [811, 357] width 586 height 76
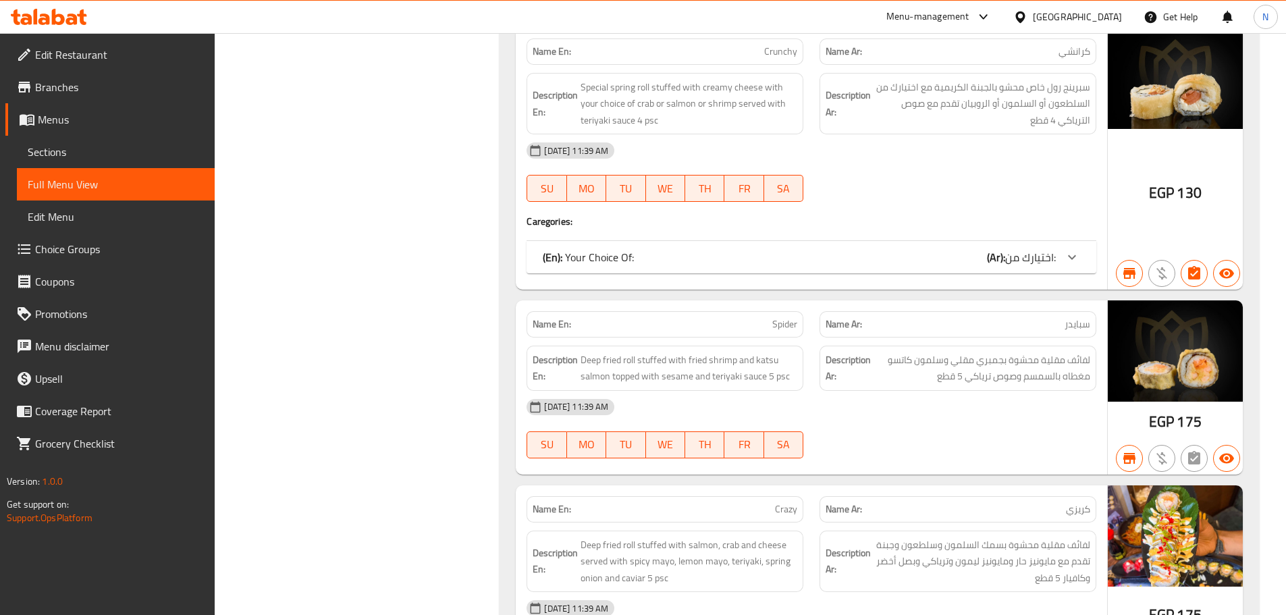
click at [92, 161] on link "Sections" at bounding box center [116, 152] width 198 height 32
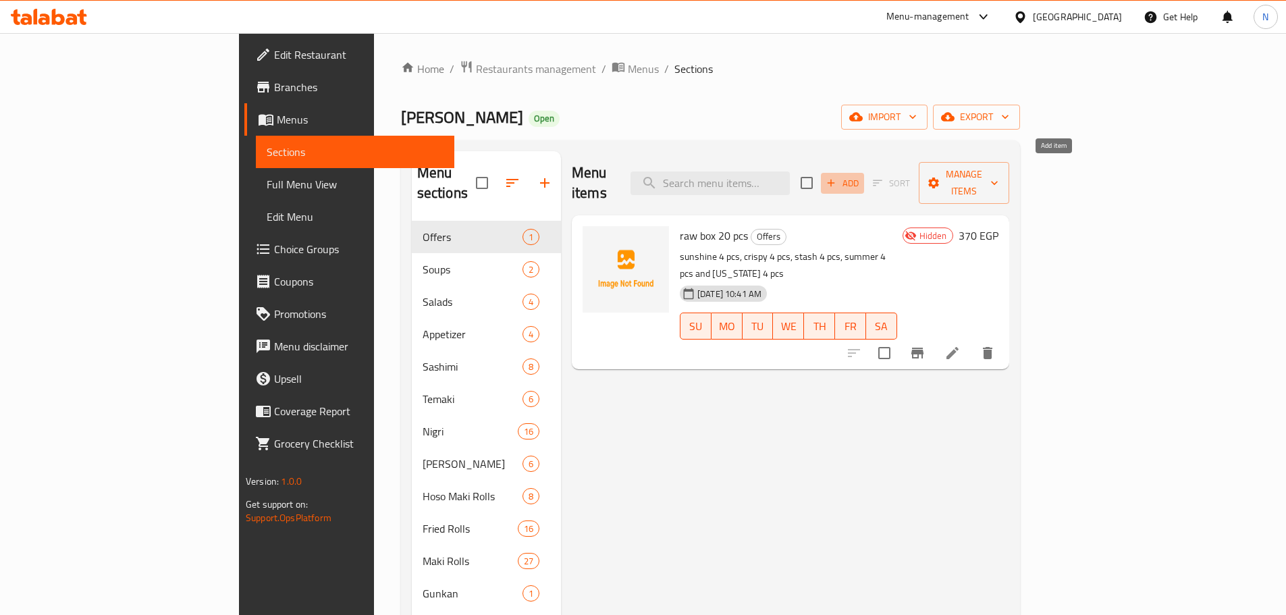
click at [860, 177] on span "Add" at bounding box center [842, 183] width 36 height 16
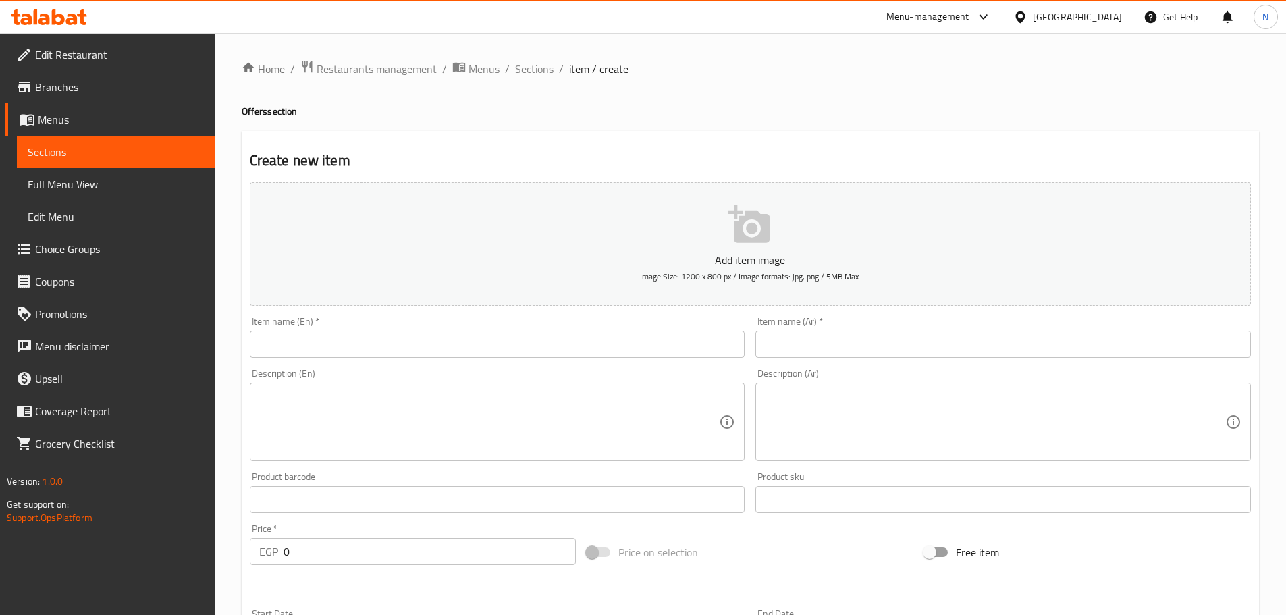
click at [370, 350] on input "text" at bounding box center [497, 344] width 495 height 27
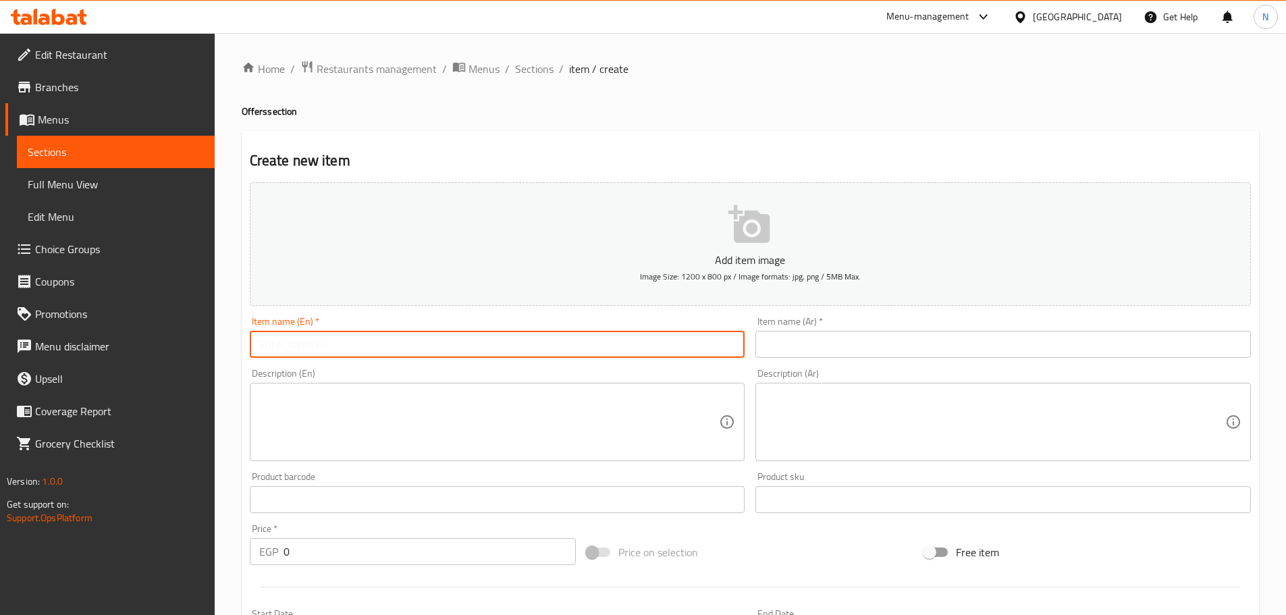
paste input "fried box 30 pcs"
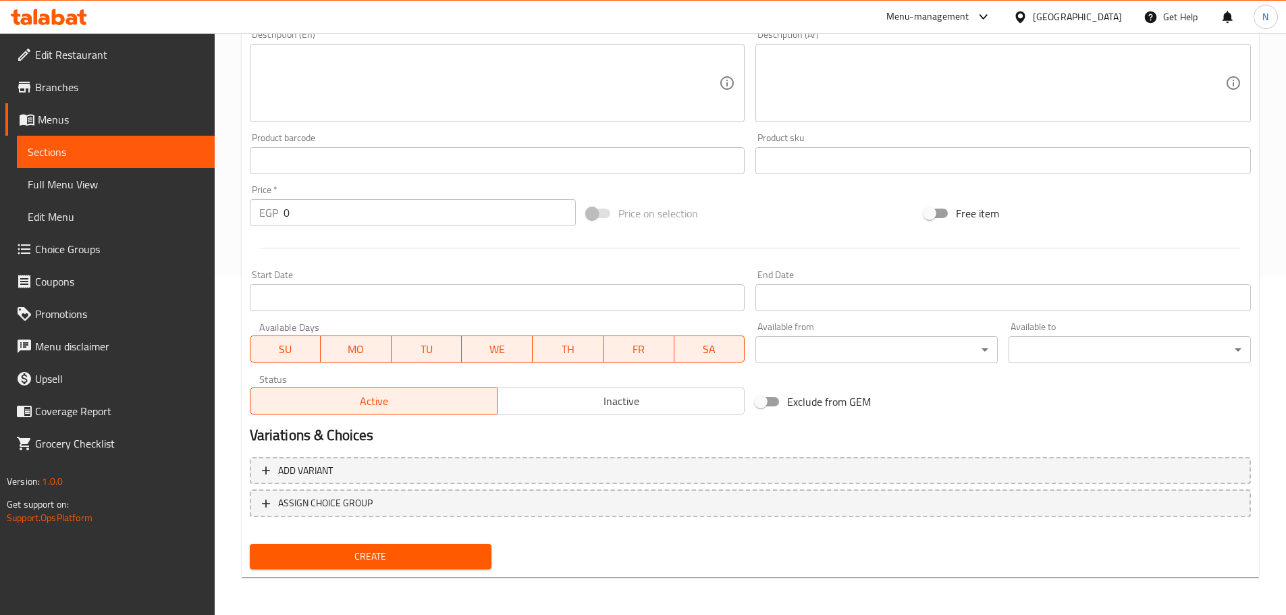
type input "fried box 30 pcs"
click at [543, 397] on span "Inactive" at bounding box center [621, 401] width 236 height 20
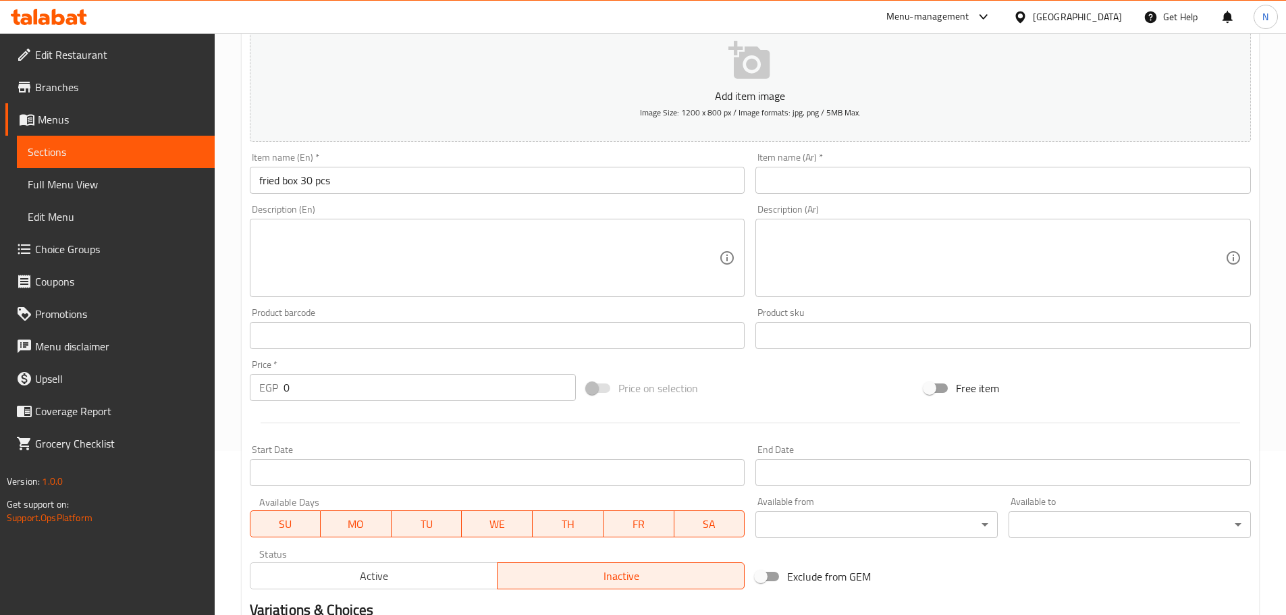
scroll to position [1, 0]
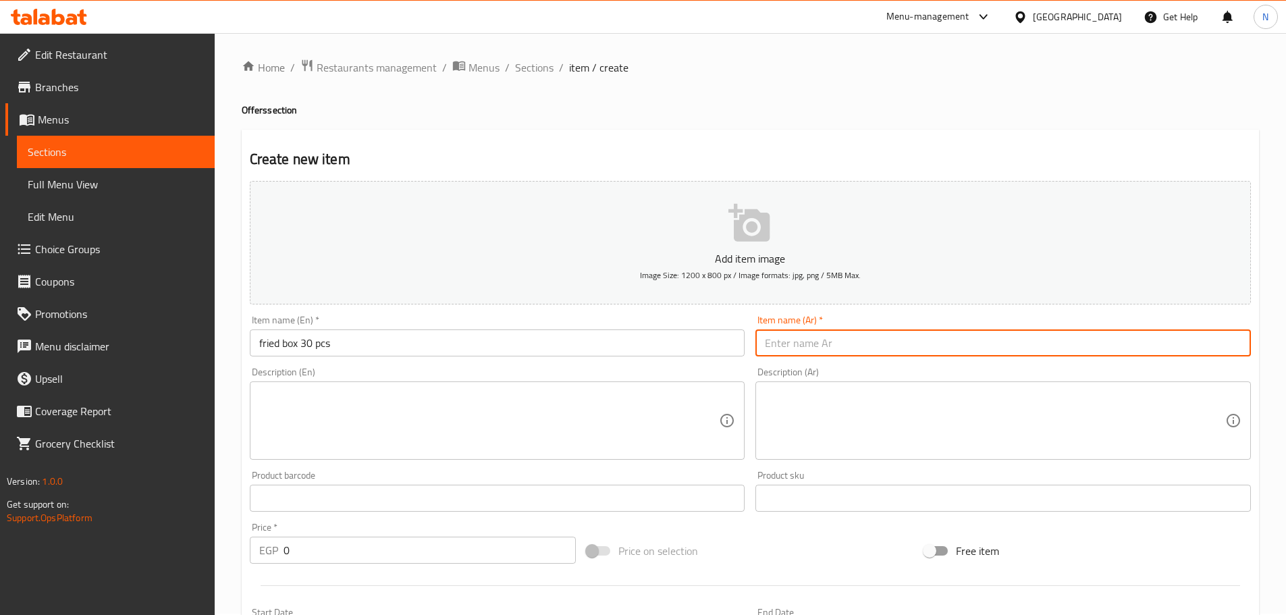
click at [856, 351] on input "text" at bounding box center [1002, 342] width 495 height 27
type input "بوكس مقلي 30 قطعة"
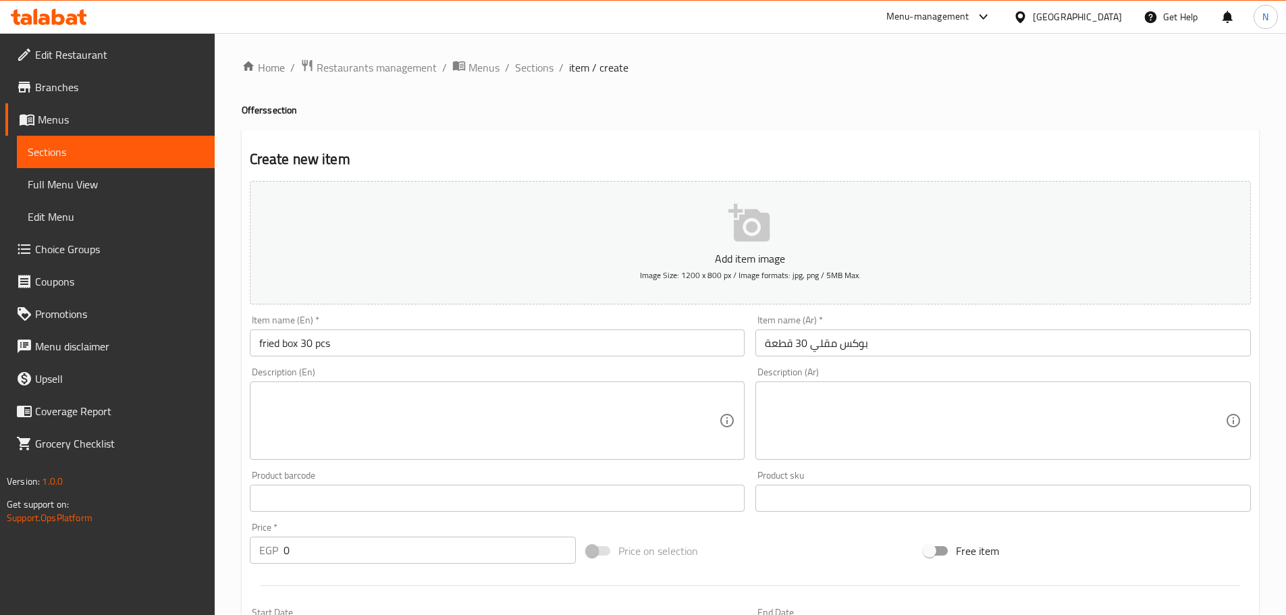
click at [426, 397] on textarea at bounding box center [489, 421] width 460 height 64
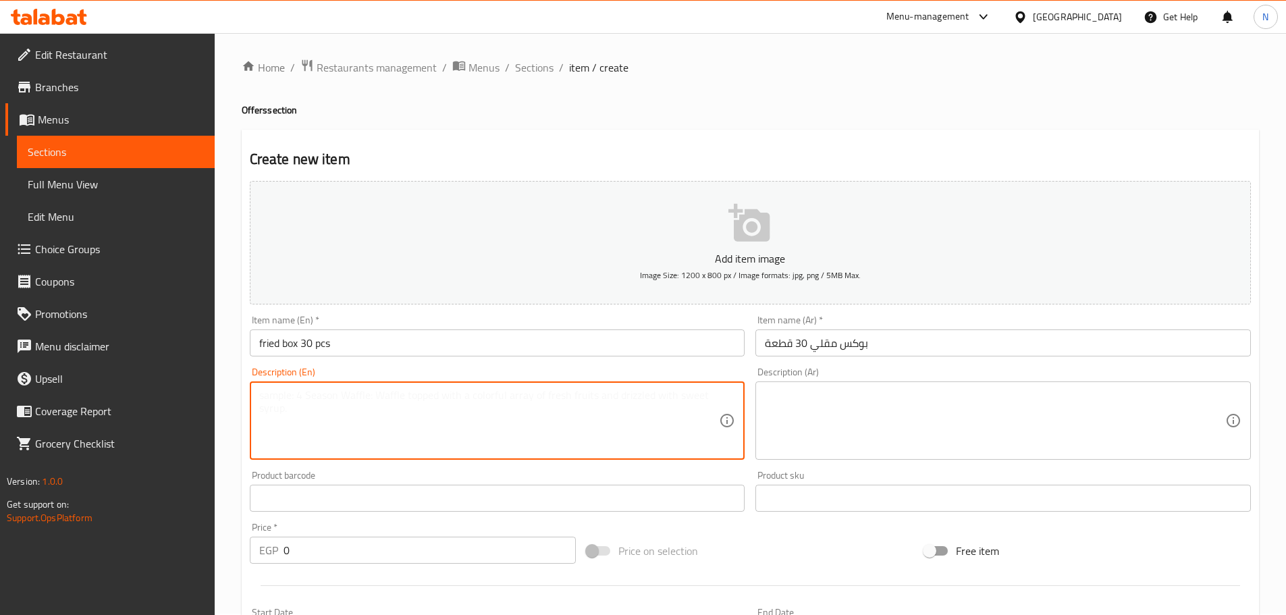
paste textarea "joia 4 pcs+spider 5 pcs +hot lemon 5 pcs+golden 6 pcs +fried hoso 6 pcs+ hot ur…"
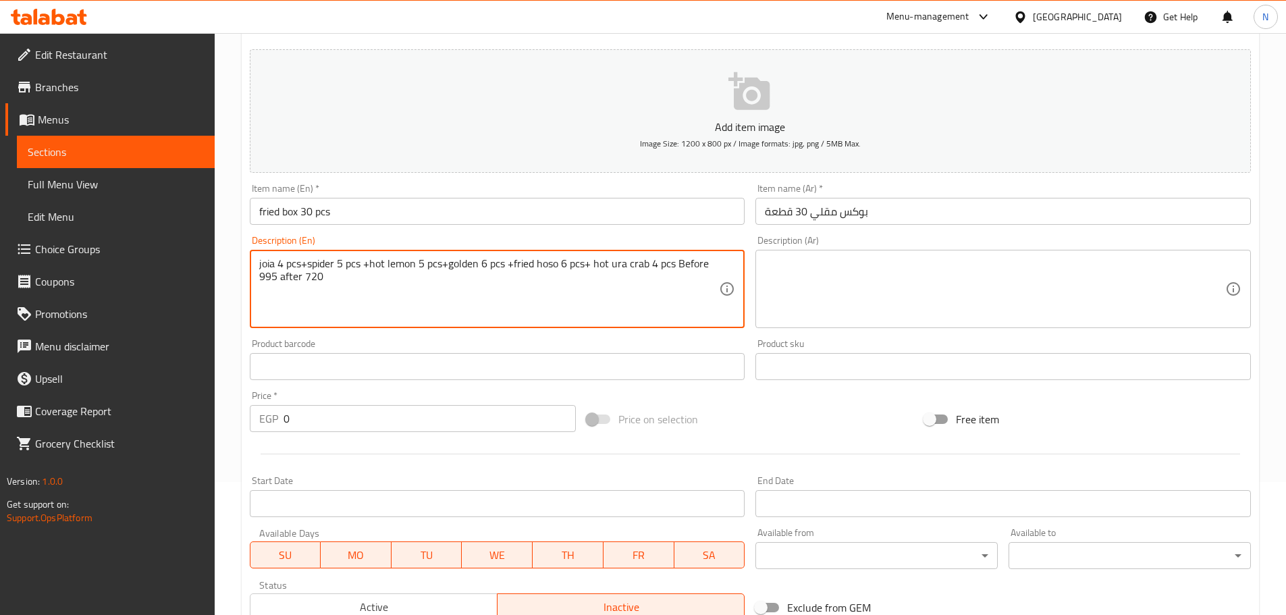
scroll to position [136, 0]
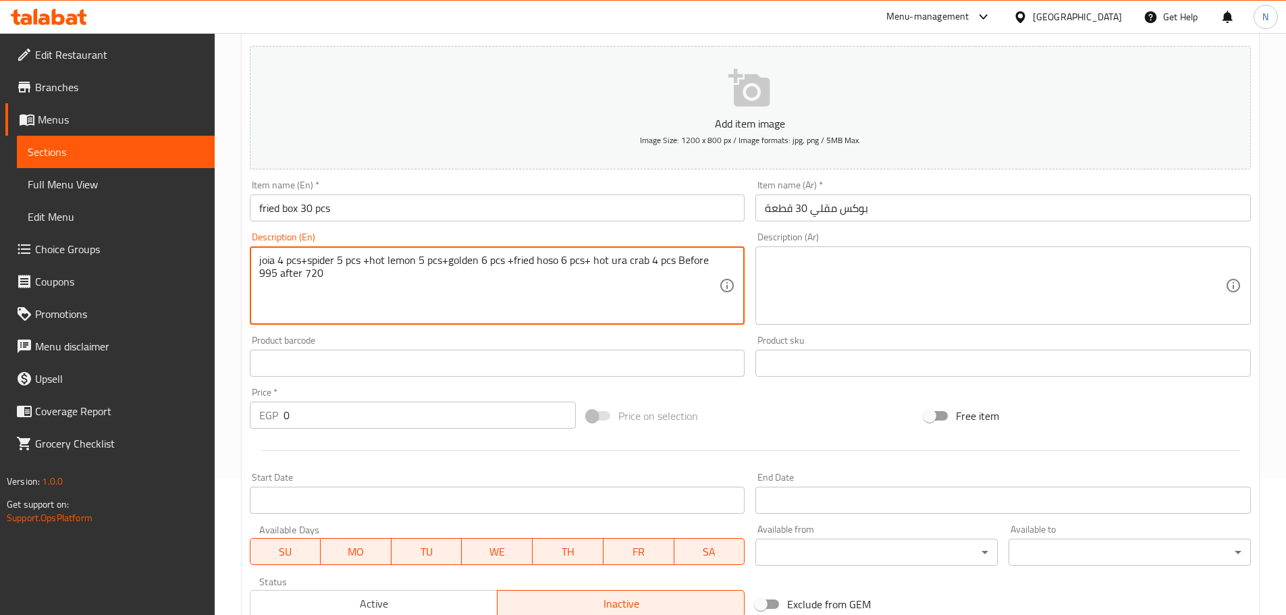
type textarea "joia 4 pcs+spider 5 pcs +hot lemon 5 pcs+golden 6 pcs +fried hoso 6 pcs+ hot ur…"
click at [329, 420] on input "0" at bounding box center [429, 415] width 293 height 27
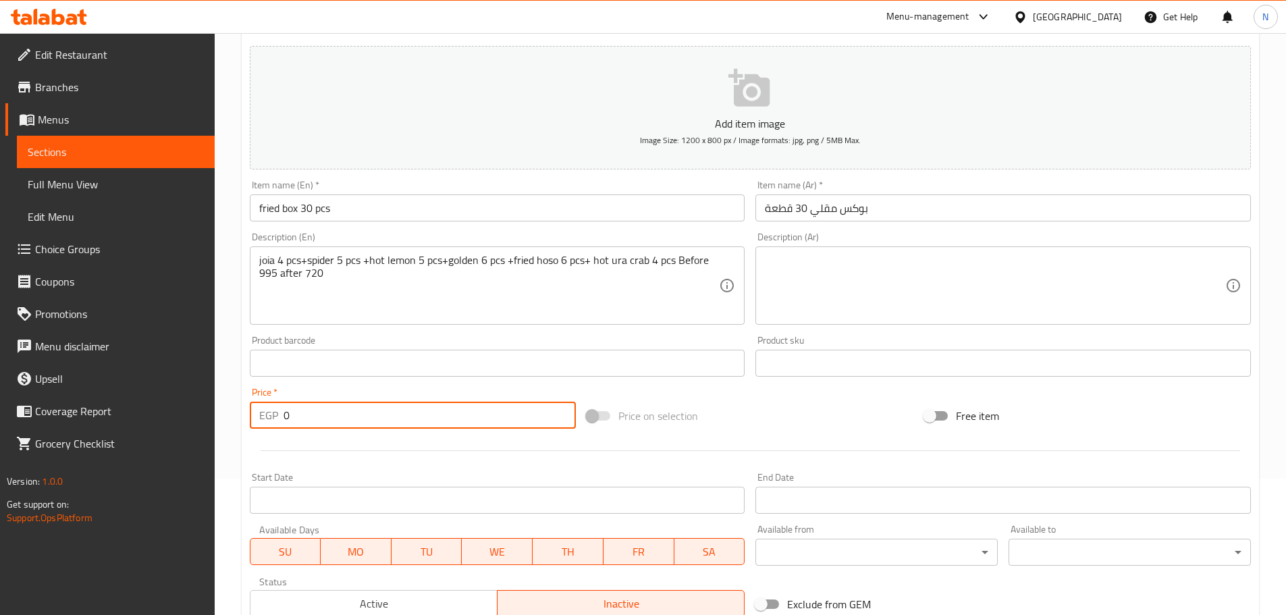
click at [329, 420] on input "0" at bounding box center [429, 415] width 293 height 27
type input "995"
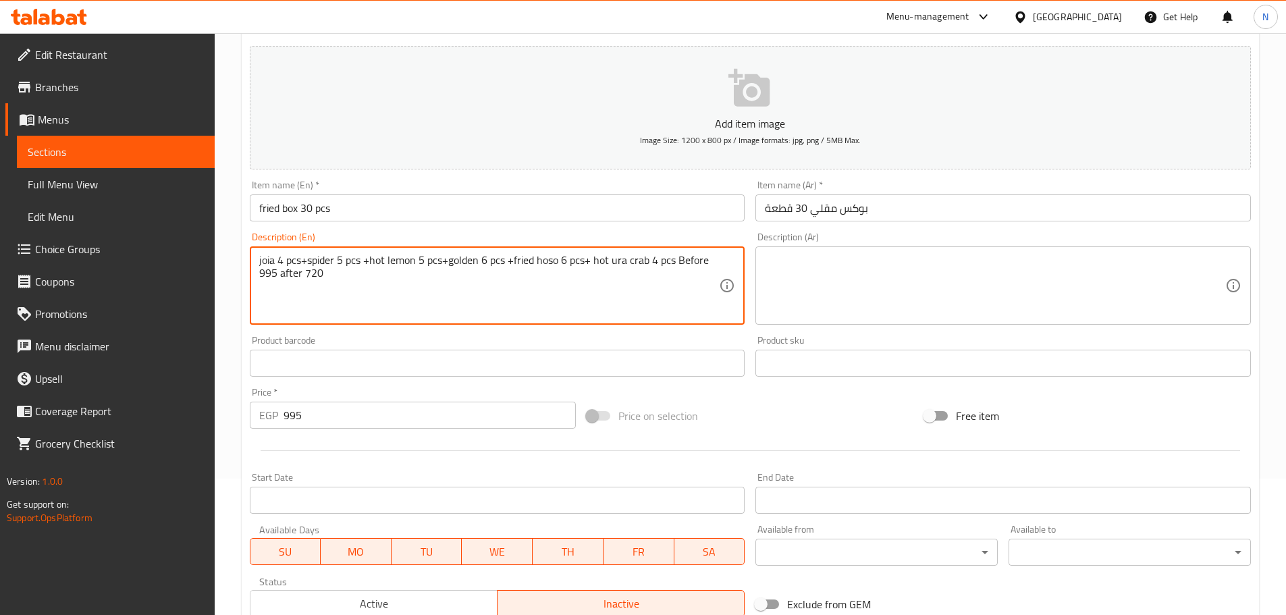
drag, startPoint x: 376, startPoint y: 277, endPoint x: 681, endPoint y: 264, distance: 305.3
click at [309, 261] on textarea "joia 4 pcs+spider 5 pcs +hot lemon 5 pcs+golden 6 pcs +fried hoso 6 pcs+ hot ur…" at bounding box center [489, 286] width 460 height 64
click at [573, 269] on textarea "joia 4 pcs, spider 5 pcs, hot lemon 5 pcs, golden 6 pcs, fried hoso 6 pcs and h…" at bounding box center [489, 286] width 460 height 64
click at [574, 269] on textarea "joia 4 pcs, spider 5 pcs, hot lemon 5 pcs, golden 6 pcs, fried hoso 6 pcs and h…" at bounding box center [489, 286] width 460 height 64
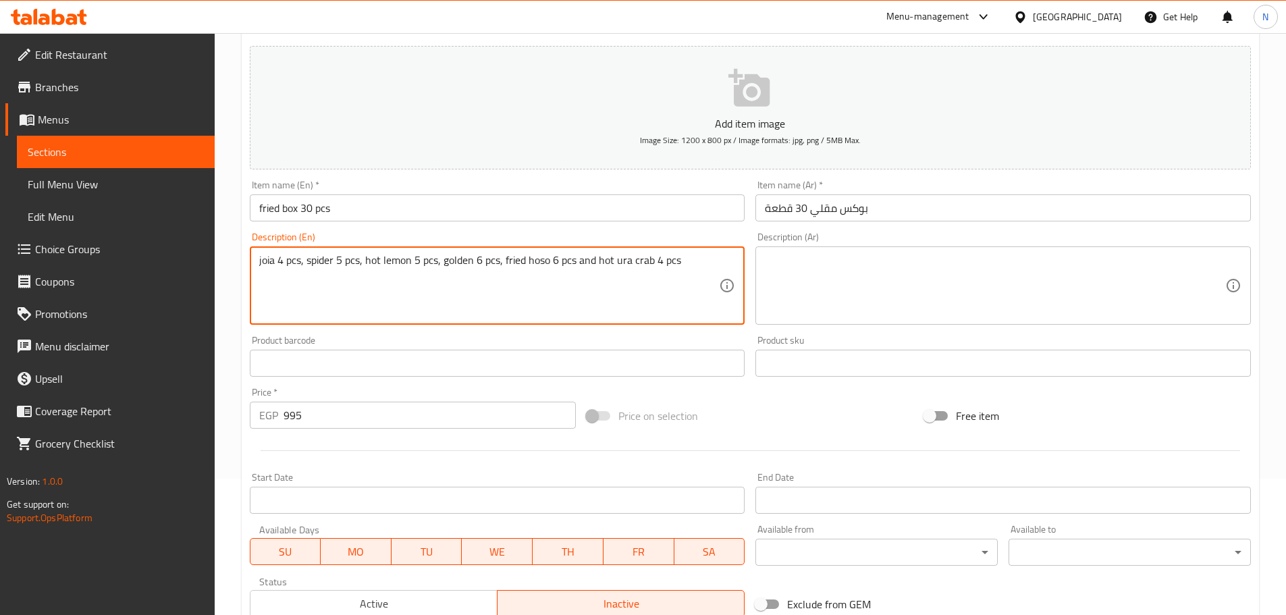
click at [617, 281] on textarea "joia 4 pcs, spider 5 pcs, hot lemon 5 pcs, golden 6 pcs, fried hoso 6 pcs and h…" at bounding box center [489, 286] width 460 height 64
click at [598, 260] on textarea "joia 4 pcs, spider 5 pcs, hot lemon 5 pcs, golden 6 pcs, fried hoso 6 pcs and h…" at bounding box center [489, 286] width 460 height 64
type textarea "joia 4 pcs, spider 5 pcs, hot lemon 5 pcs, golden 6 pcs, fried hoso 6 pcs and h…"
click at [615, 296] on textarea "joia 4 pcs, spider 5 pcs, hot lemon 5 pcs, golden 6 pcs, fried hoso 6 pcs and h…" at bounding box center [489, 286] width 460 height 64
drag, startPoint x: 597, startPoint y: 260, endPoint x: 654, endPoint y: 263, distance: 57.4
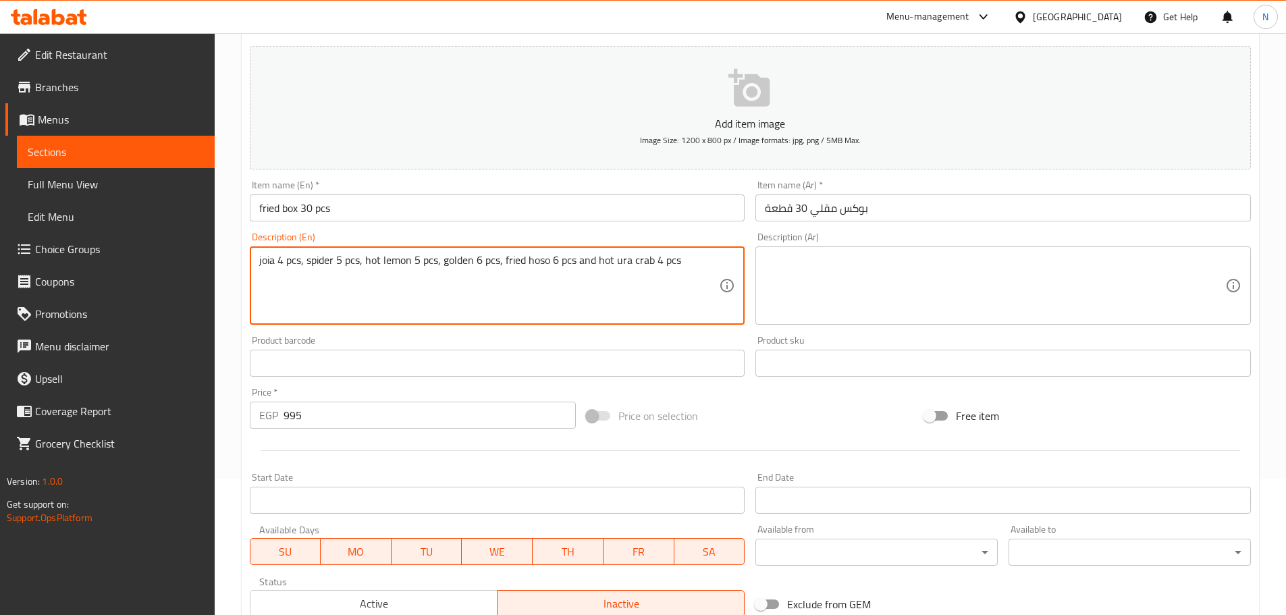
click at [654, 263] on textarea "joia 4 pcs, spider 5 pcs, hot lemon 5 pcs, golden 6 pcs, fried hoso 6 pcs and h…" at bounding box center [489, 286] width 460 height 64
click at [863, 308] on textarea at bounding box center [995, 286] width 460 height 64
click at [630, 308] on textarea "joia 4 pcs, spider 5 pcs, hot lemon 5 pcs, golden 6 pcs, fried hoso 6 pcs and h…" at bounding box center [489, 286] width 460 height 64
click at [640, 267] on textarea "joia 4 pcs, spider 5 pcs, hot lemon 5 pcs, golden 6 pcs, fried hoso 6 pcs and h…" at bounding box center [489, 286] width 460 height 64
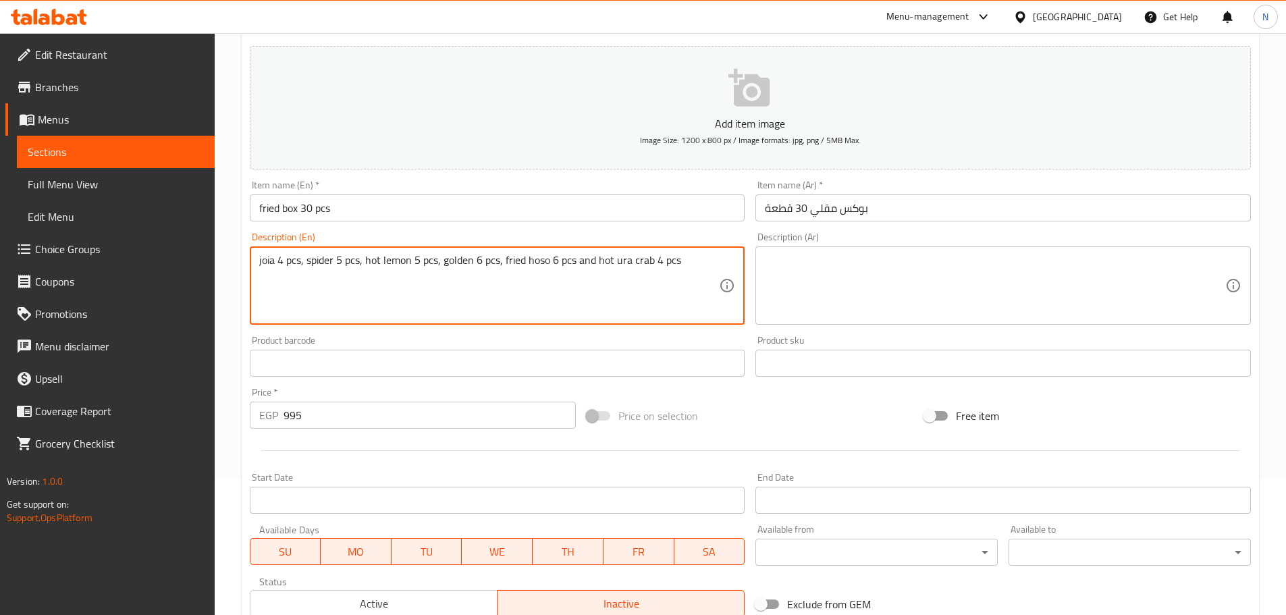
click at [640, 267] on textarea "joia 4 pcs, spider 5 pcs, hot lemon 5 pcs, golden 6 pcs, fried hoso 6 pcs and h…" at bounding box center [489, 286] width 460 height 64
click at [881, 303] on textarea at bounding box center [995, 286] width 460 height 64
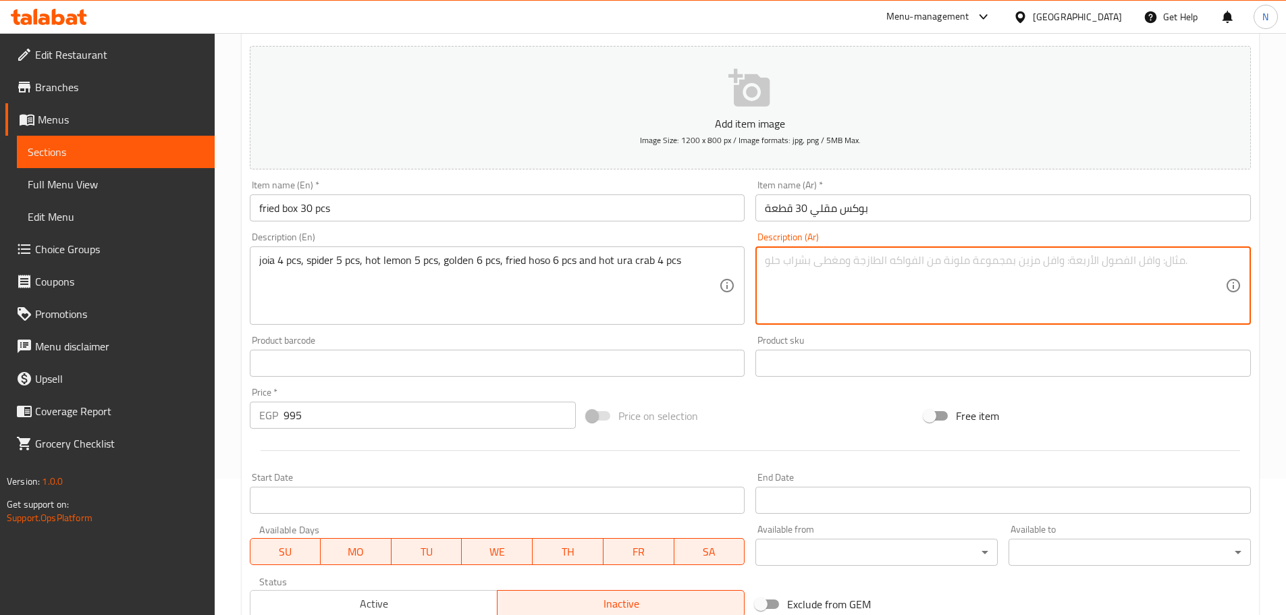
paste textarea "جويا 4 قطع، سبايدر 5 قطع، ليمون حار 5 قطع، ذهبي 6 قطع، هوسو مقلي 6 قطع وسلطعون …"
type textarea "جويا 4 قطع، سبايدر 5 قطع، ليمون حار 5 قطع، ذهبي 6 قطع، هوسو مقلي 6 قطع وسلطعون …"
drag, startPoint x: 530, startPoint y: 296, endPoint x: 487, endPoint y: 298, distance: 42.6
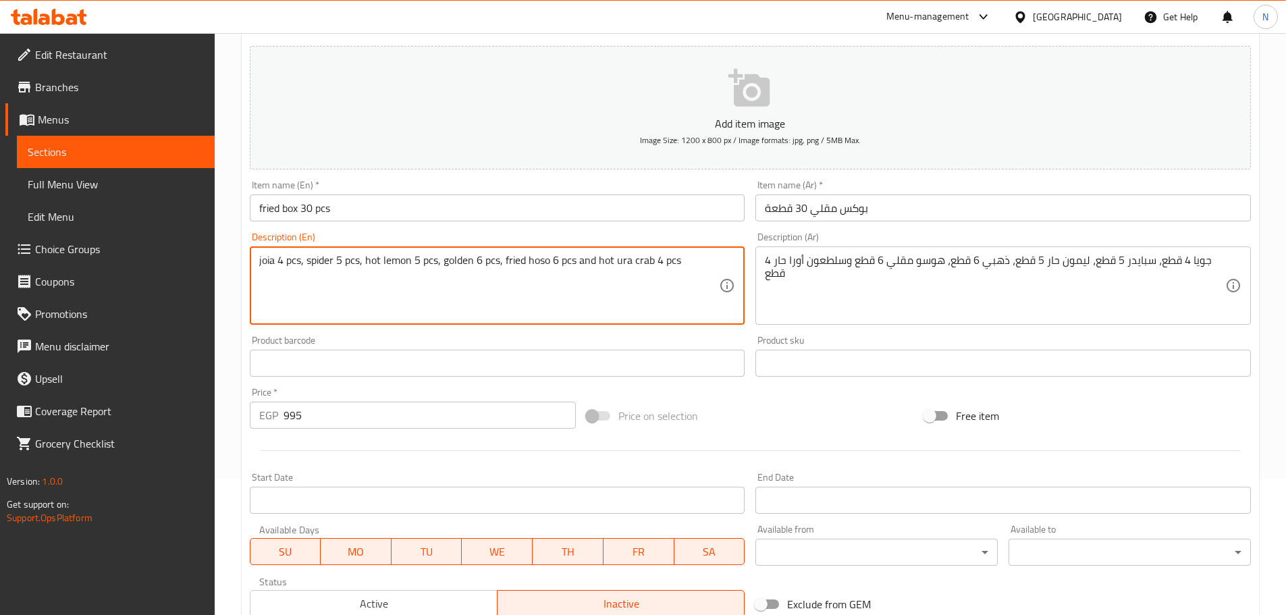
click at [447, 266] on textarea "joia 4 pcs, spider 5 pcs, hot lemon 5 pcs, golden 6 pcs, fried hoso 6 pcs and h…" at bounding box center [489, 286] width 460 height 64
click at [450, 266] on textarea "joia 4 pcs, spider 5 pcs, hot lemon 5 pcs, golden 6 pcs, fried hoso 6 pcs and h…" at bounding box center [489, 286] width 460 height 64
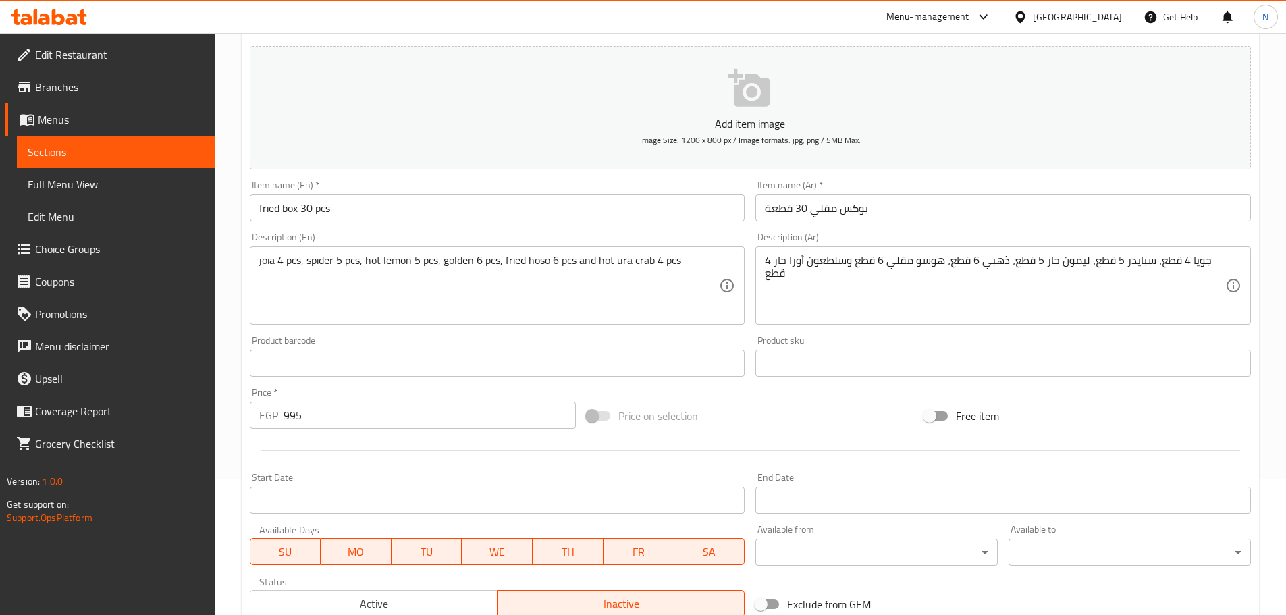
click at [238, 254] on div "Home / Restaurants management / Menus / Sections / item / create Offers section…" at bounding box center [750, 357] width 1071 height 920
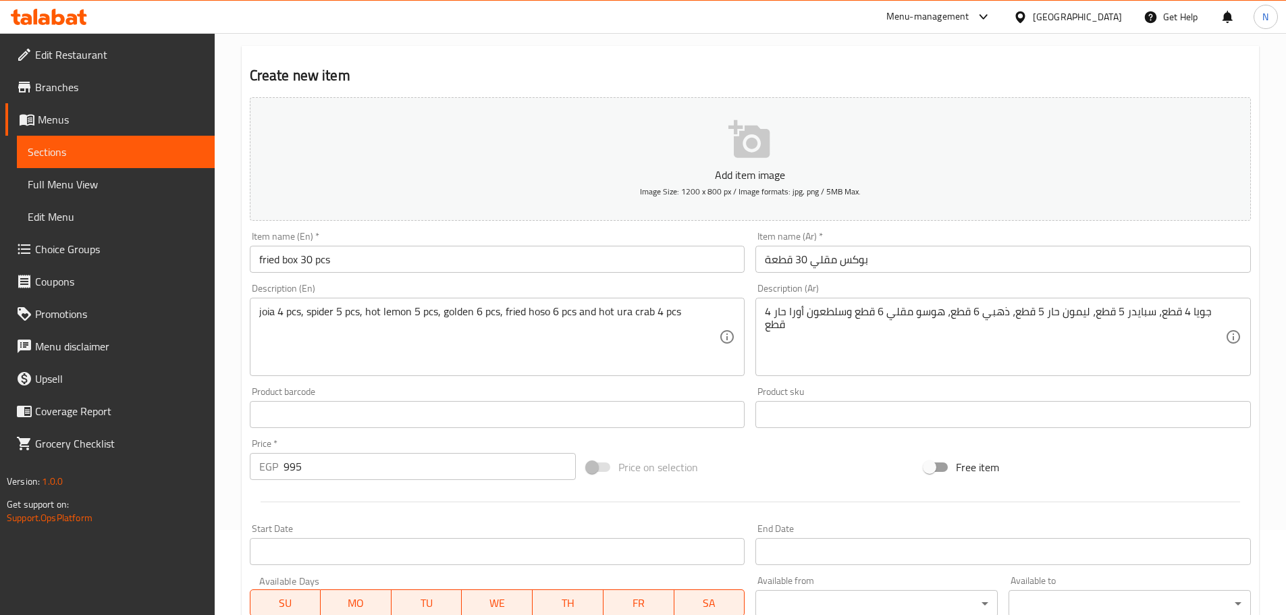
scroll to position [0, 0]
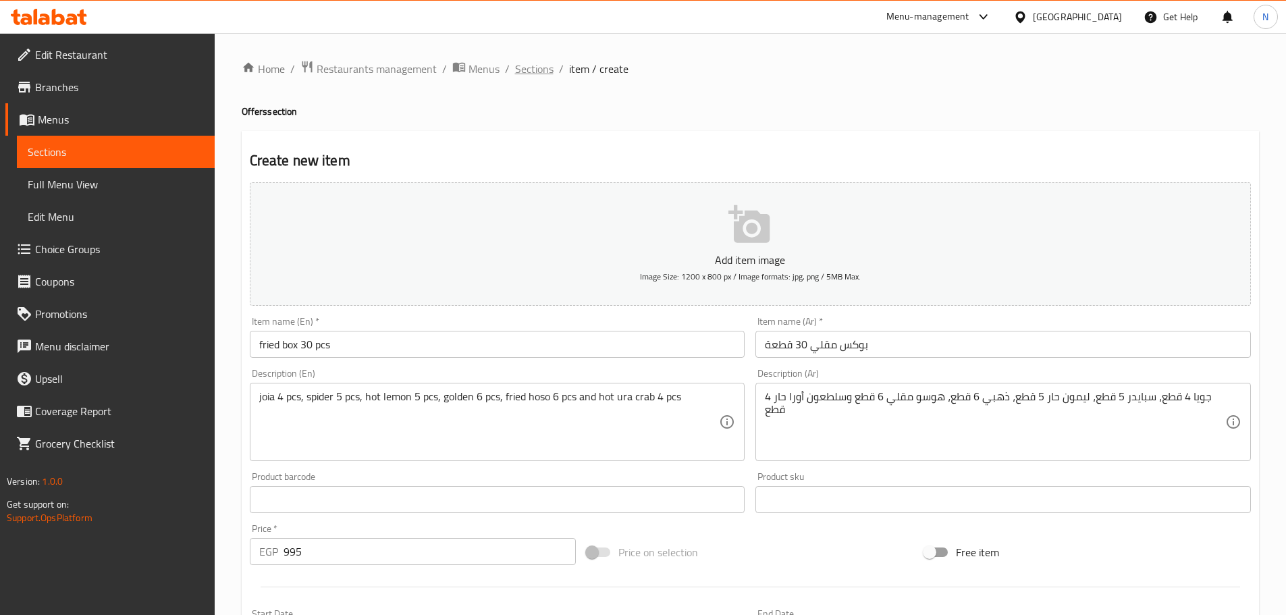
click at [526, 64] on span "Sections" at bounding box center [534, 69] width 38 height 16
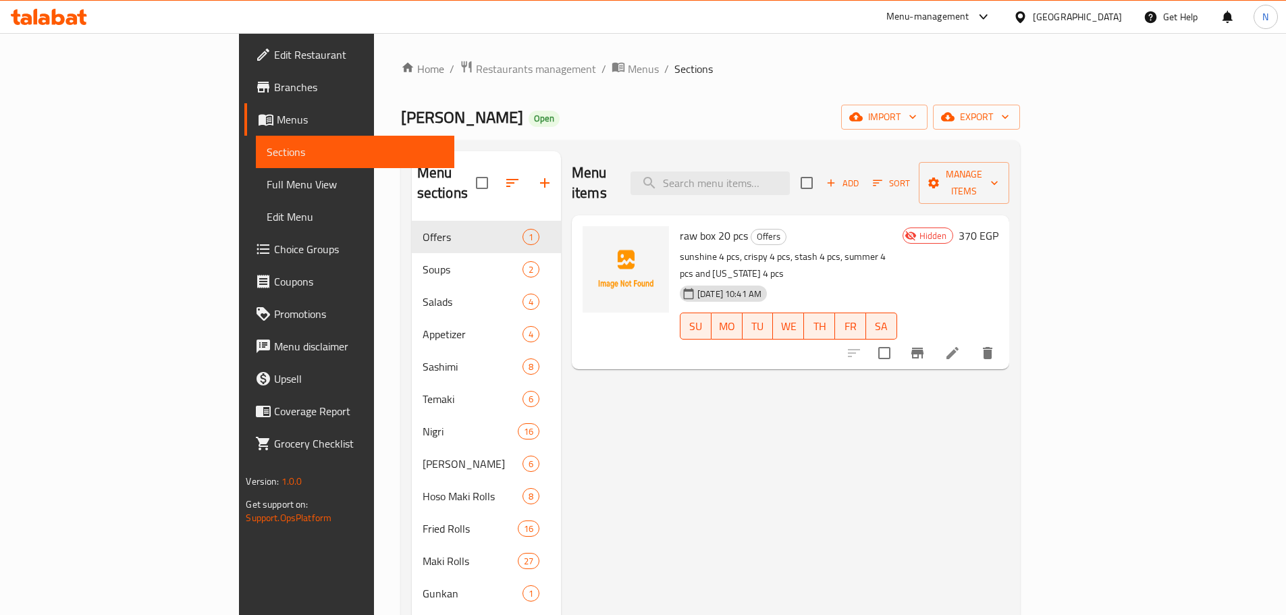
click at [742, 447] on div "Menu items Add Sort Manage items raw box 20 pcs Offers sunshine 4 pcs, crispy 4…" at bounding box center [785, 458] width 448 height 615
drag, startPoint x: 663, startPoint y: 207, endPoint x: 621, endPoint y: 222, distance: 44.4
click at [680, 225] on span "raw box 20 pcs" at bounding box center [714, 235] width 68 height 20
click at [650, 168] on div "Menu items Add Sort Manage items" at bounding box center [790, 183] width 437 height 64
click at [860, 177] on span "Add" at bounding box center [842, 183] width 36 height 16
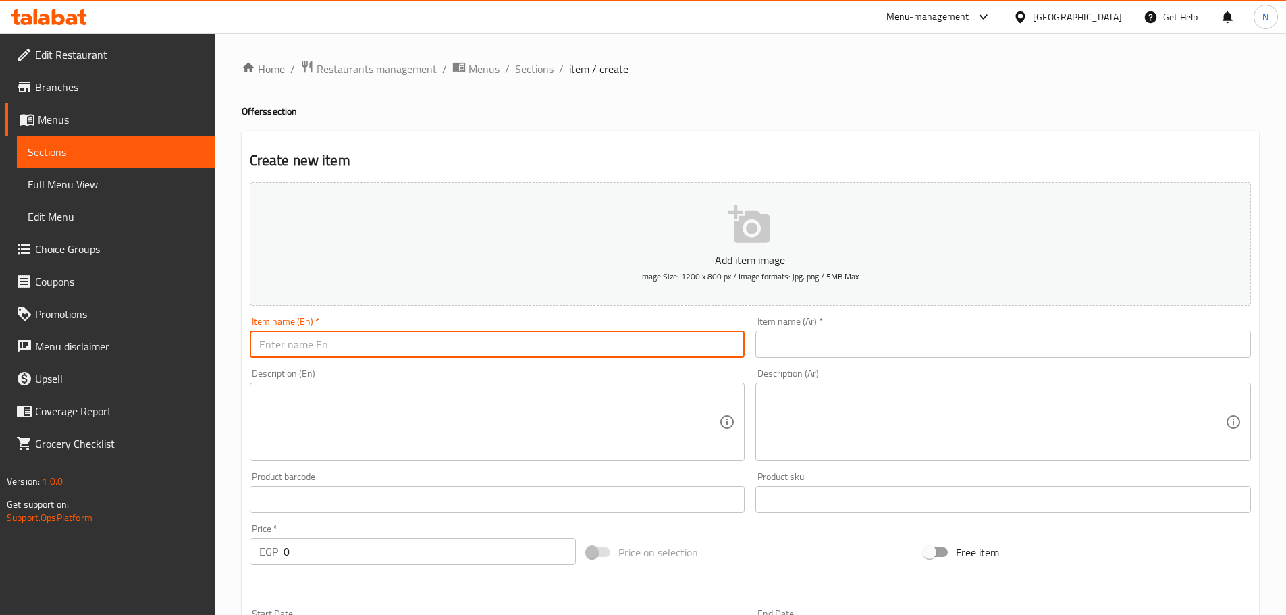
click at [390, 349] on input "text" at bounding box center [497, 344] width 495 height 27
paste input "raw box 12 pcs"
type input "raw box 12 pcs"
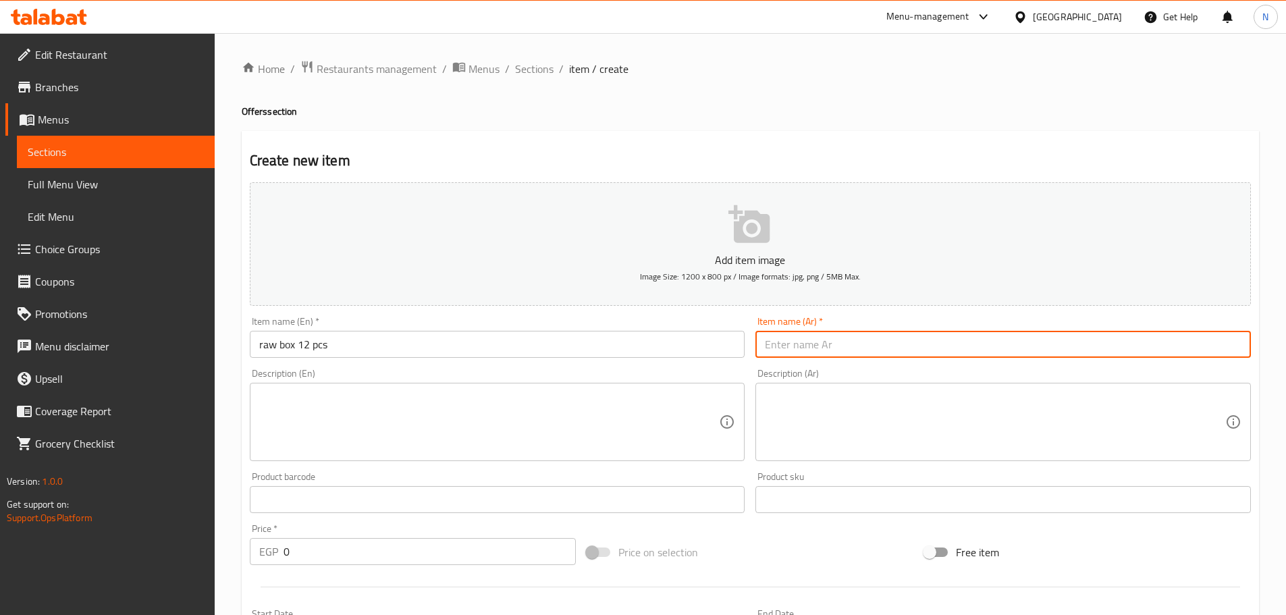
click at [854, 349] on input "text" at bounding box center [1002, 344] width 495 height 27
type input "v"
type input "رو بوكس 12 قطعة"
click at [442, 444] on textarea at bounding box center [489, 422] width 460 height 64
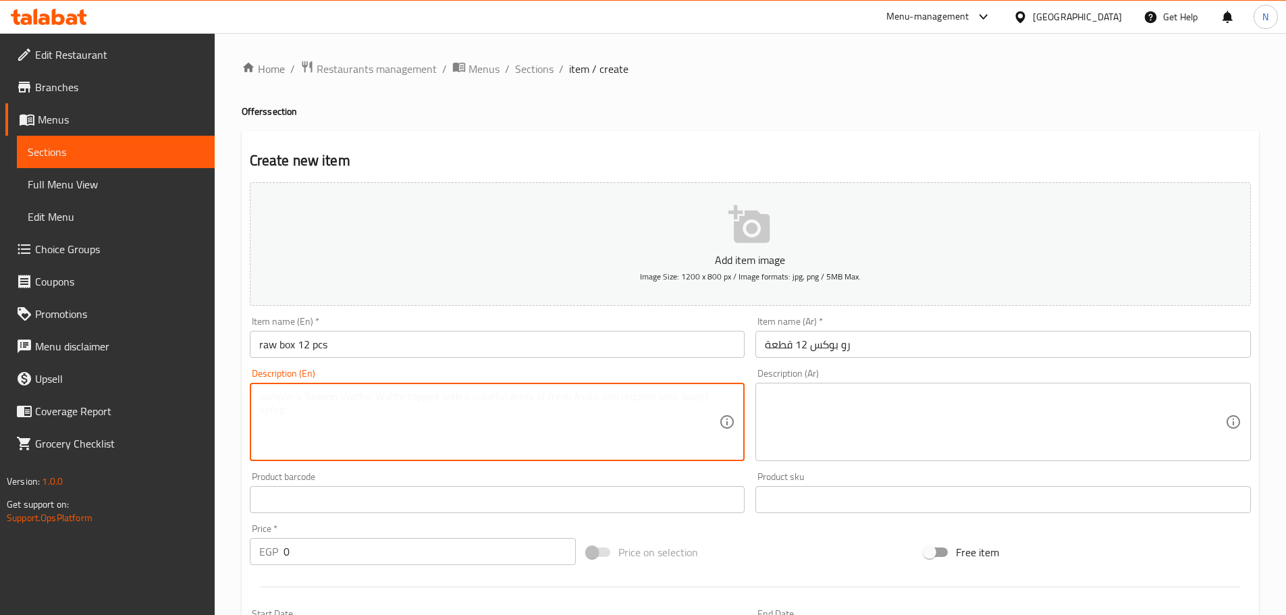
paste textarea "SUMMER 4 pcs + crispy 4 pcs + california 4 pcs"
click at [339, 397] on textarea "SUMMER 4 pcs + crispy 4 pcs + california 4 pcs" at bounding box center [489, 422] width 460 height 64
click at [397, 398] on textarea "SUMMER 4 pcs, crispy 4 pcs + california 4 pcs" at bounding box center [489, 422] width 460 height 64
click at [408, 383] on div "SUMMER 4 pcs, crispy 4 pcs and california 4 pcs Description (En)" at bounding box center [497, 422] width 495 height 78
type textarea "SUMMER 4 pcs, crispy 4 pcs and california 4 pcs"
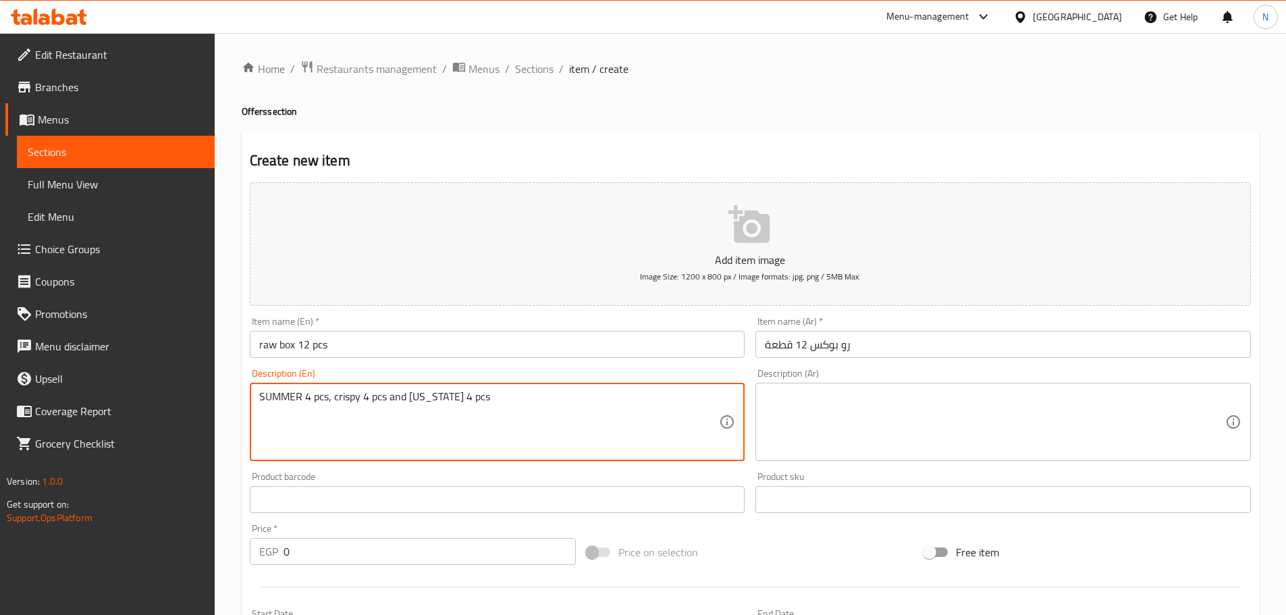
click at [409, 382] on div "Description (En) SUMMER 4 pcs, crispy 4 pcs and california 4 pcs Description (E…" at bounding box center [497, 414] width 495 height 92
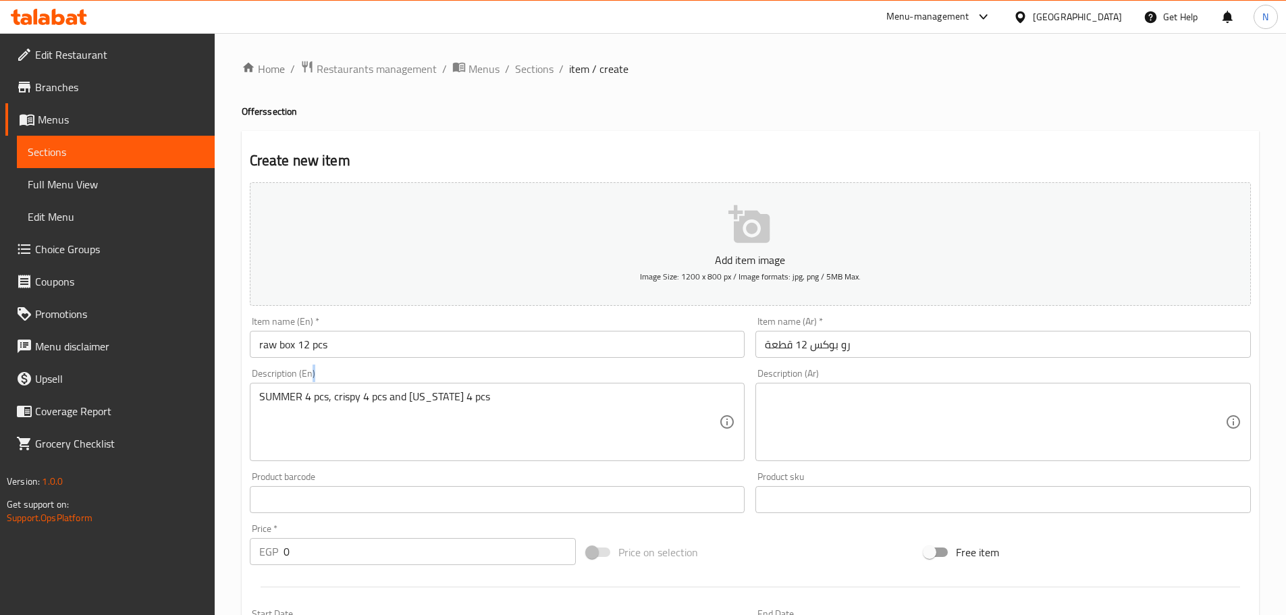
click at [409, 382] on div "Description (En) SUMMER 4 pcs, crispy 4 pcs and california 4 pcs Description (E…" at bounding box center [497, 414] width 495 height 92
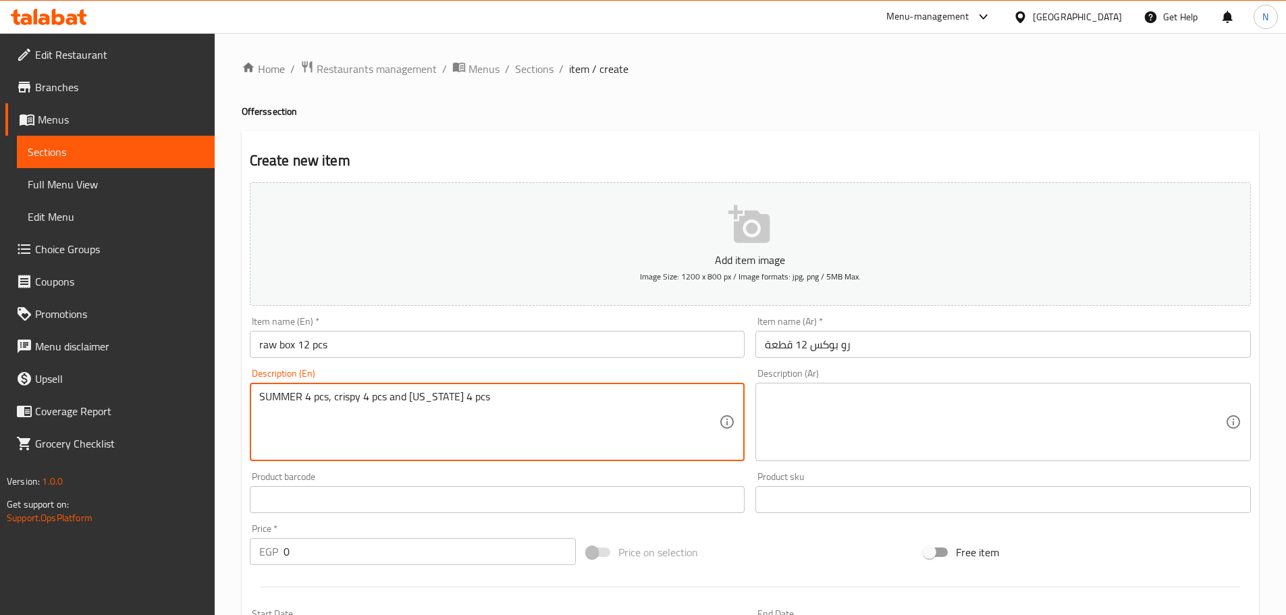
click at [400, 414] on textarea "SUMMER 4 pcs, crispy 4 pcs and california 4 pcs" at bounding box center [489, 422] width 460 height 64
click at [398, 413] on textarea "SUMMER 4 pcs, crispy 4 pcs and california 4 pcs" at bounding box center [489, 422] width 460 height 64
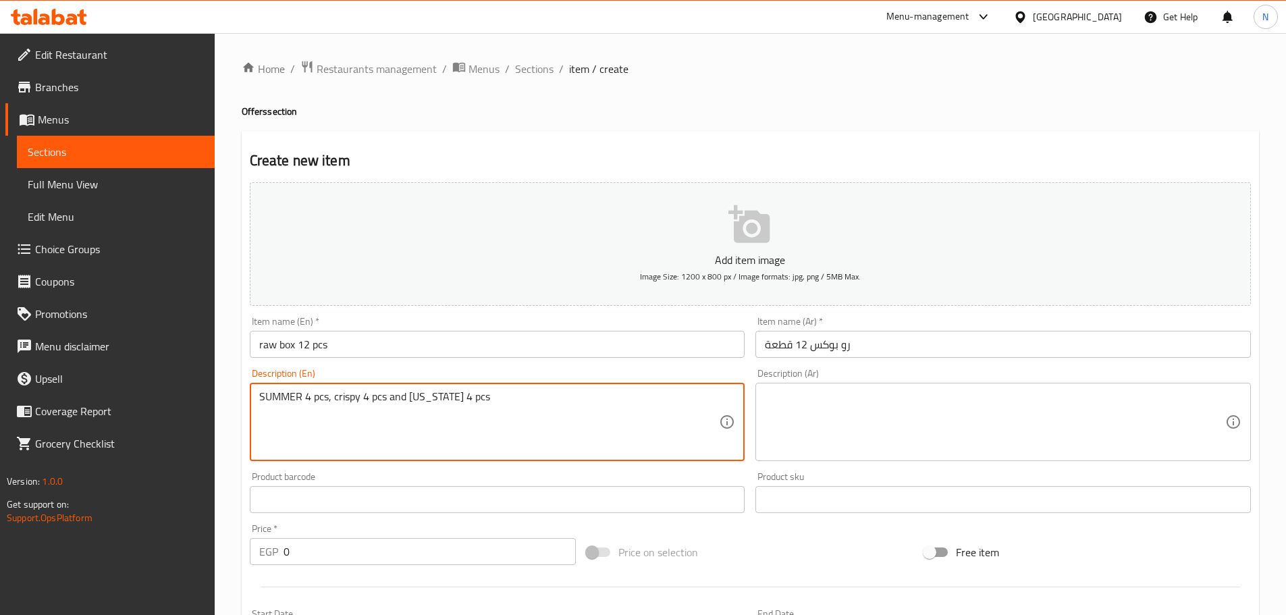
click at [511, 402] on textarea "SUMMER 4 pcs, crispy 4 pcs and california 4 pcs" at bounding box center [489, 422] width 460 height 64
click at [861, 402] on textarea at bounding box center [995, 422] width 460 height 64
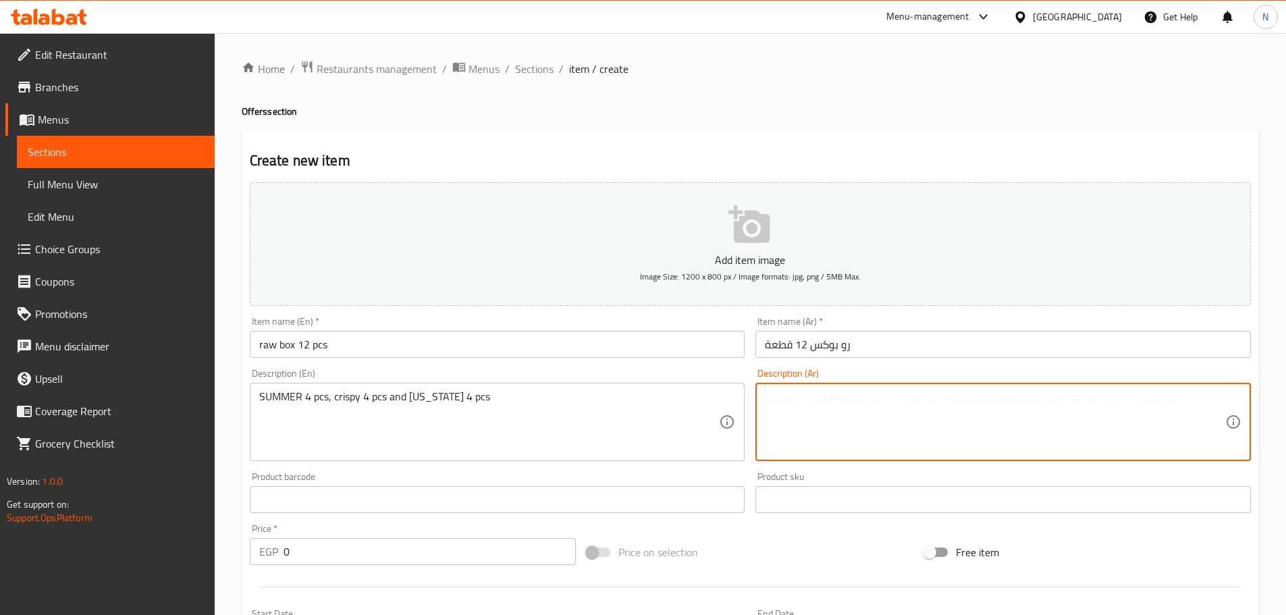
paste textarea "4 قطع صيفية، 4 قطع مقرمشة، و4 قطع كاليفورنيا"
click at [954, 401] on textarea "4 قطع صيفية، 4 قطع مقرمشة، و4 قطع كاليفورنيا" at bounding box center [995, 422] width 460 height 64
click at [883, 393] on textarea "4 قطع سمر ، 4 قطع مقرمشة، و4 قطع كاليفورنيا" at bounding box center [995, 422] width 460 height 64
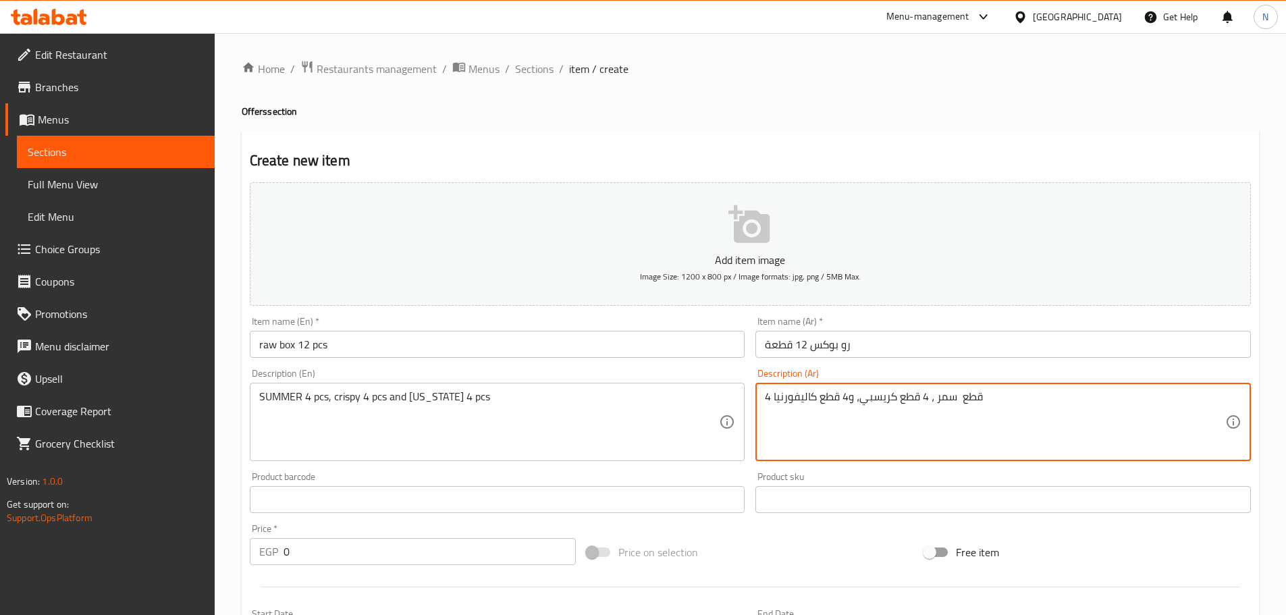
type textarea "4 قطع سمر ، 4 قطع كريسبي، و4 قطع كاليفورنيا"
click at [696, 361] on div "Item name (En)   * raw box 12 pcs Item name (En) *" at bounding box center [497, 337] width 506 height 52
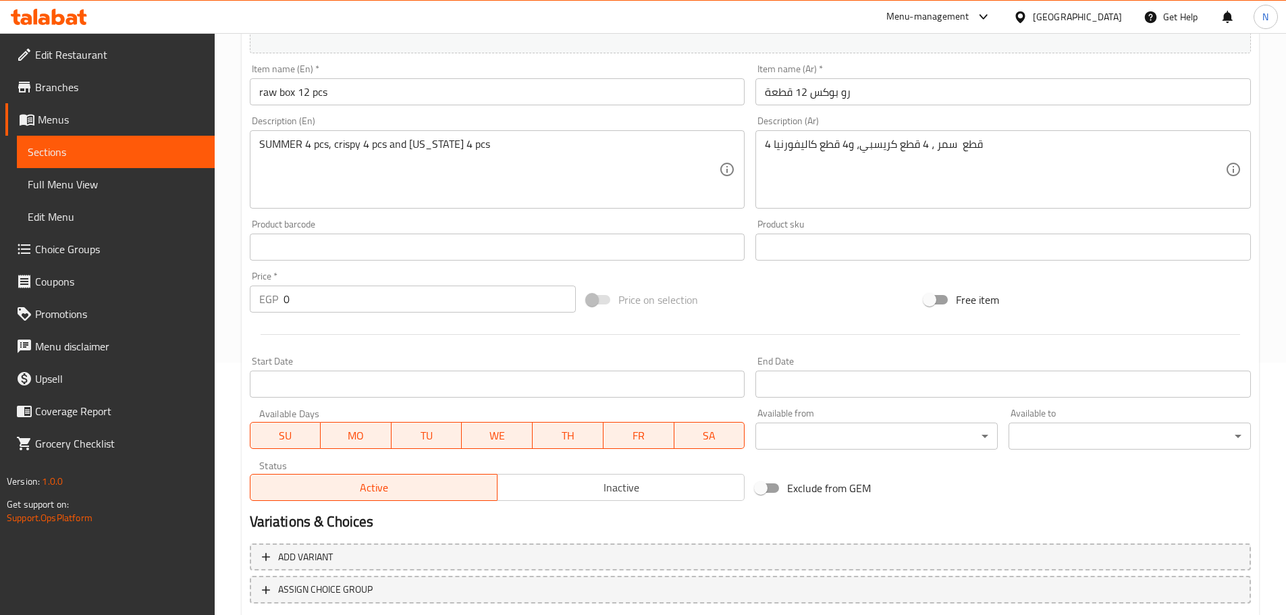
scroll to position [135, 0]
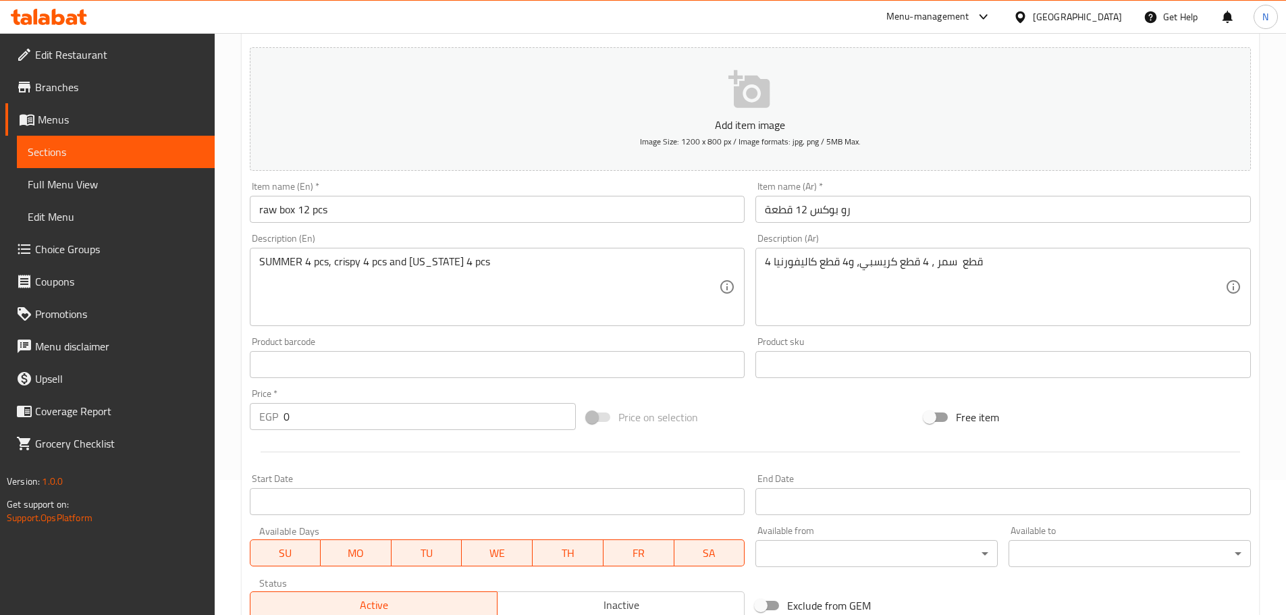
click at [293, 421] on input "0" at bounding box center [429, 416] width 293 height 27
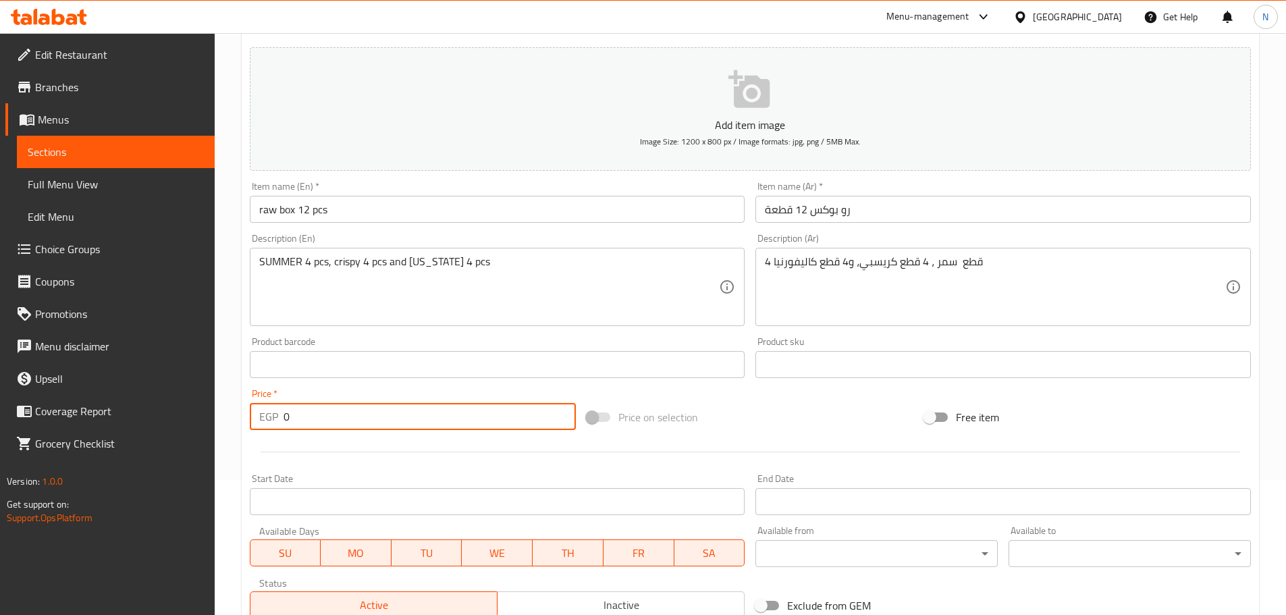
click at [292, 421] on input "0" at bounding box center [429, 416] width 293 height 27
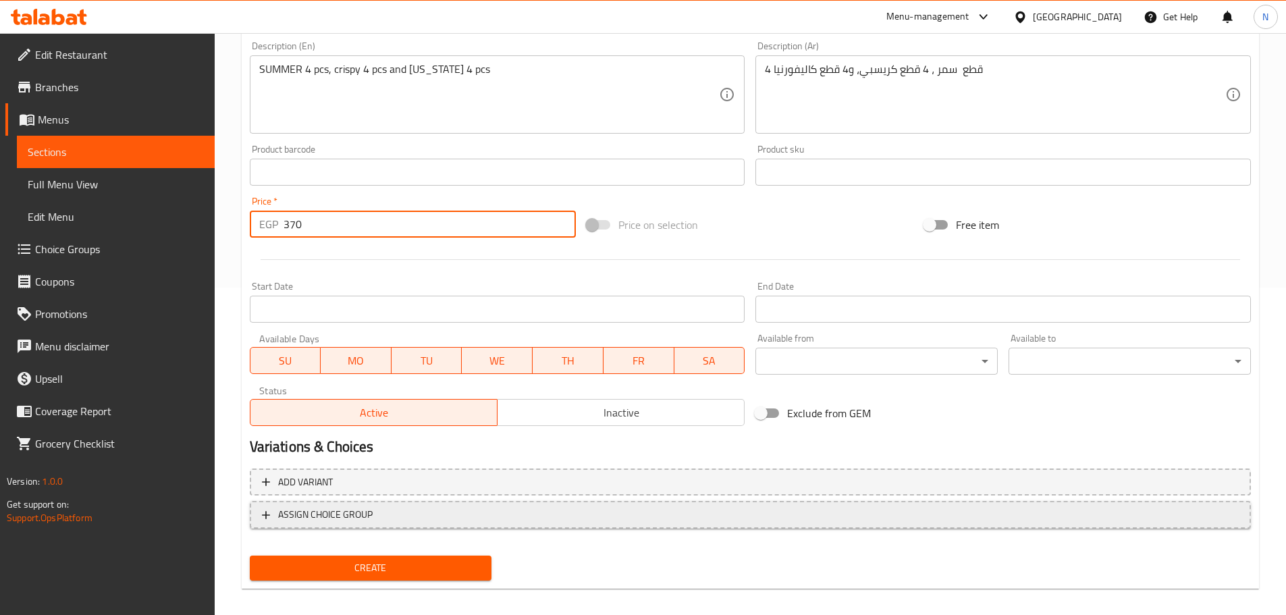
scroll to position [337, 0]
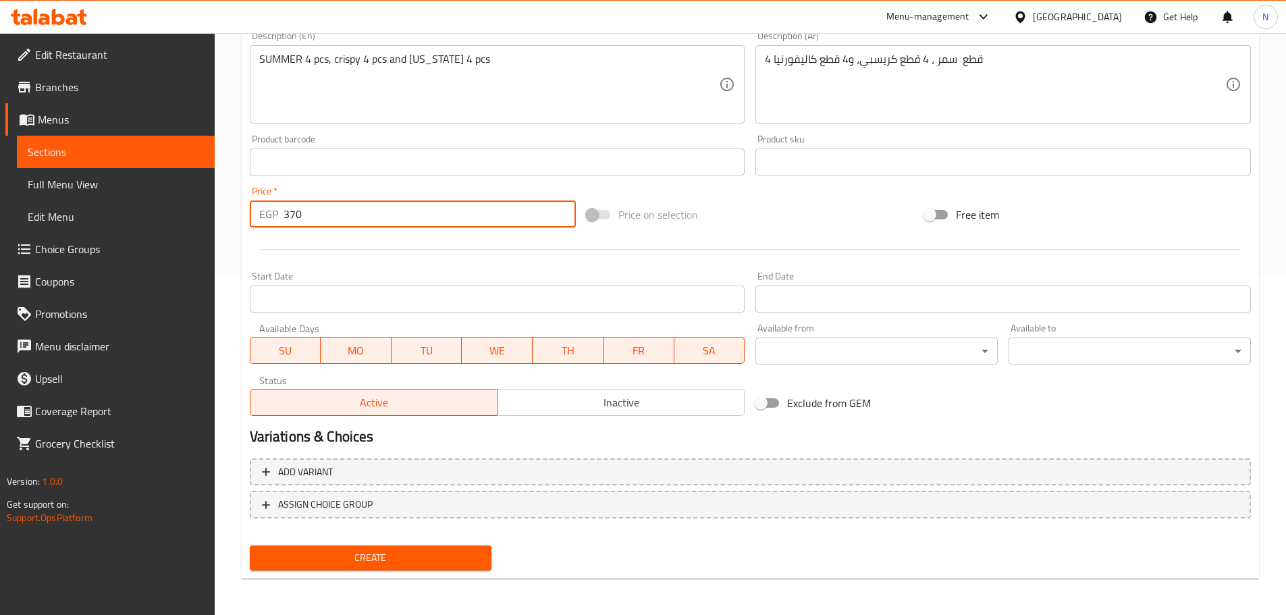
type input "370"
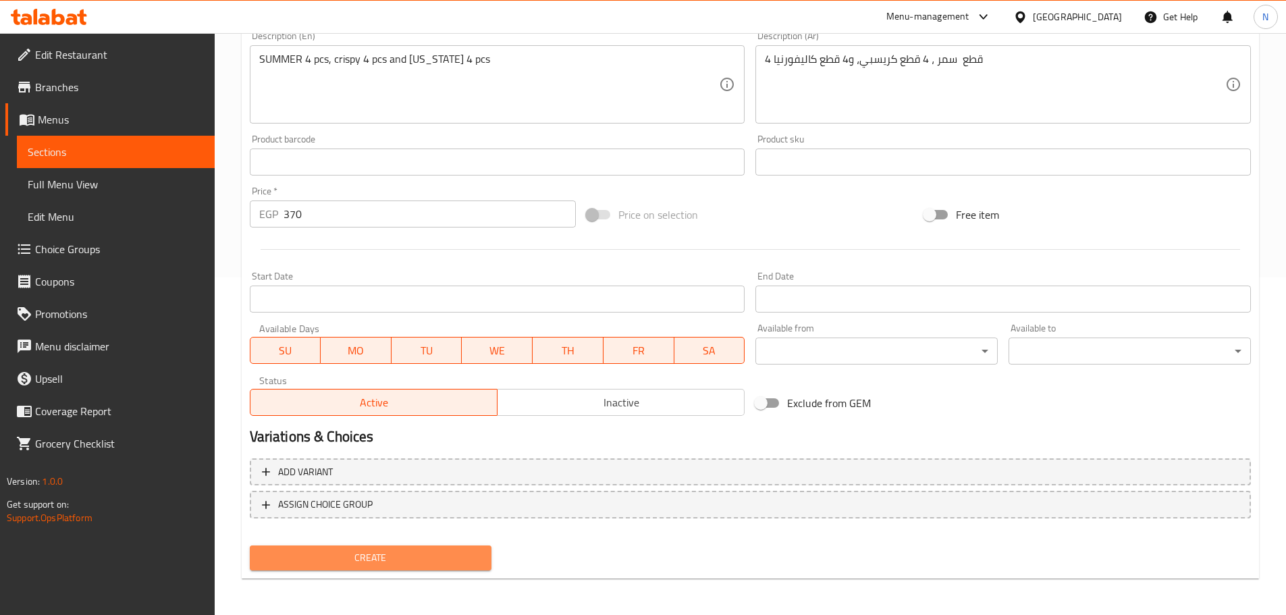
drag, startPoint x: 418, startPoint y: 550, endPoint x: 543, endPoint y: 413, distance: 185.3
click at [419, 550] on span "Create" at bounding box center [370, 557] width 221 height 17
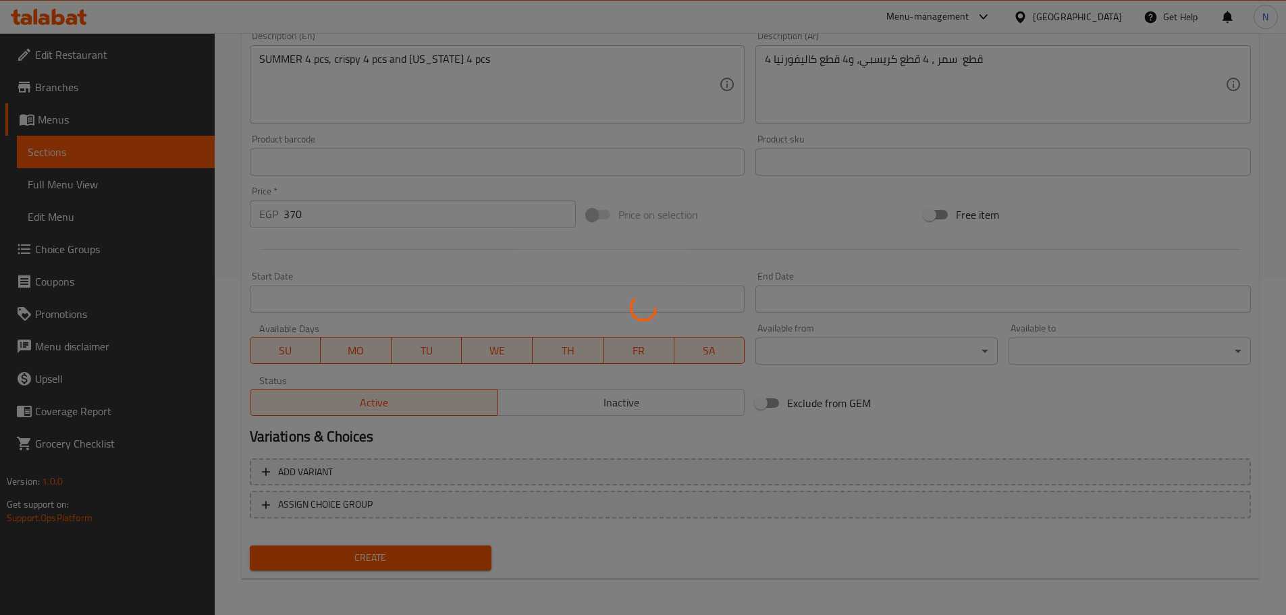
type input "0"
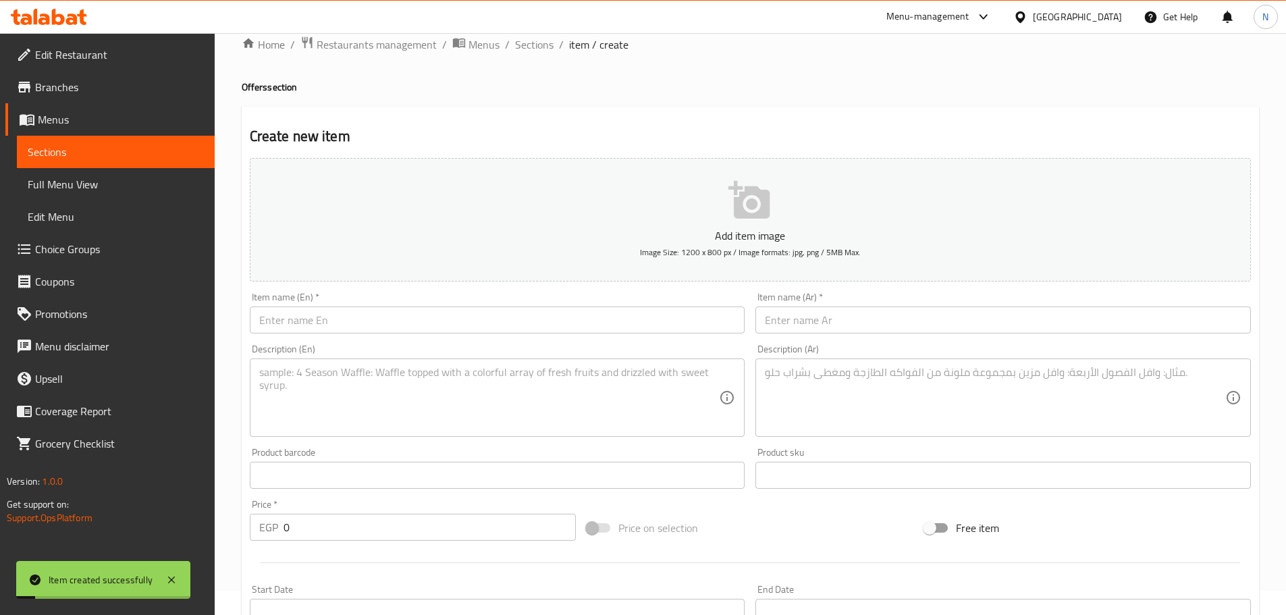
scroll to position [0, 0]
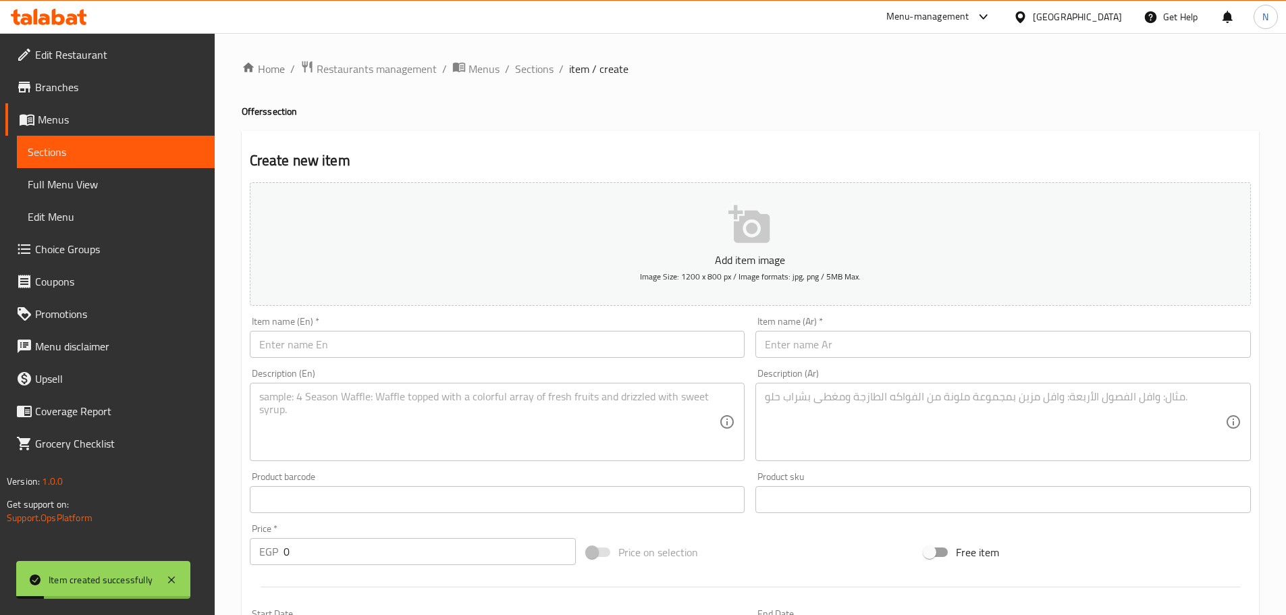
drag, startPoint x: 548, startPoint y: 69, endPoint x: 586, endPoint y: 103, distance: 51.1
click at [547, 70] on span "Sections" at bounding box center [534, 69] width 38 height 16
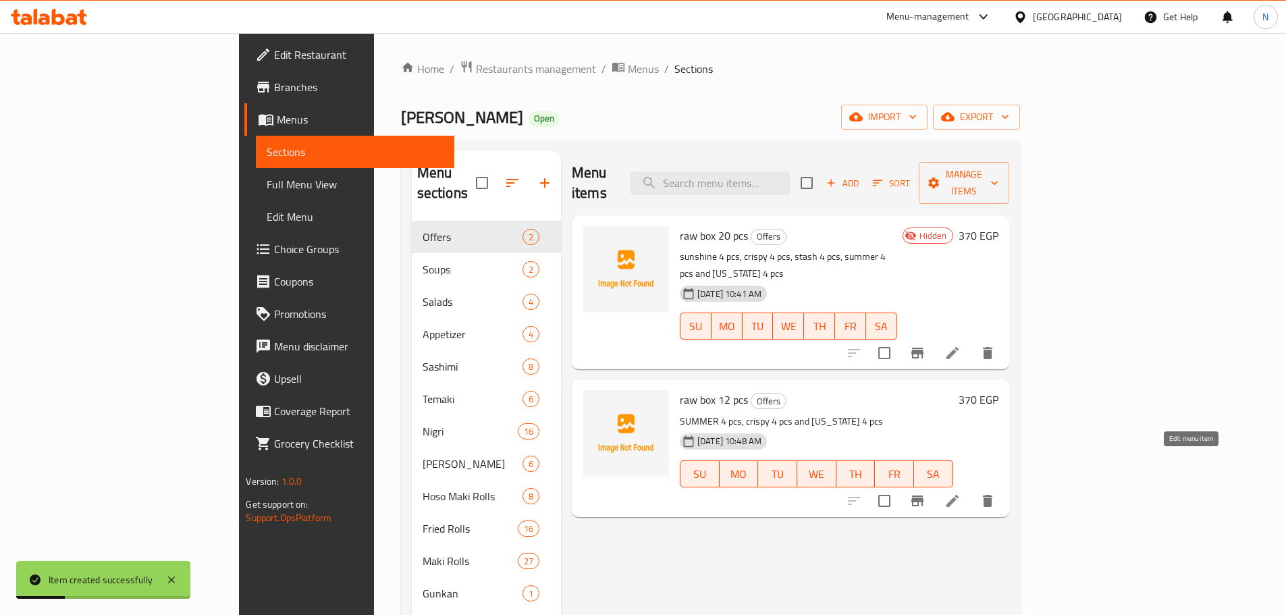
click at [960, 493] on icon at bounding box center [952, 501] width 16 height 16
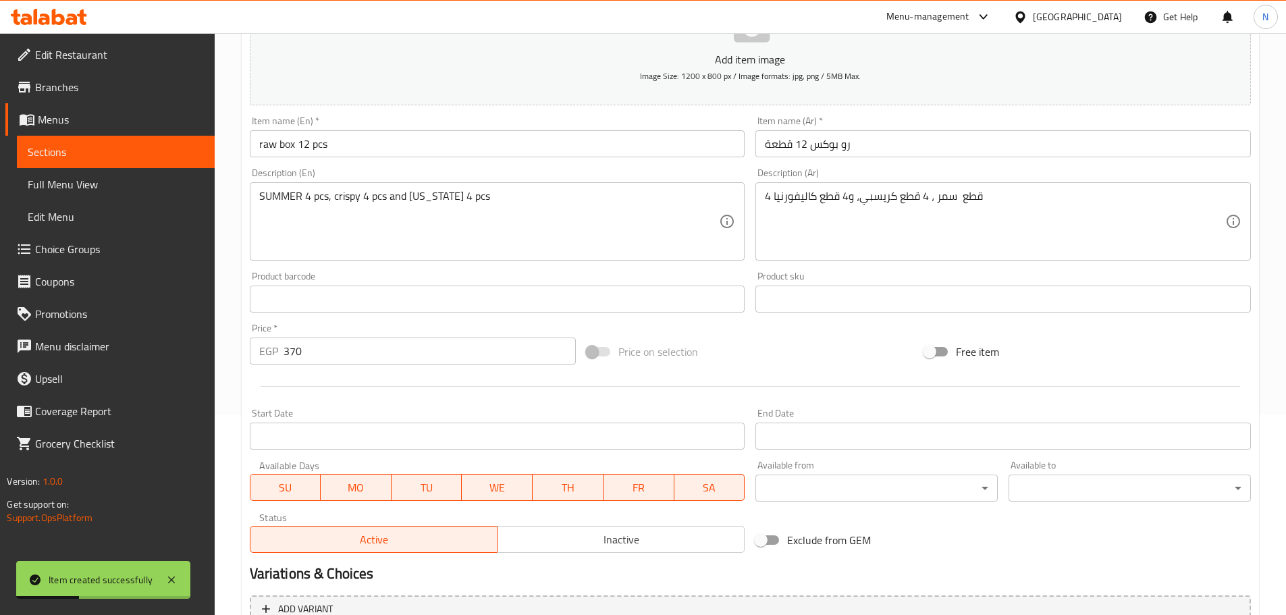
scroll to position [339, 0]
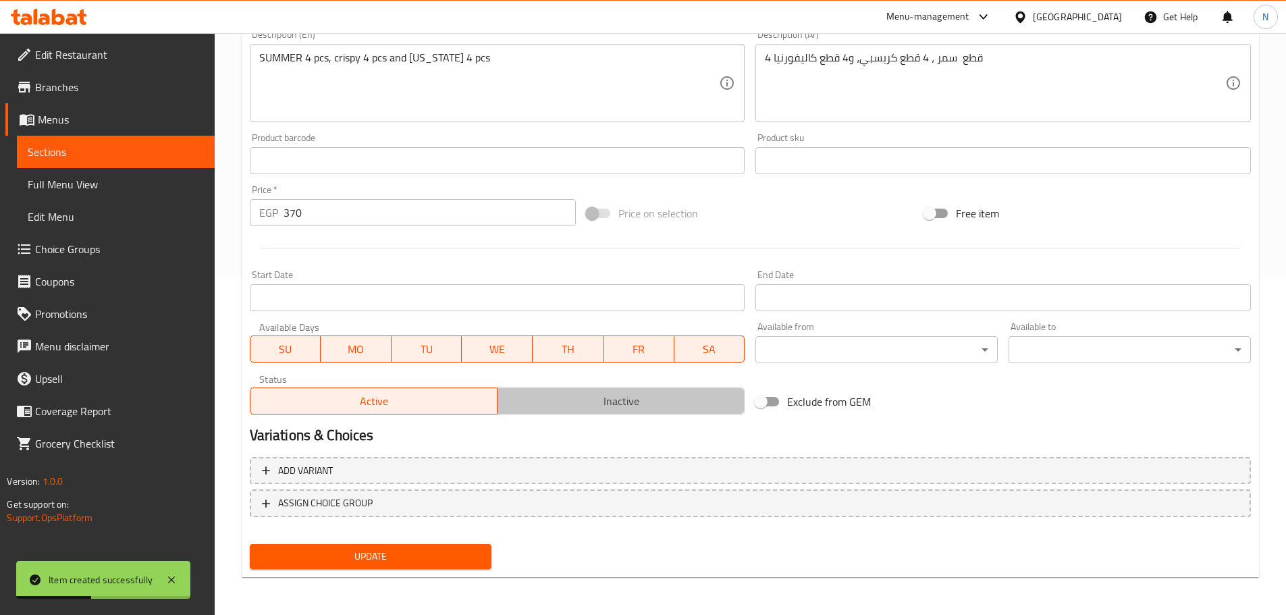
click at [541, 410] on span "Inactive" at bounding box center [621, 401] width 236 height 20
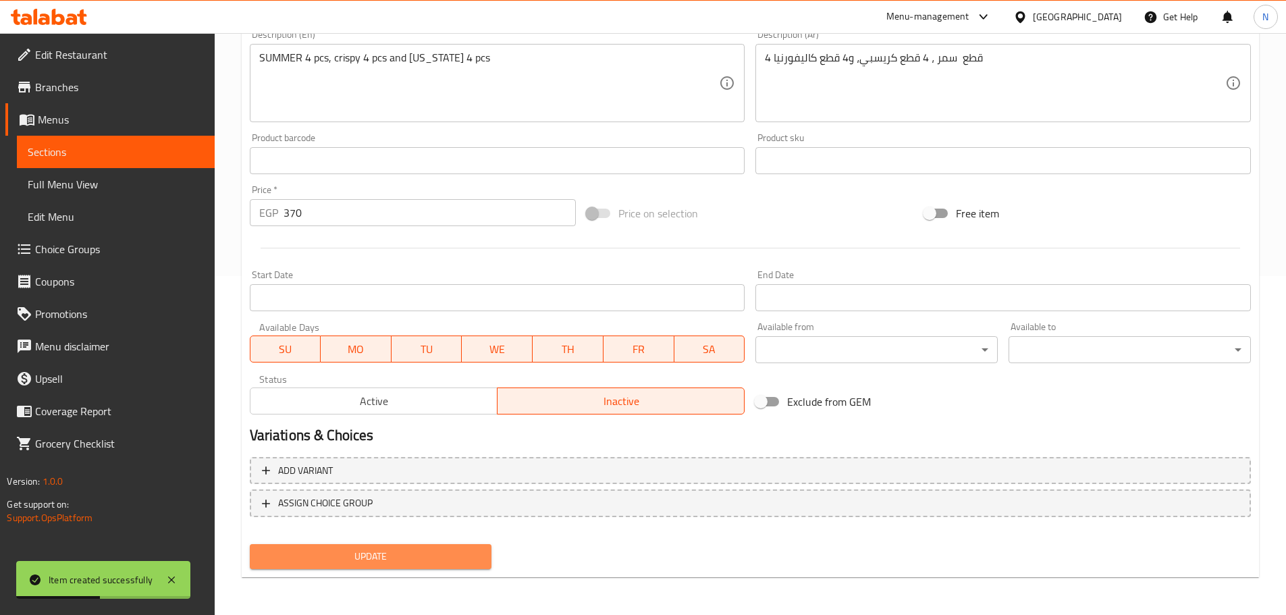
click at [466, 559] on span "Update" at bounding box center [370, 556] width 221 height 17
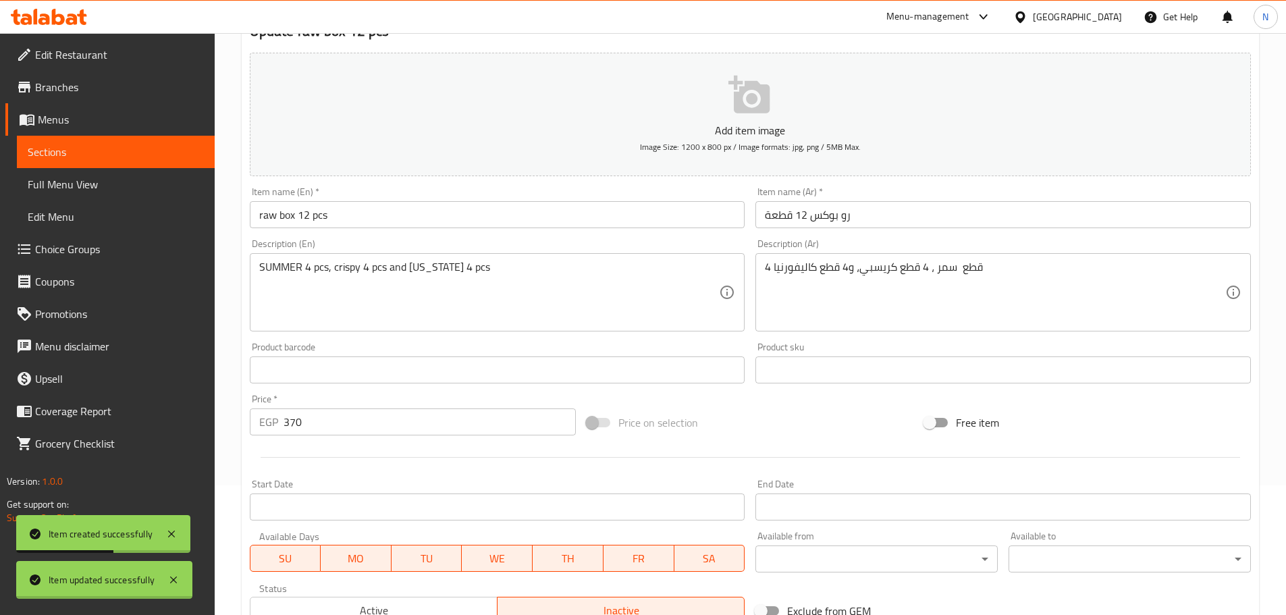
scroll to position [0, 0]
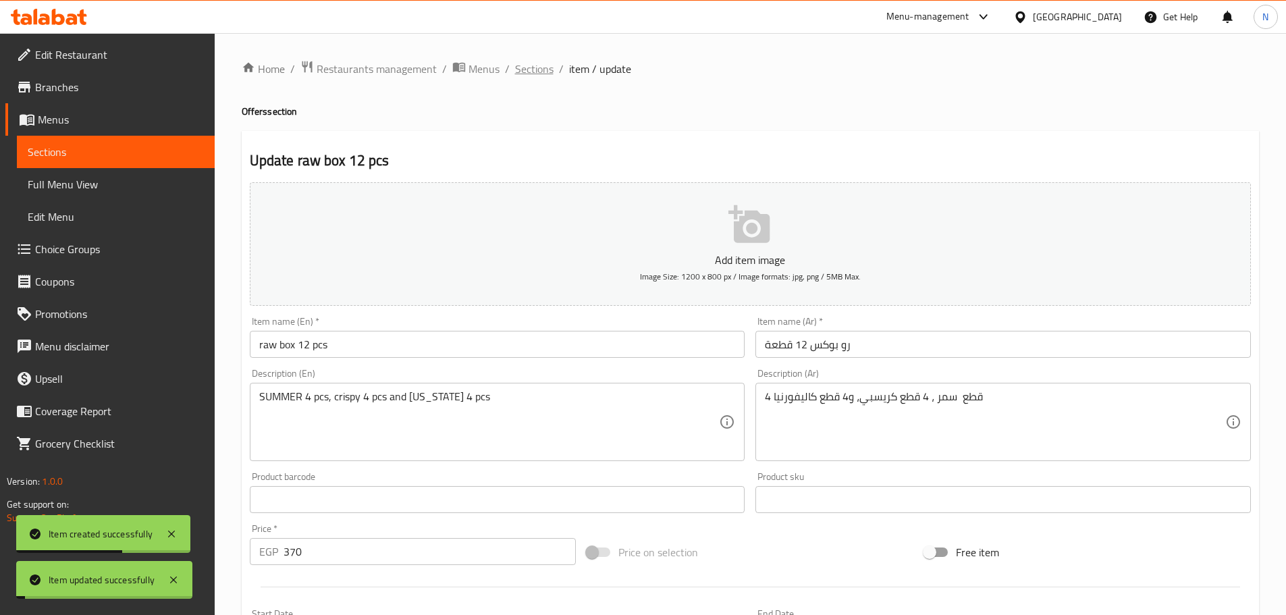
click at [531, 52] on div "Home / Restaurants management / Menus / Sections / item / update Offers section…" at bounding box center [750, 493] width 1071 height 920
click at [532, 68] on span "Sections" at bounding box center [534, 69] width 38 height 16
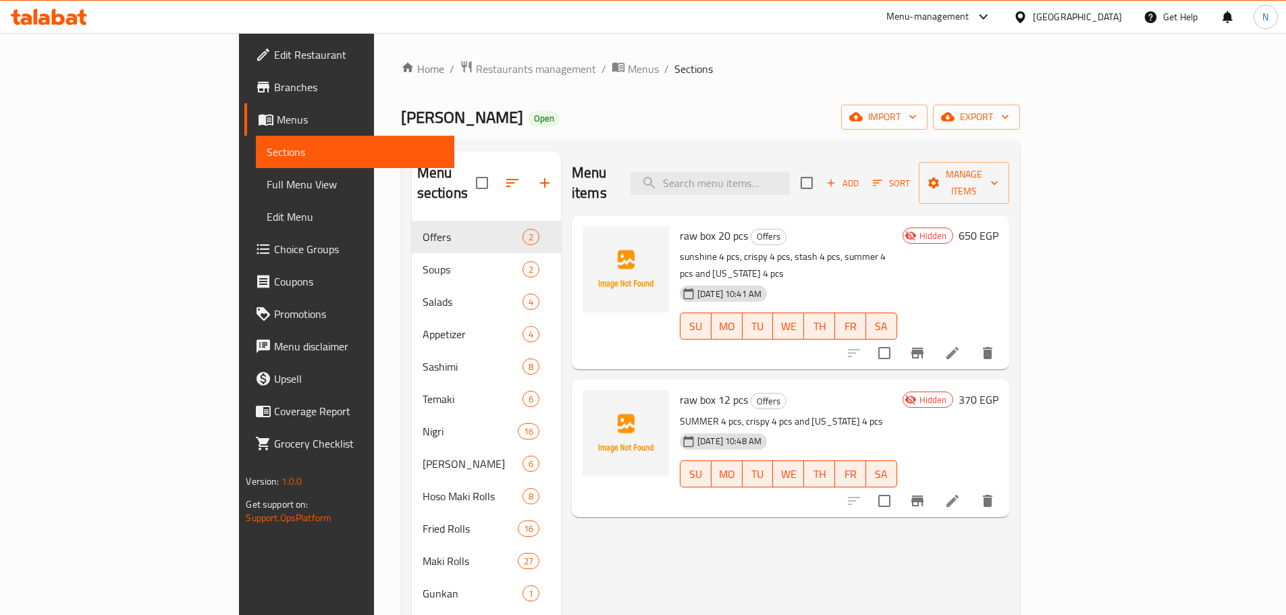
click at [860, 175] on span "Add" at bounding box center [842, 183] width 36 height 16
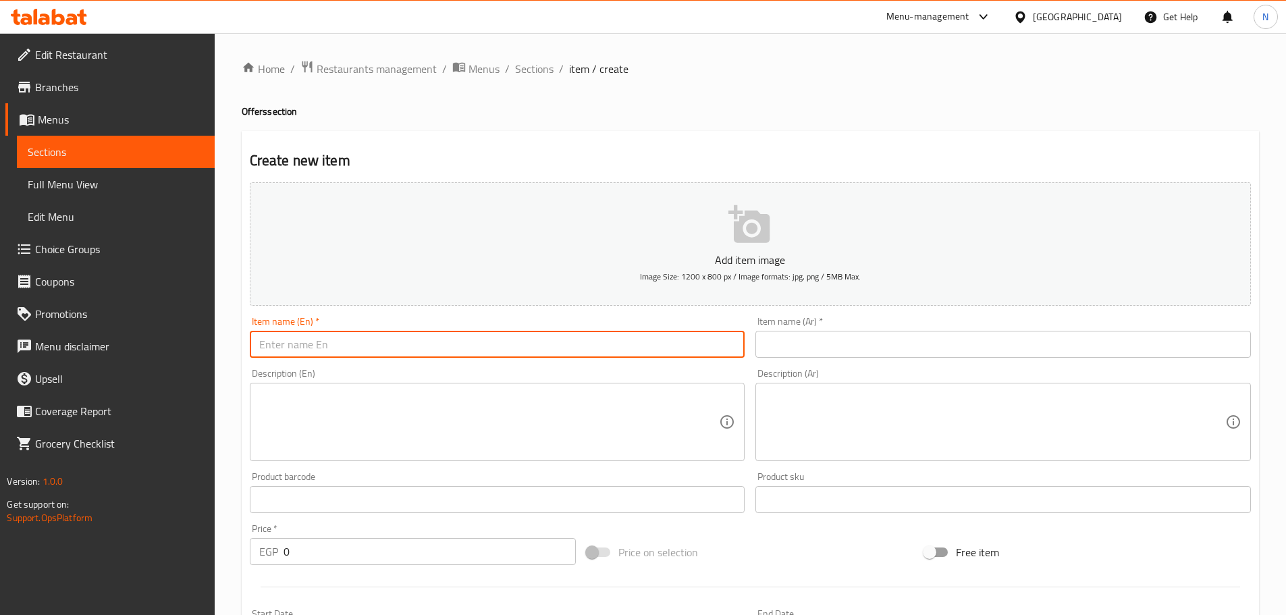
click at [296, 352] on input "text" at bounding box center [497, 344] width 495 height 27
paste input "box 16 pcs"
type input "box 16 pcs"
click at [827, 353] on input "text" at bounding box center [1002, 344] width 495 height 27
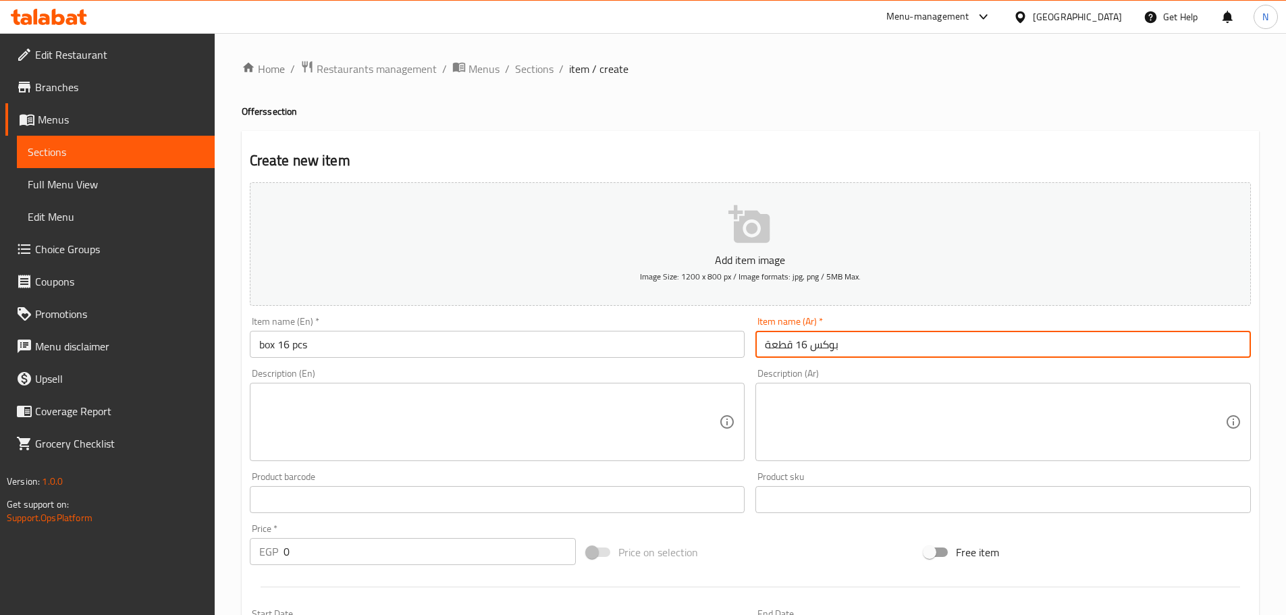
type input "بوكس 16 قطعة"
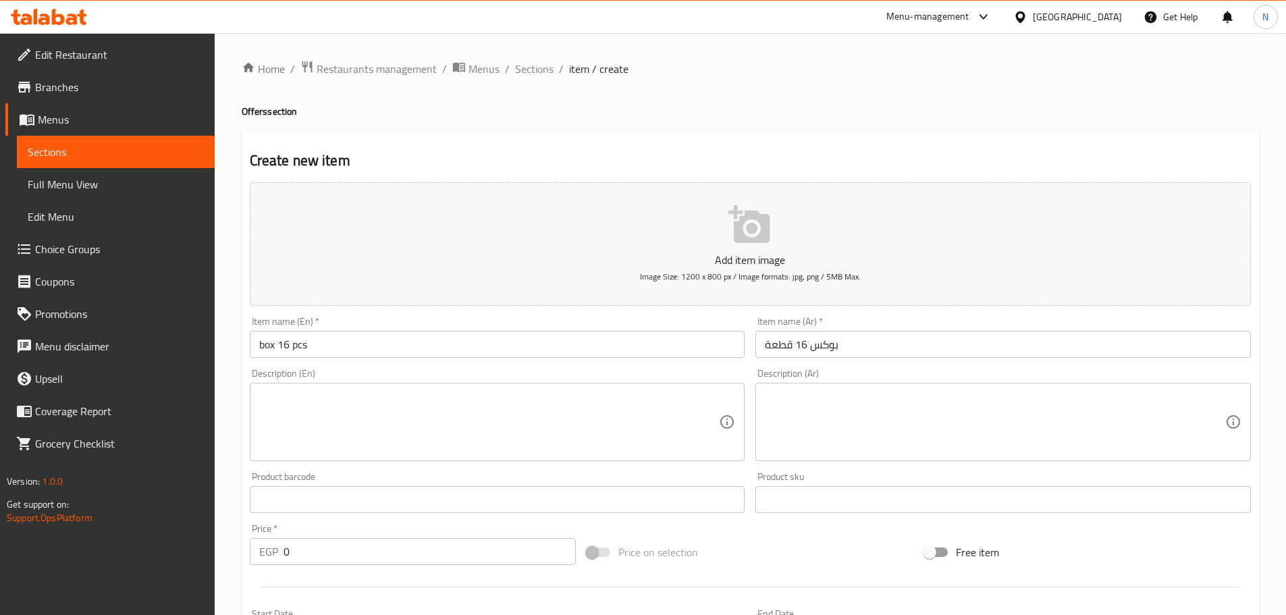
click at [389, 435] on textarea at bounding box center [489, 422] width 460 height 64
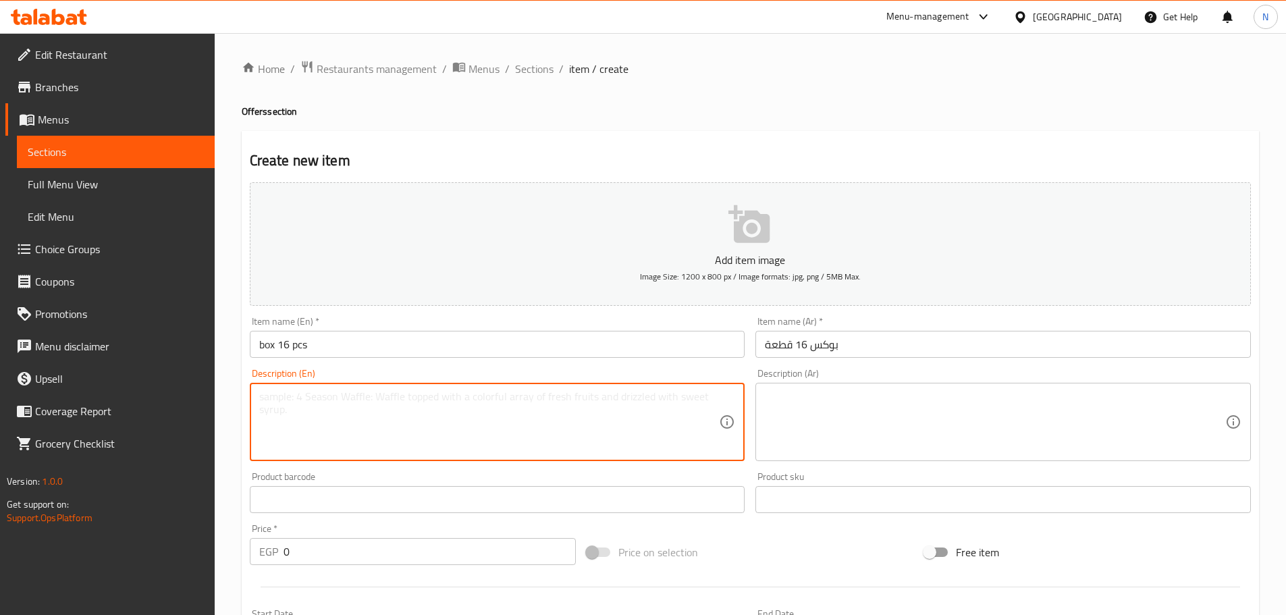
paste textarea "summer 4 pcs+crispy 4 pcs +hot ura crab 4 pcs +crunchy tempura 4 pcs"
click at [330, 400] on textarea "summer 4 pcs+crispy 4 pcs +hot ura crab 4 pcs +crunchy tempura 4 pcs" at bounding box center [489, 422] width 460 height 64
click at [388, 399] on textarea "summer 4 pcs, crispy 4 pcs +hot ura crab 4 pcs +crunchy tempura 4 pcs" at bounding box center [489, 422] width 460 height 64
click at [470, 398] on textarea "summer 4 pcs, crispy 4 pcs,hot ura crab 4 pcs +crunchy tempura 4 pcs" at bounding box center [489, 422] width 460 height 64
click at [467, 422] on textarea "summer 4 pcs, crispy 4 pcs,hot ura crab 4 pcs and crunchy tempura 4 pcs" at bounding box center [489, 422] width 460 height 64
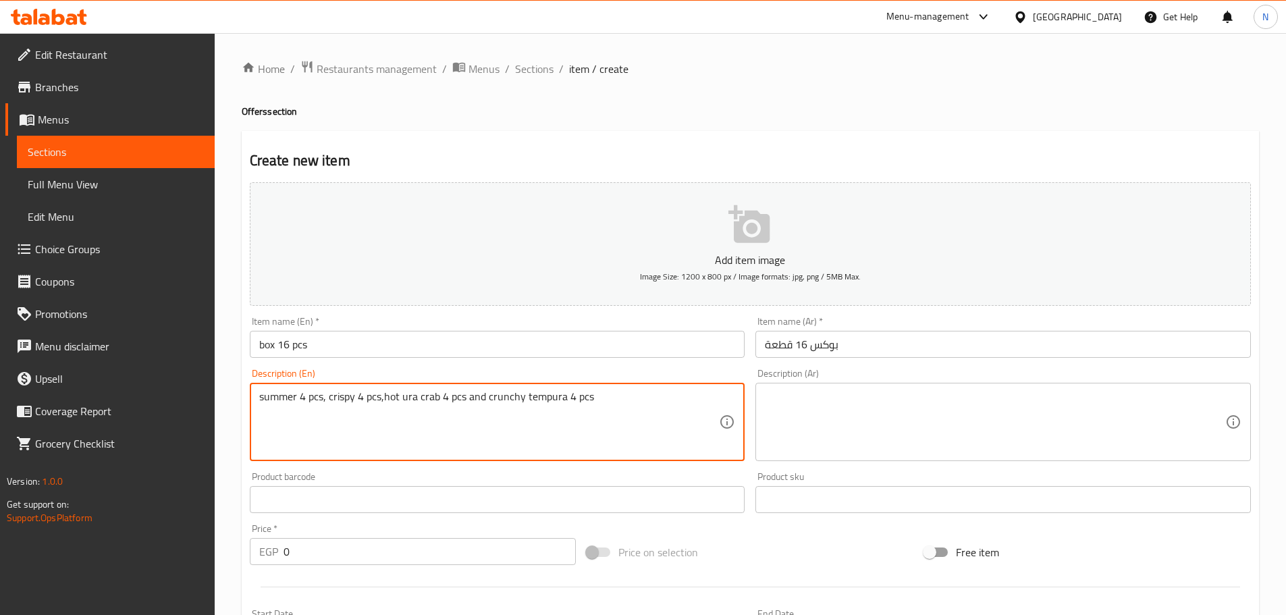
drag, startPoint x: 492, startPoint y: 432, endPoint x: 503, endPoint y: 438, distance: 13.0
click at [502, 438] on textarea "summer 4 pcs, crispy 4 pcs,hot ura crab 4 pcs and crunchy tempura 4 pcs" at bounding box center [489, 422] width 460 height 64
click at [504, 438] on textarea "summer 4 pcs, crispy 4 pcs,hot ura crab 4 pcs and crunchy tempura 4 pcs" at bounding box center [489, 422] width 460 height 64
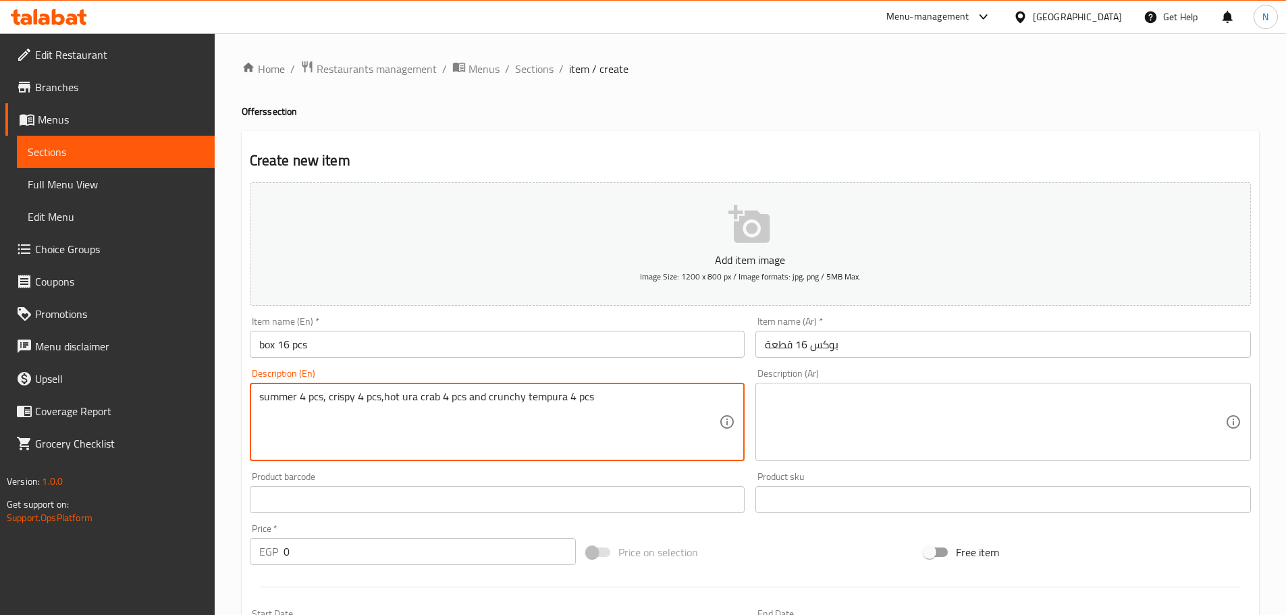
type textarea "summer 4 pcs, crispy 4 pcs,hot ura crab 4 pcs and crunchy tempura 4 pcs"
click at [883, 431] on textarea at bounding box center [995, 422] width 460 height 64
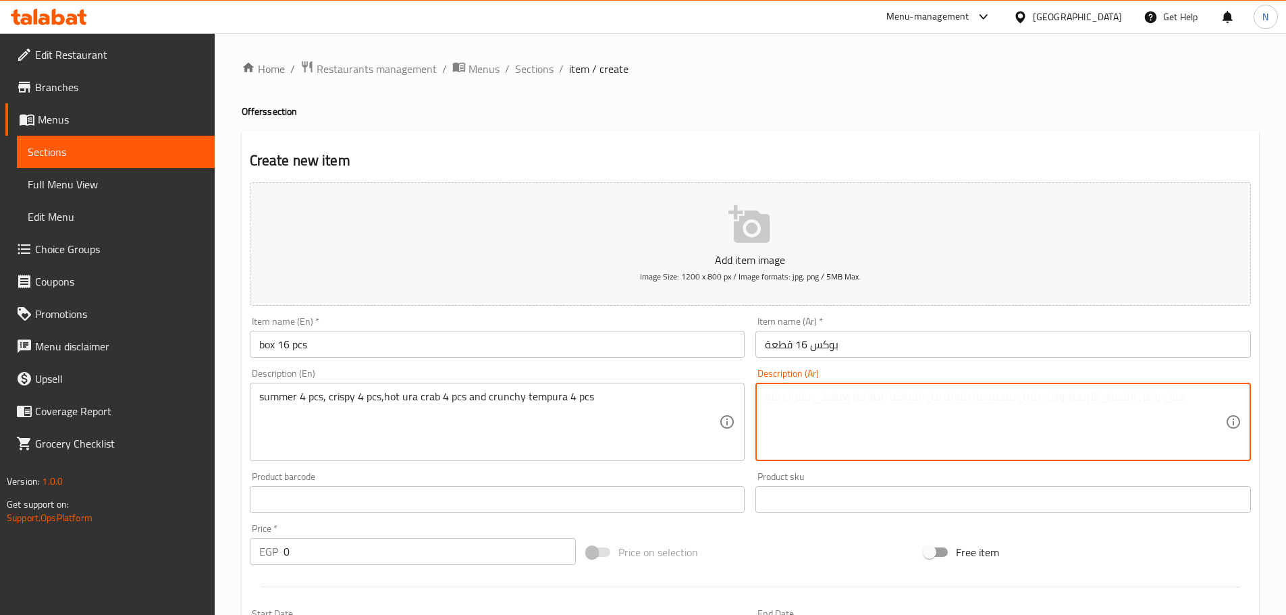
paste textarea "4 قطع صيفية، 4 قطع مقرمشة، 4 قطع سلطعون أورا حار، 4 قطع تمبورا مقرمشة"
click at [1090, 405] on textarea "4 قطع صيفية، 4 قطع مقرمشة، 4 قطع سلطعون أورا حار، 4 قطع تمبورا مقرمشة" at bounding box center [995, 422] width 460 height 64
click at [1005, 396] on textarea "4 قطع سمر، 4 قطع مقرمشة، 4 قطع سلطعون أورا حار، 4 قطع تمبورا مقرمشة" at bounding box center [995, 422] width 460 height 64
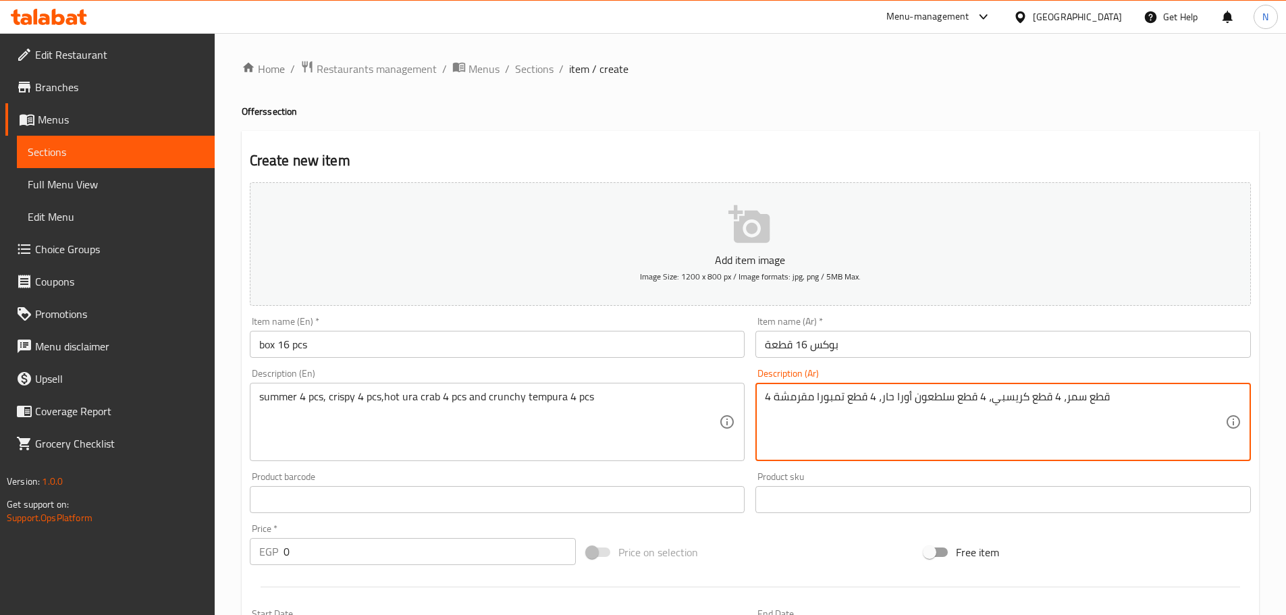
click at [947, 402] on textarea "4 قطع سمر، 4 قطع كريسبي، 4 قطع سلطعون أورا حار، 4 قطع تمبورا مقرمشة" at bounding box center [995, 422] width 460 height 64
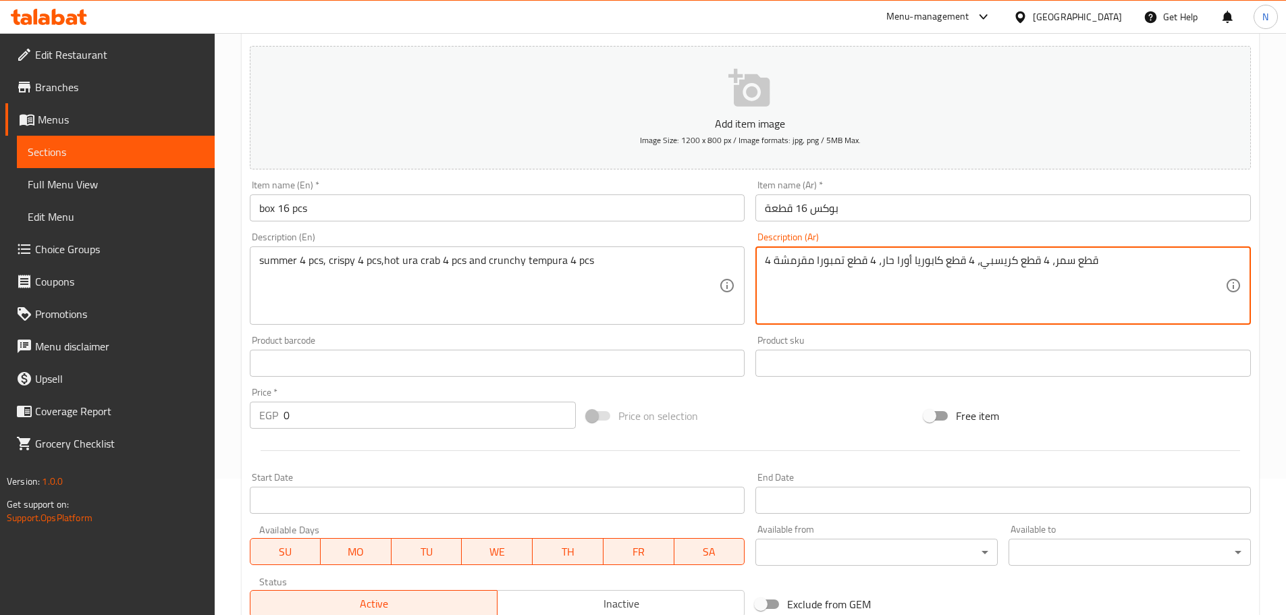
scroll to position [270, 0]
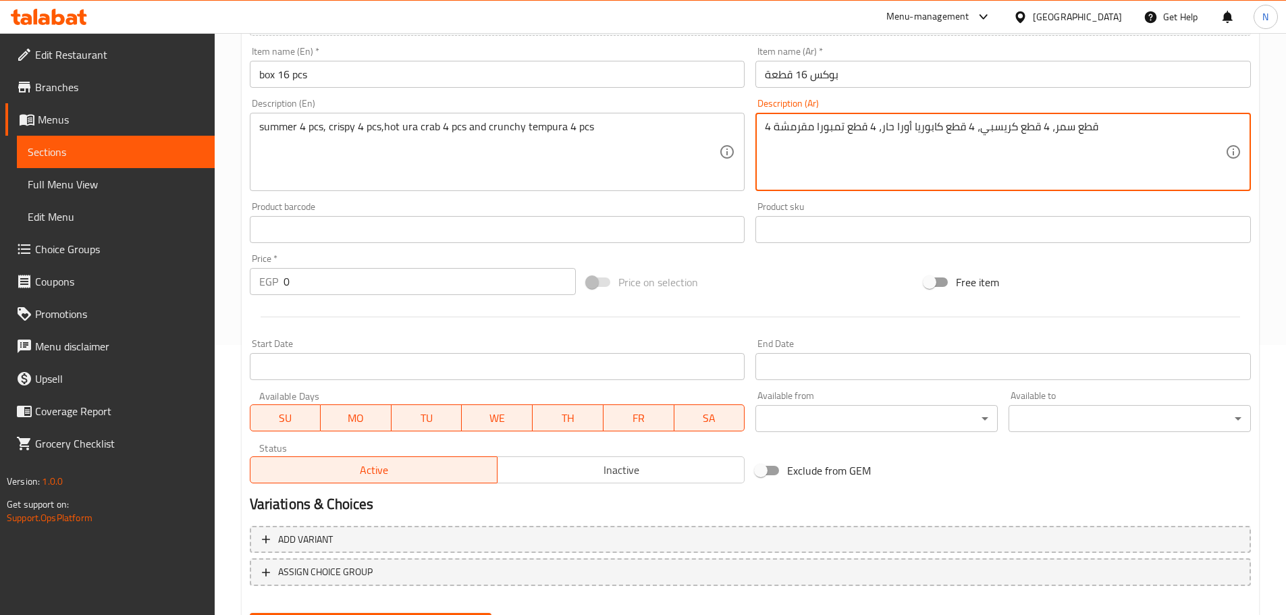
type textarea "4 قطع سمر، 4 قطع كريسبي، 4 قطع كابوريا أورا حار، 4 قطع تمبورا مقرمشة"
click at [302, 283] on input "0" at bounding box center [429, 281] width 293 height 27
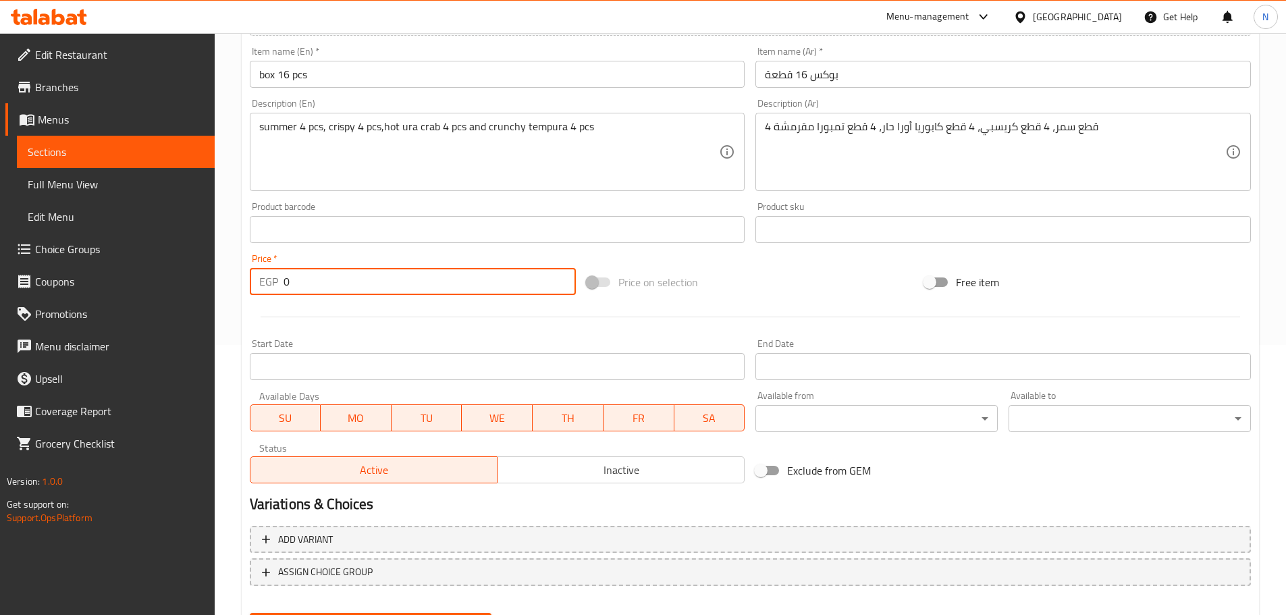
click at [302, 283] on input "0" at bounding box center [429, 281] width 293 height 27
type input "500"
click at [603, 476] on span "Inactive" at bounding box center [621, 470] width 236 height 20
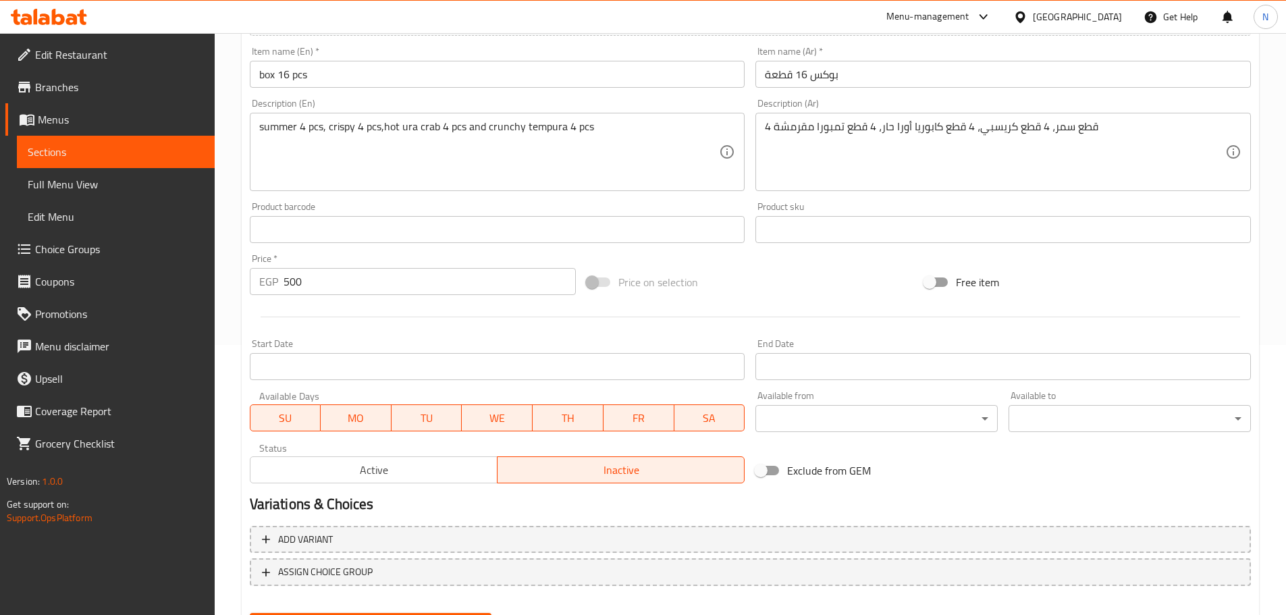
scroll to position [339, 0]
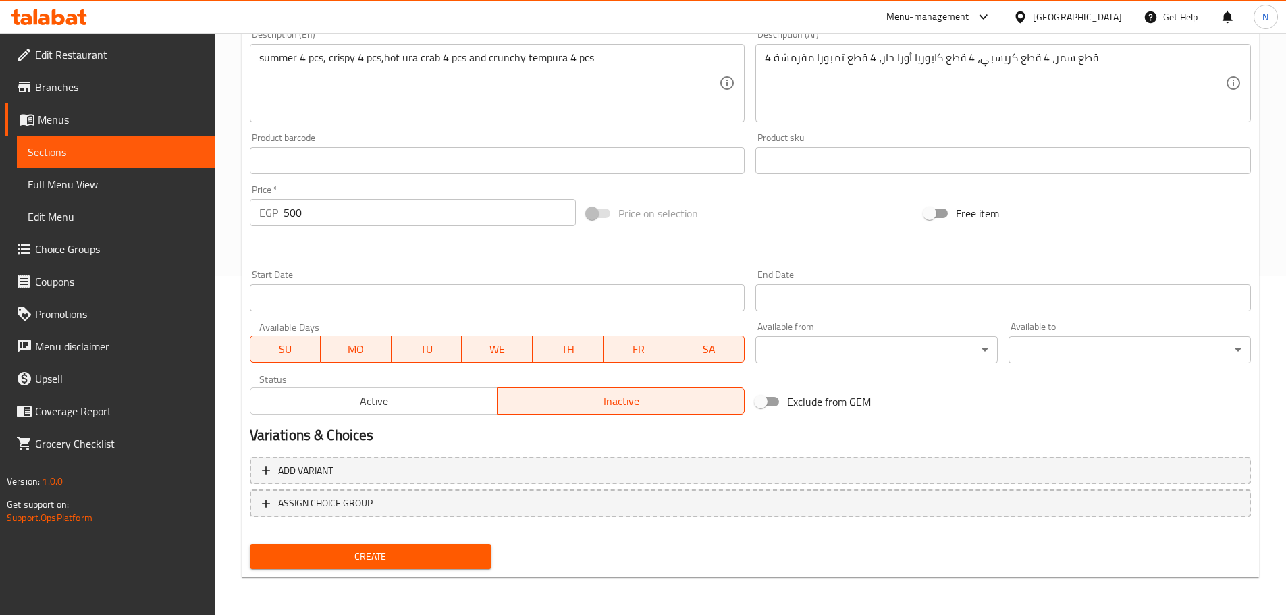
click at [431, 553] on span "Create" at bounding box center [370, 556] width 221 height 17
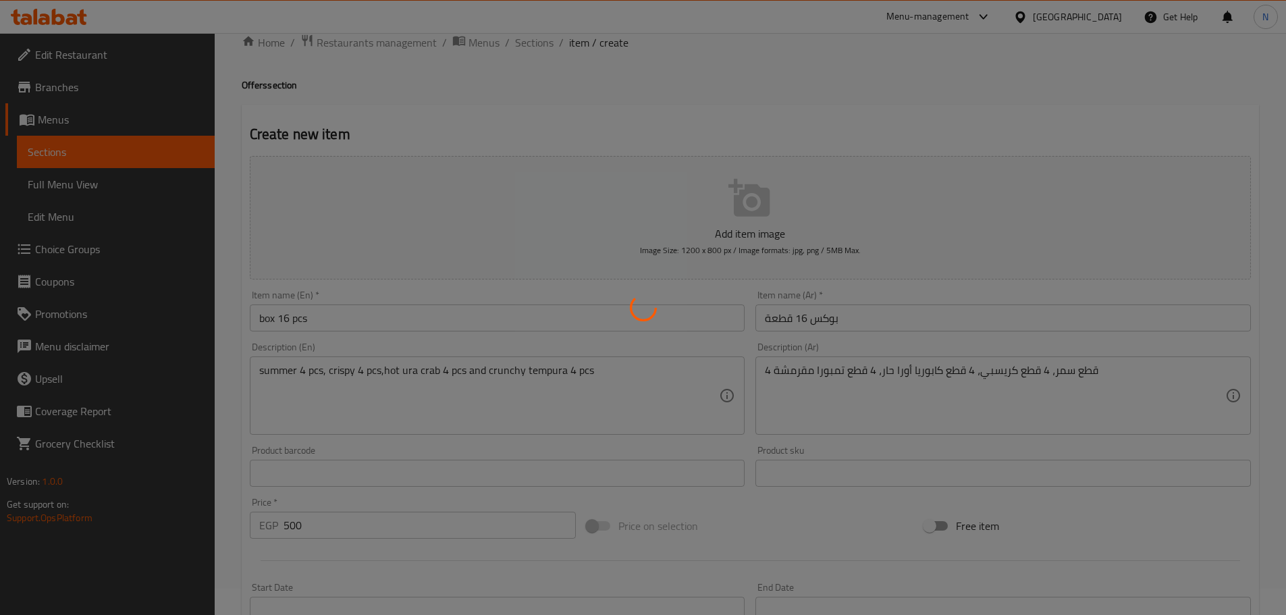
scroll to position [1, 0]
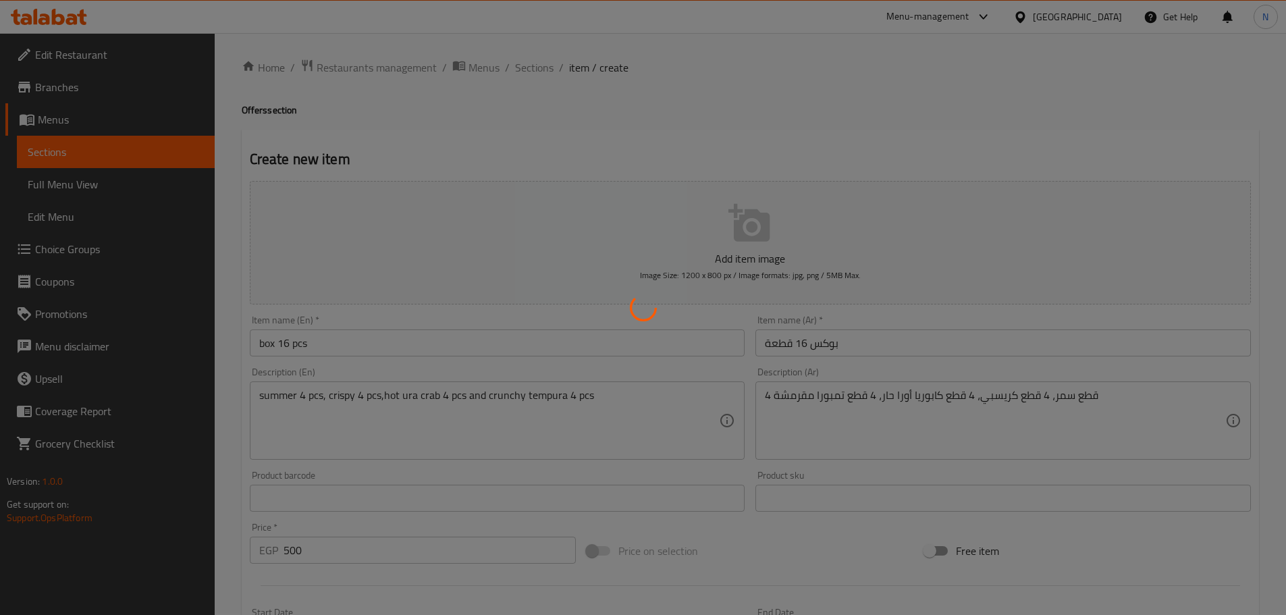
type input "0"
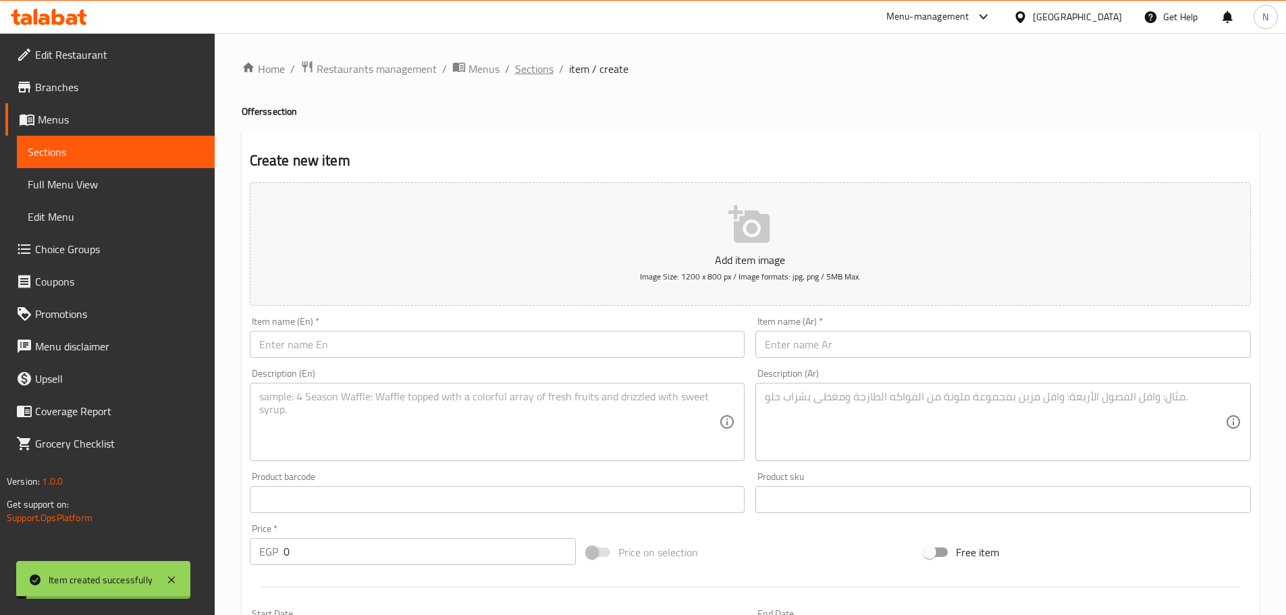
click at [550, 75] on span "Sections" at bounding box center [534, 69] width 38 height 16
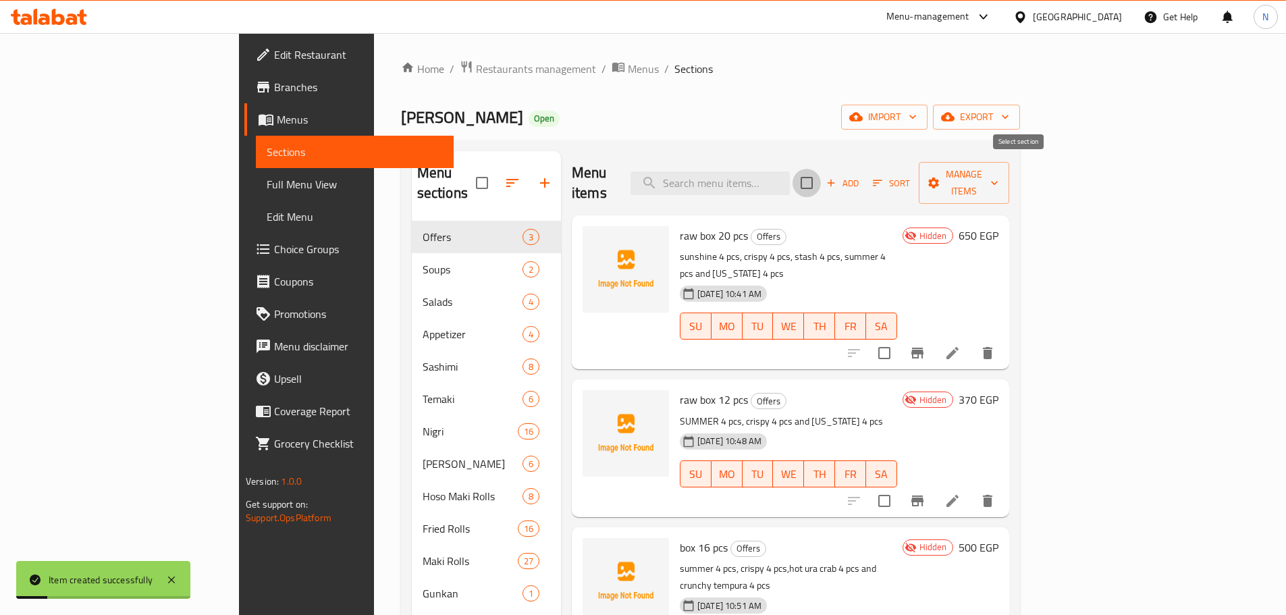
click at [821, 180] on input "checkbox" at bounding box center [806, 183] width 28 height 28
checkbox input "true"
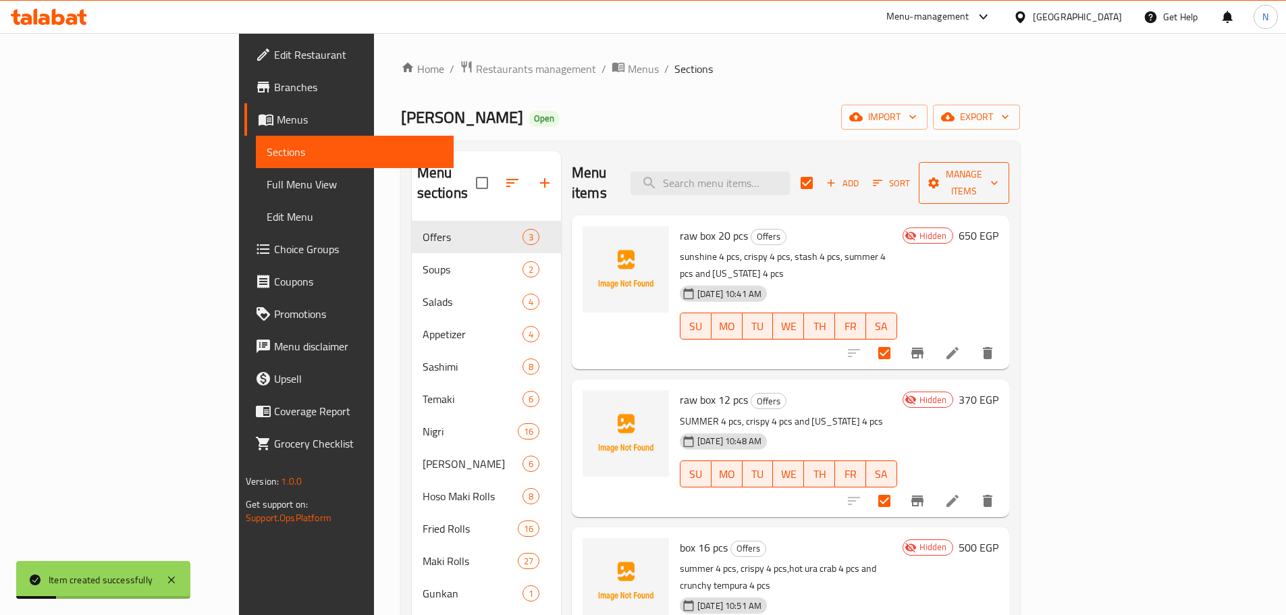
click at [998, 180] on span "Manage items" at bounding box center [963, 183] width 69 height 34
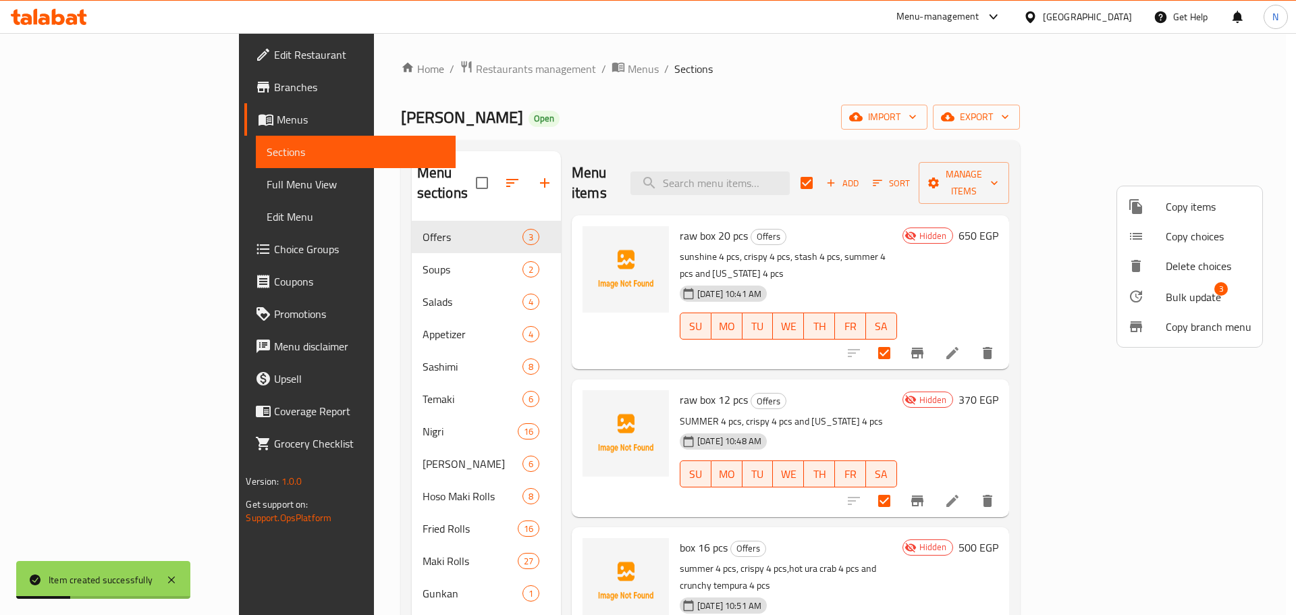
click at [1188, 292] on span "Bulk update" at bounding box center [1192, 297] width 55 height 16
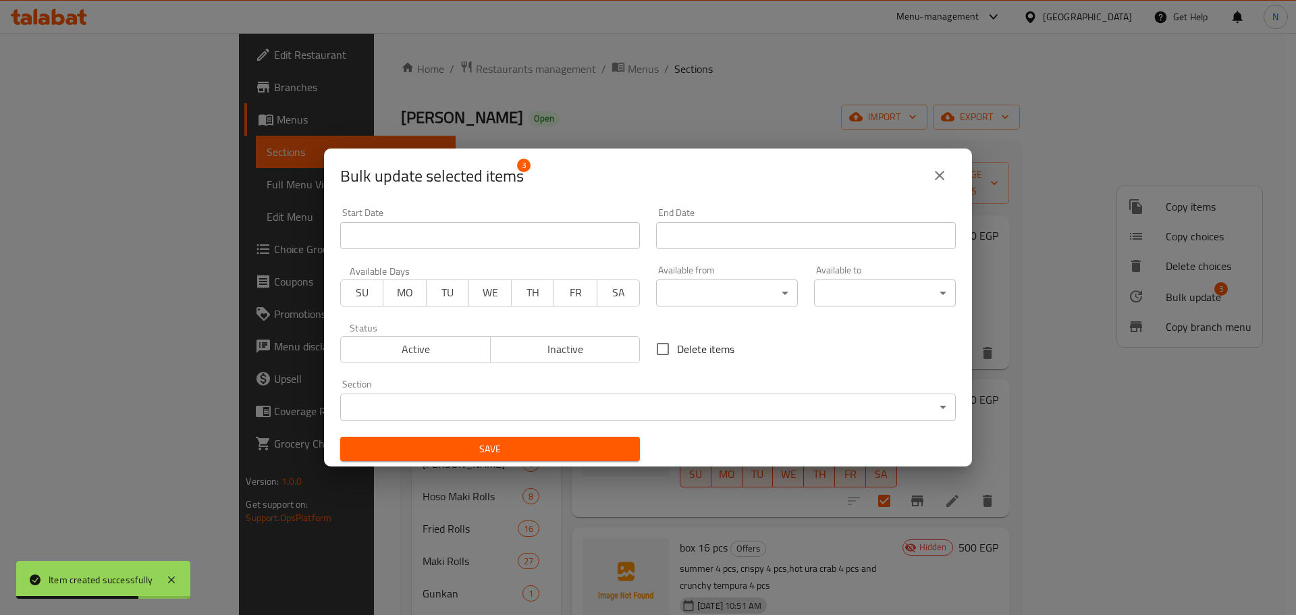
click at [402, 228] on input "Start Date" at bounding box center [490, 235] width 300 height 27
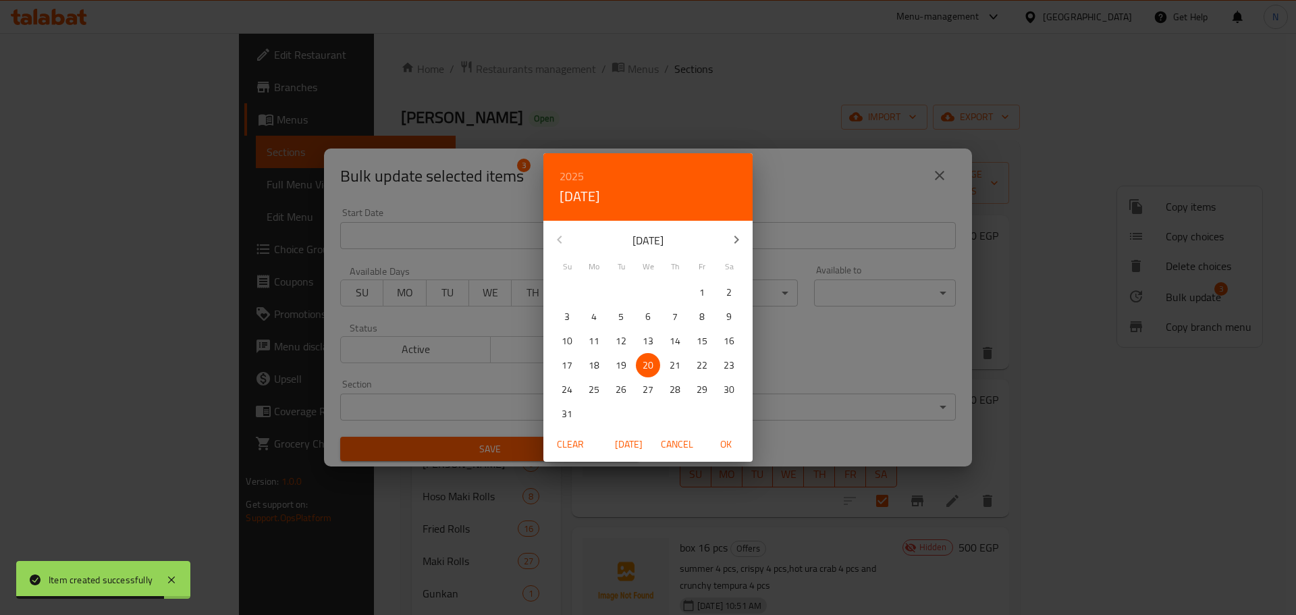
click at [733, 441] on span "OK" at bounding box center [725, 444] width 32 height 17
type input "20-08-2025"
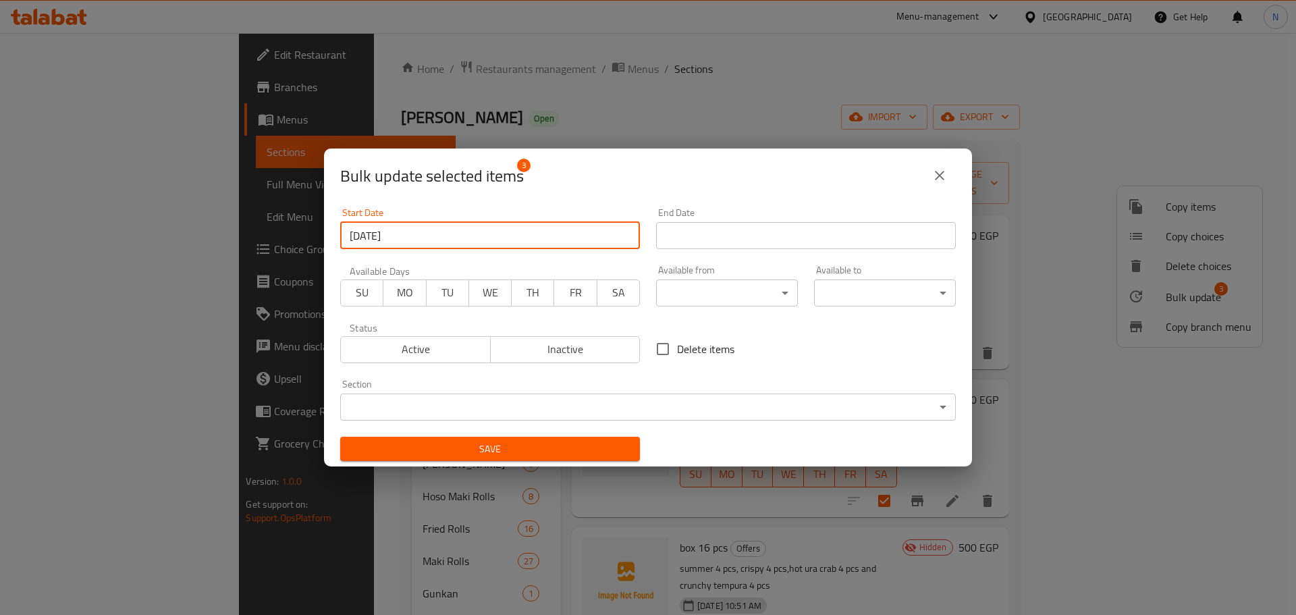
click at [755, 240] on input "Start Date" at bounding box center [806, 235] width 300 height 27
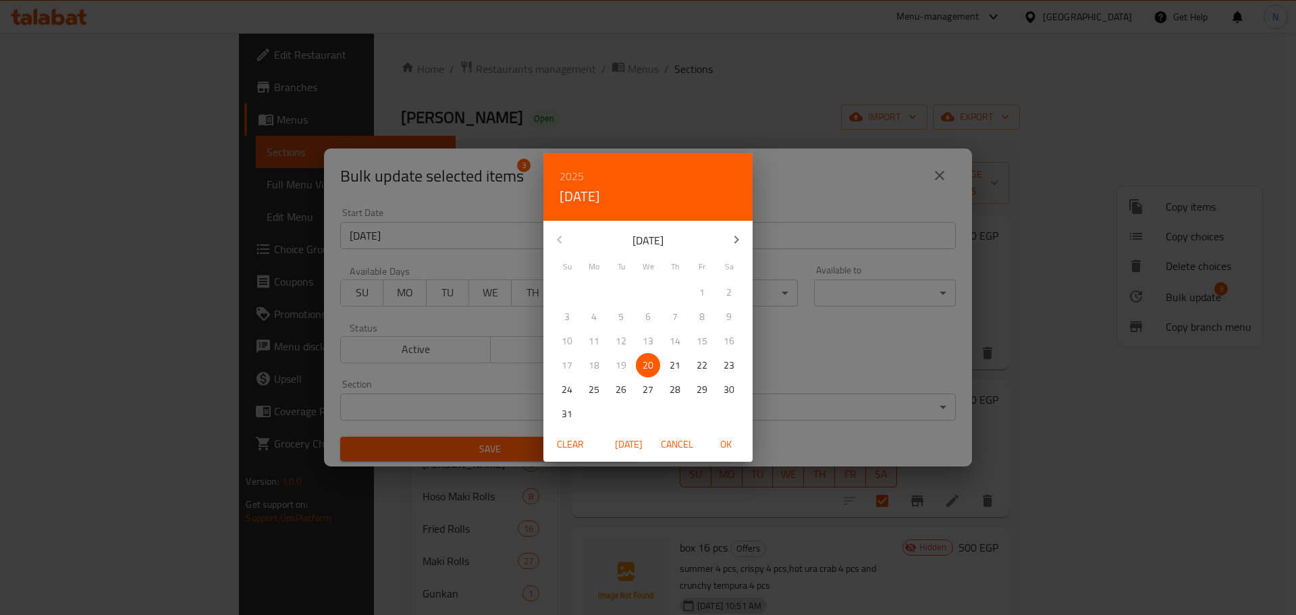
click at [742, 228] on button "button" at bounding box center [736, 239] width 32 height 32
click at [736, 231] on icon "button" at bounding box center [736, 239] width 16 height 16
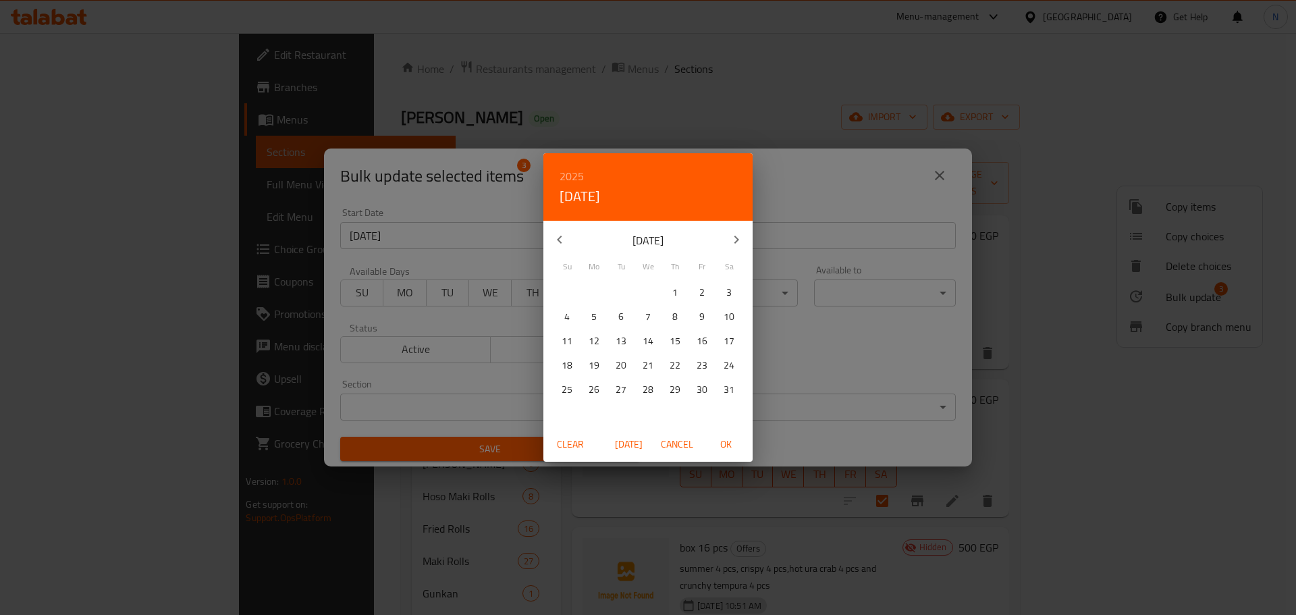
click at [593, 339] on p "12" at bounding box center [593, 341] width 11 height 17
click at [734, 447] on span "OK" at bounding box center [725, 444] width 32 height 17
type input "12-01-2026"
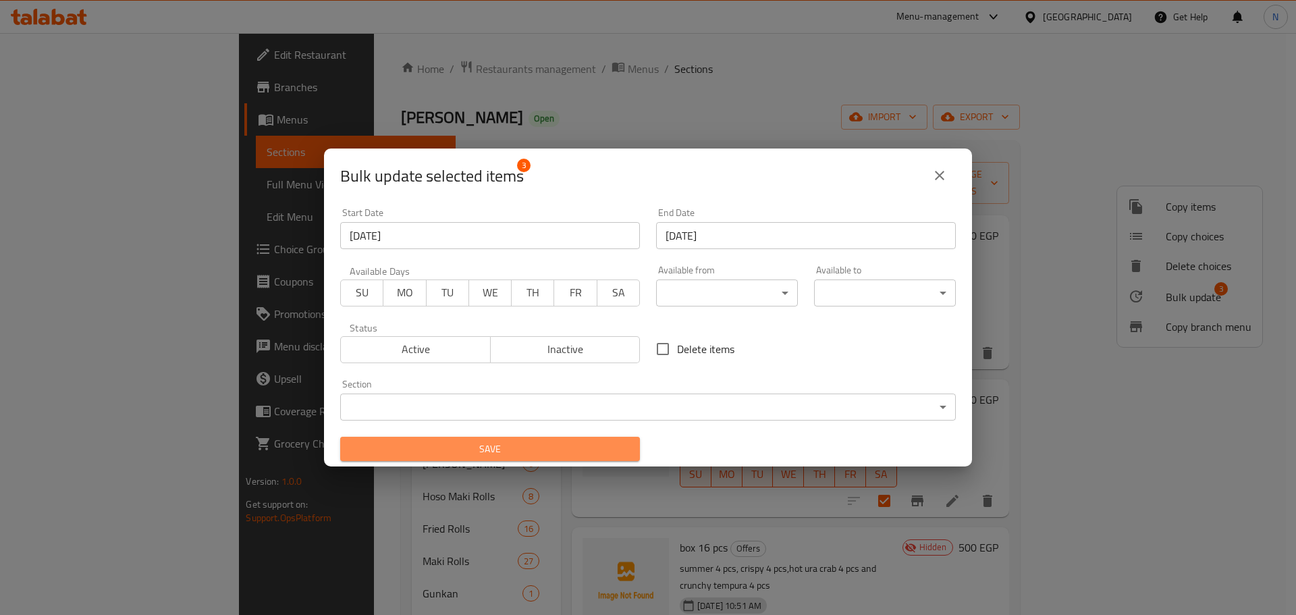
click at [602, 448] on span "Save" at bounding box center [490, 449] width 278 height 17
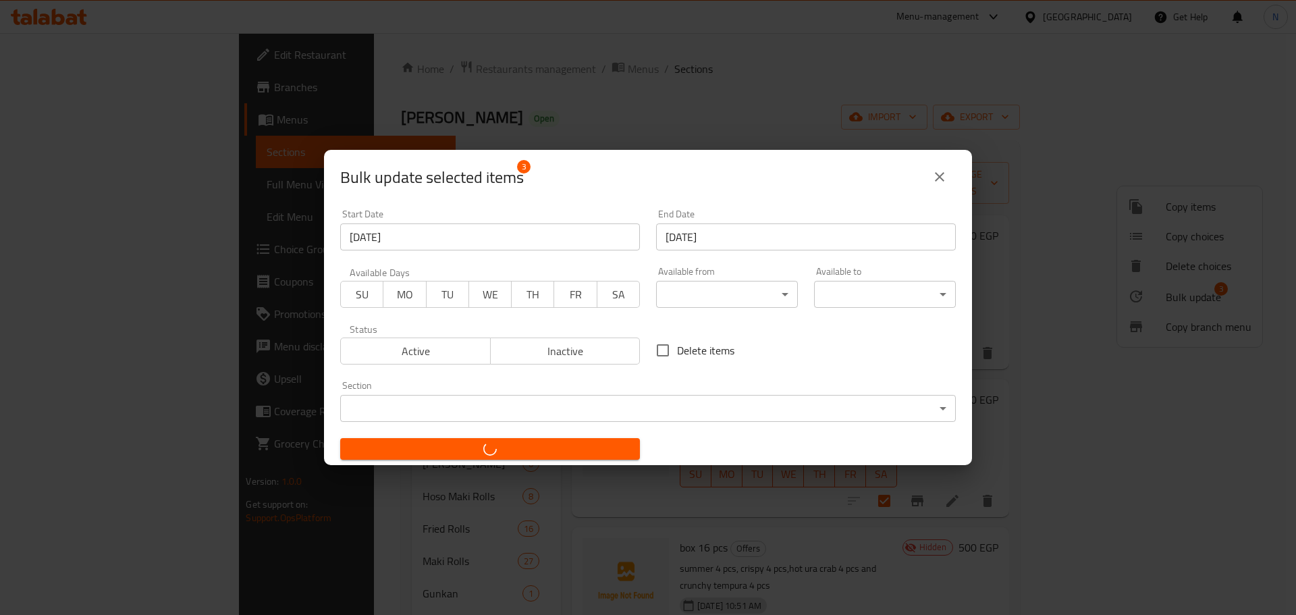
checkbox input "false"
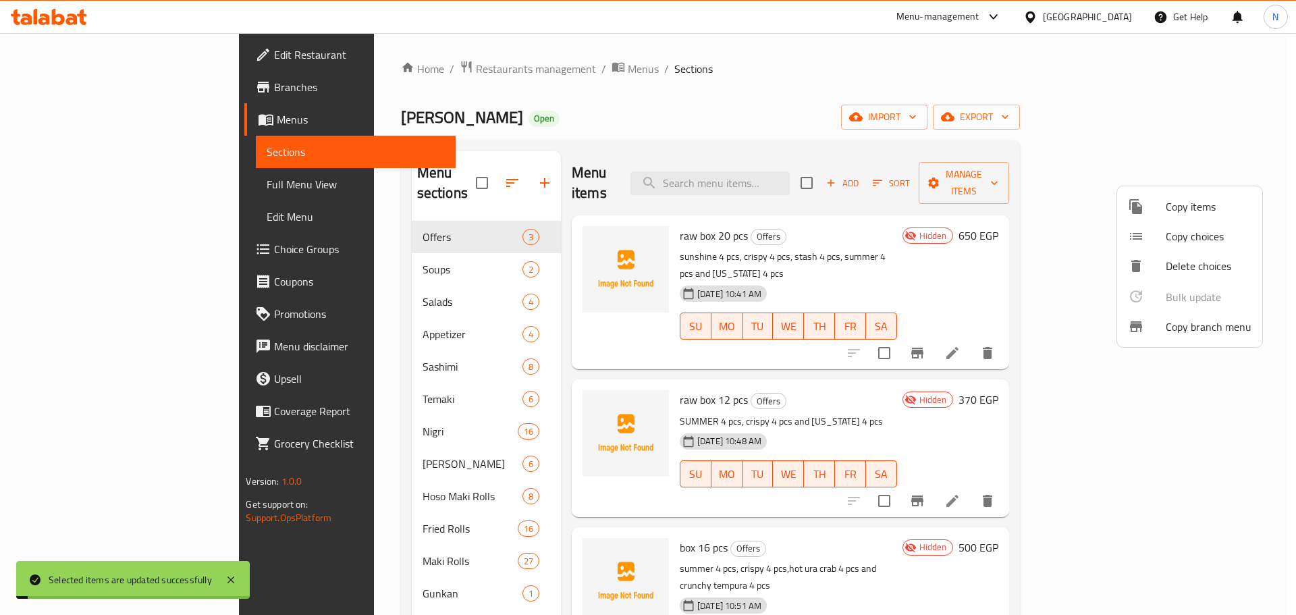
click at [868, 335] on div at bounding box center [648, 307] width 1296 height 615
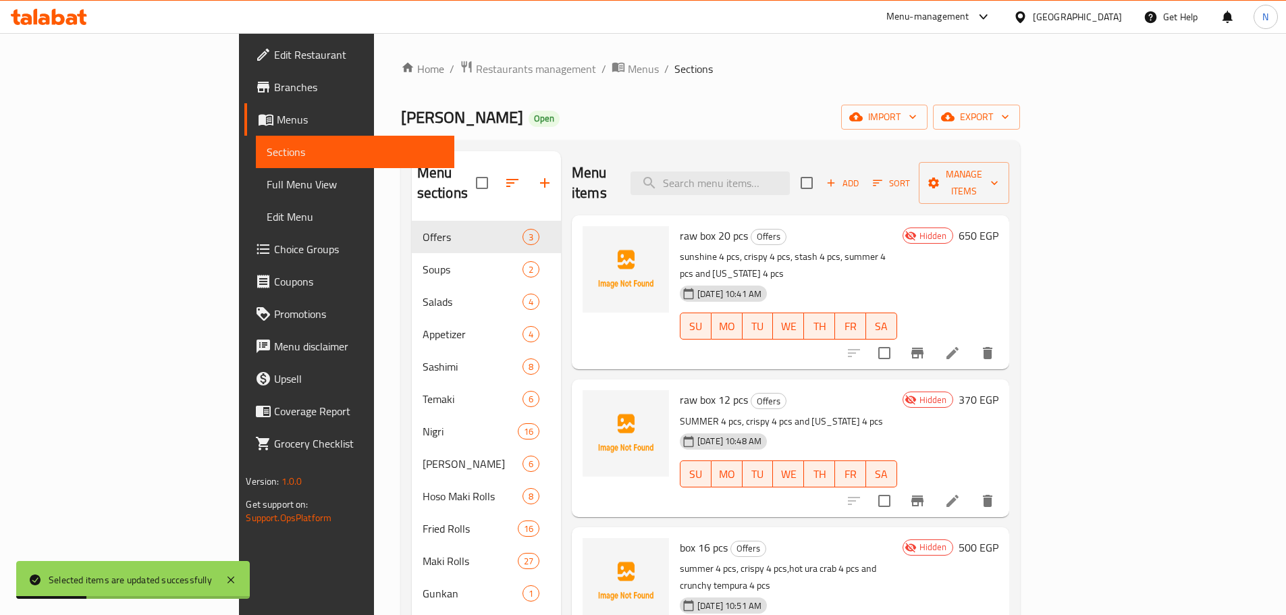
click at [267, 183] on span "Full Menu View" at bounding box center [355, 184] width 176 height 16
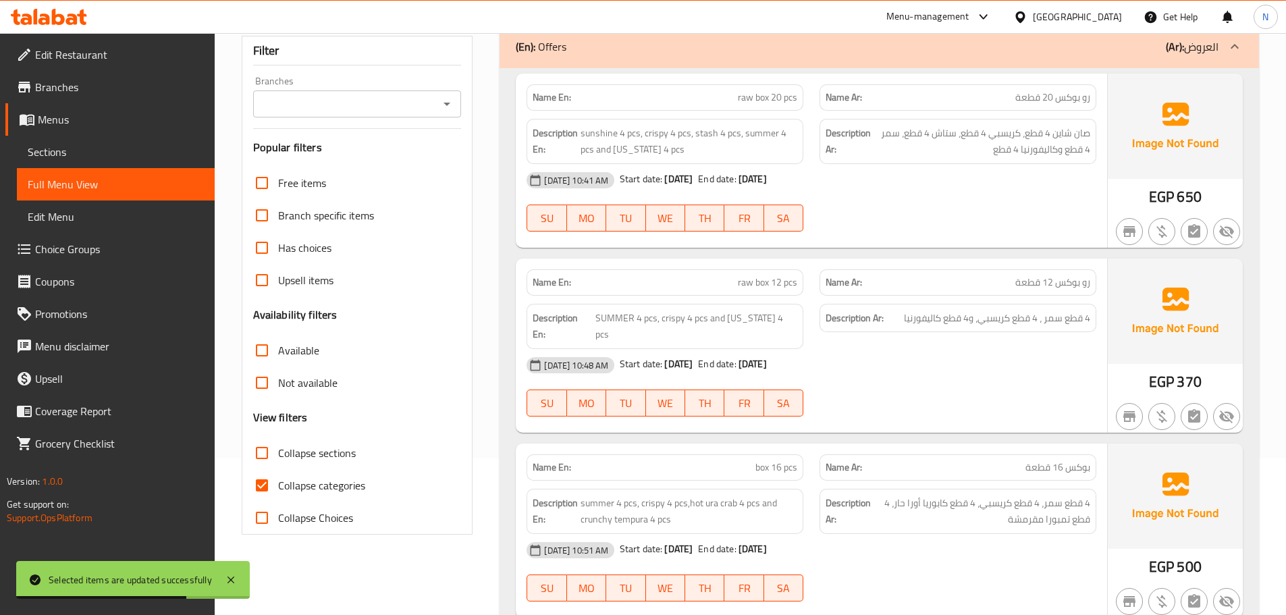
scroll to position [135, 0]
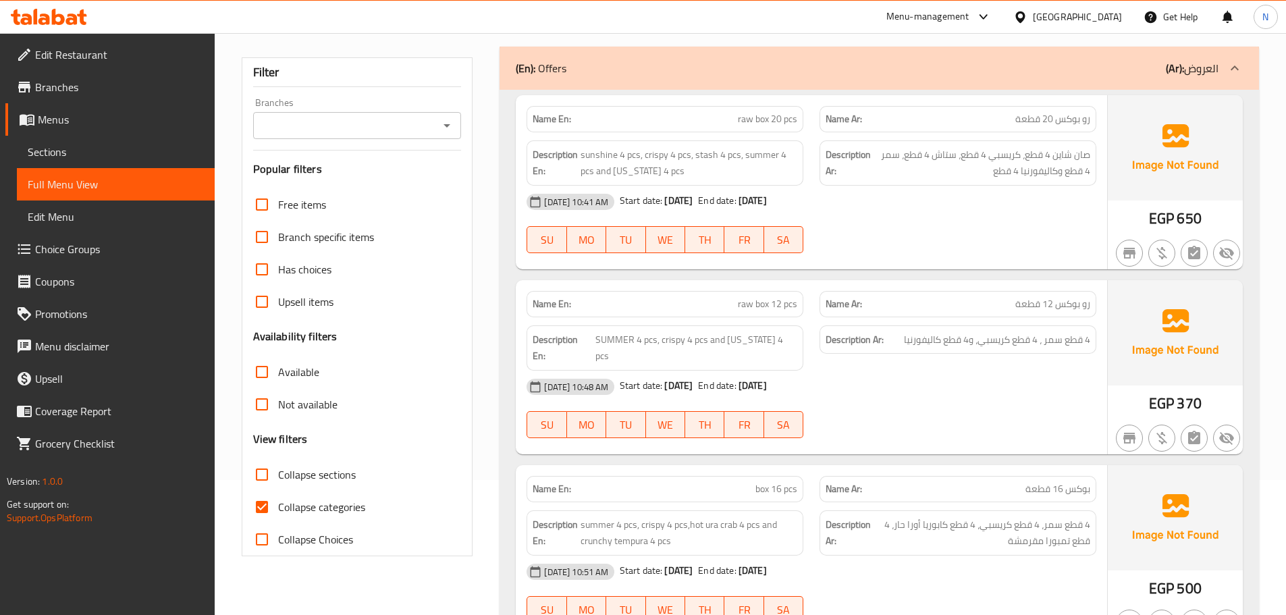
click at [144, 149] on span "Sections" at bounding box center [116, 152] width 176 height 16
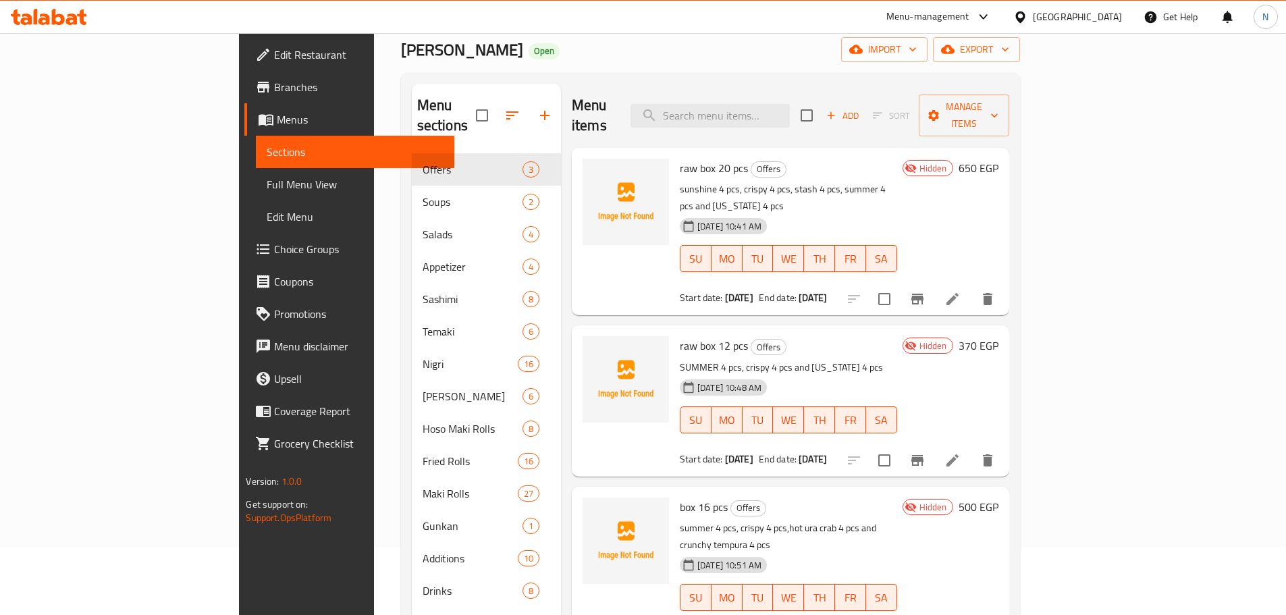
scroll to position [135, 0]
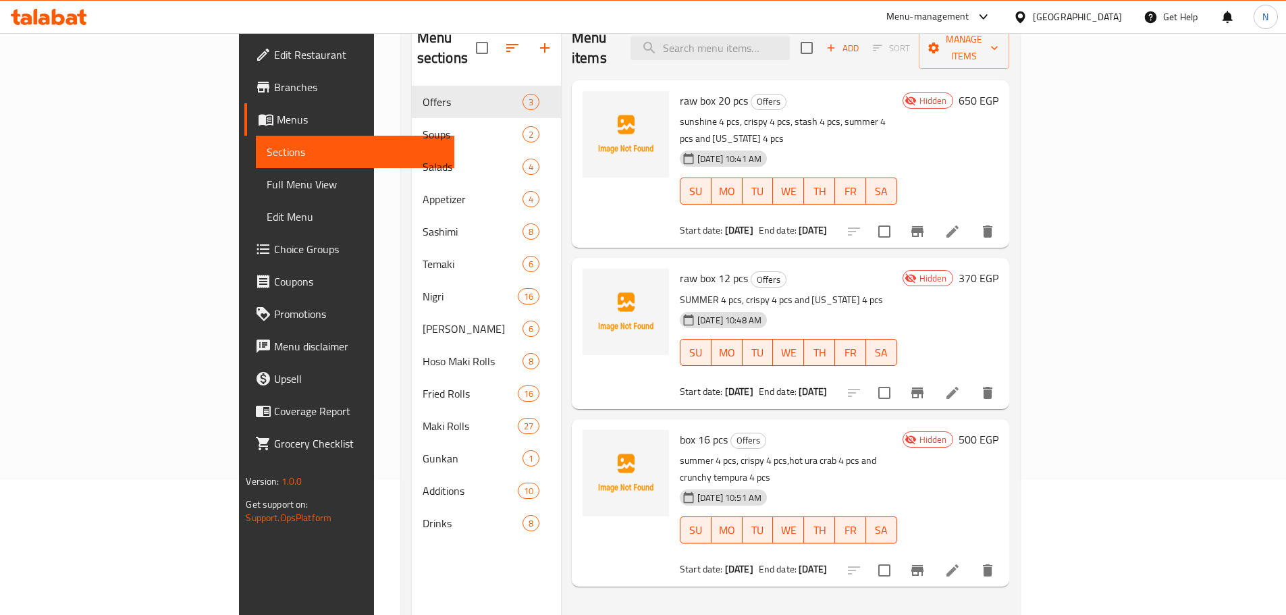
click at [693, 263] on div "raw box 12 pcs Offers SUMMER 4 pcs, crispy 4 pcs and california 4 pcs 20-08-202…" at bounding box center [788, 333] width 228 height 140
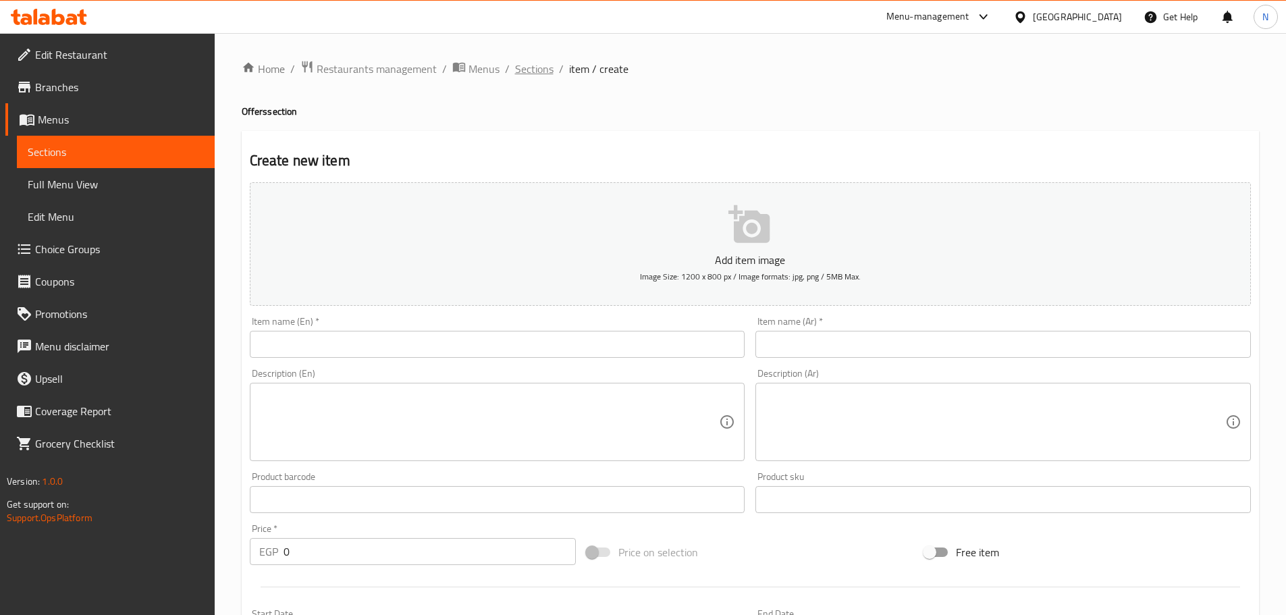
click at [544, 74] on span "Sections" at bounding box center [534, 69] width 38 height 16
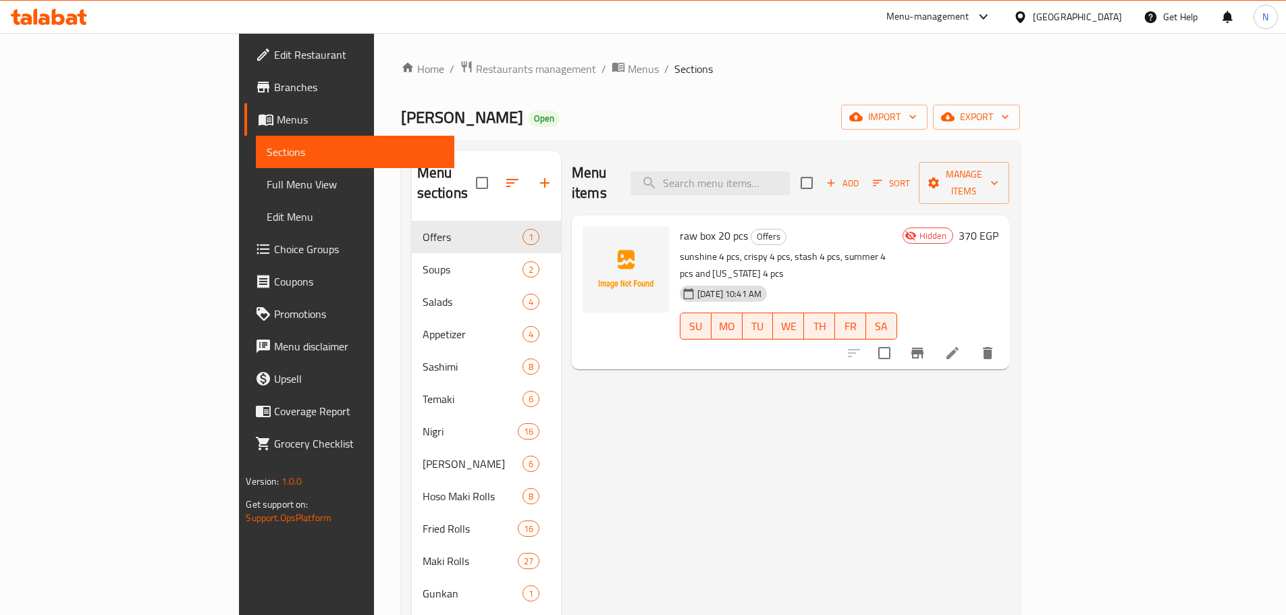
click at [267, 184] on span "Full Menu View" at bounding box center [355, 184] width 176 height 16
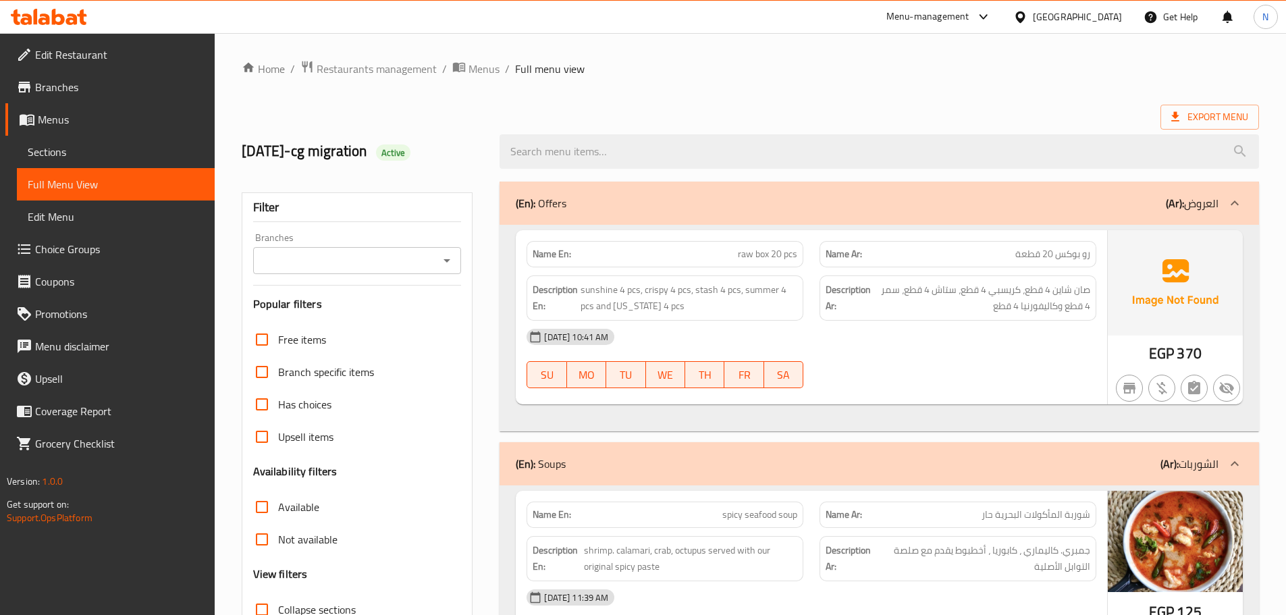
click at [120, 155] on span "Sections" at bounding box center [116, 152] width 176 height 16
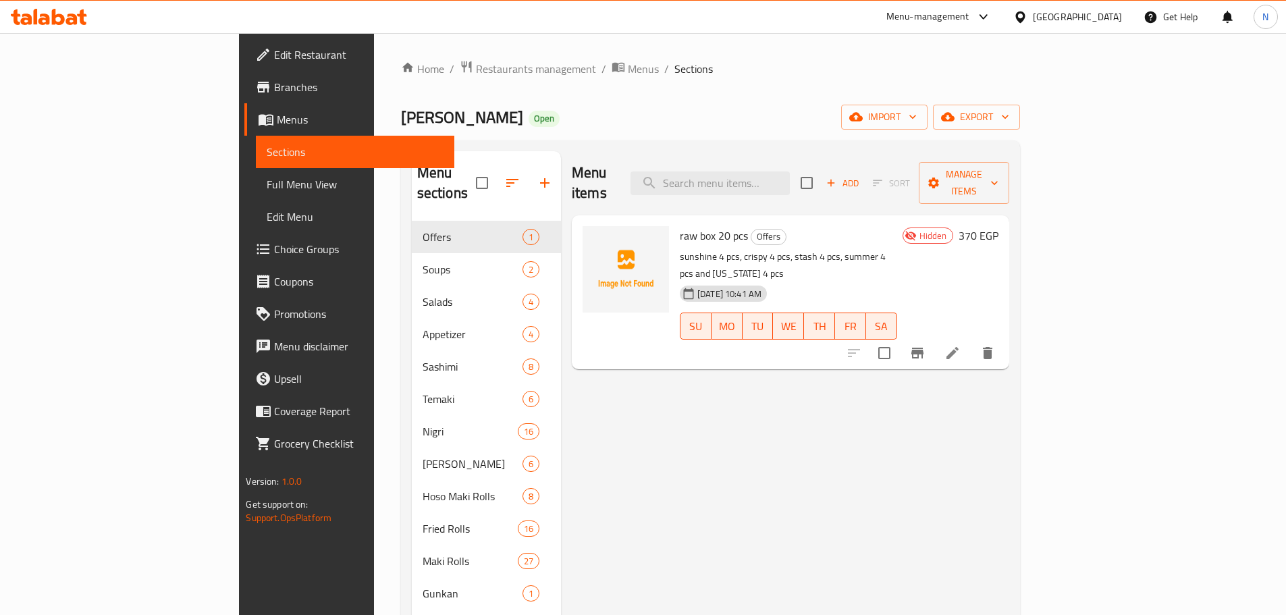
click at [998, 226] on h6 "370 EGP" at bounding box center [978, 235] width 40 height 19
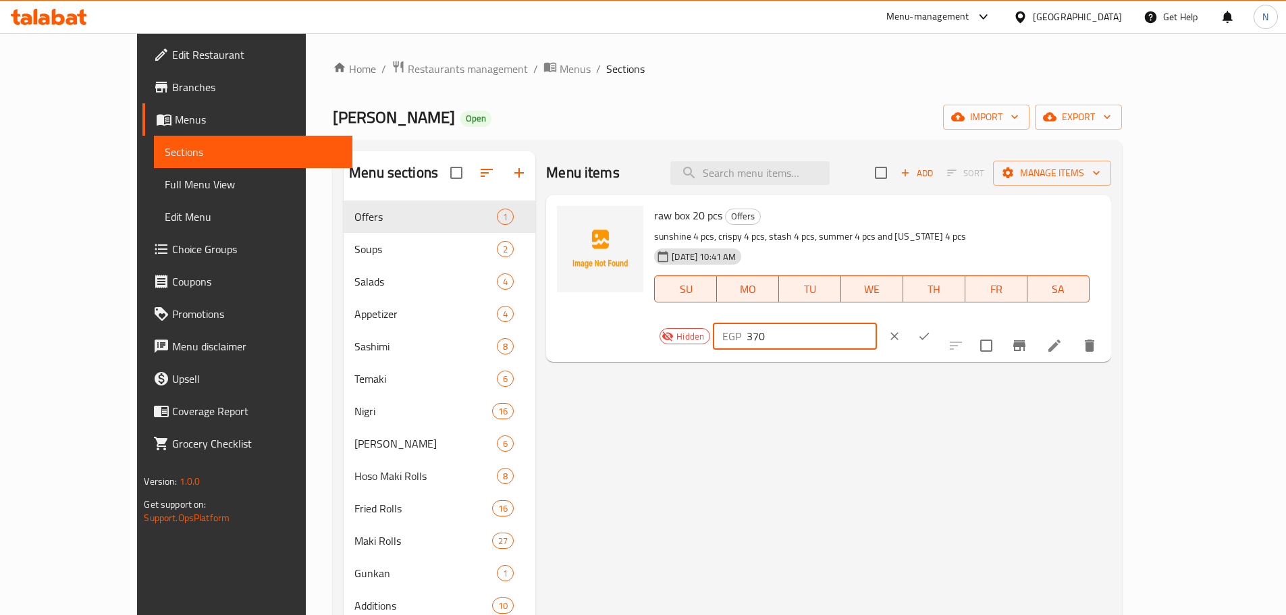
click at [877, 323] on input "370" at bounding box center [811, 336] width 130 height 27
type input "650"
click at [939, 321] on button "ok" at bounding box center [924, 336] width 30 height 30
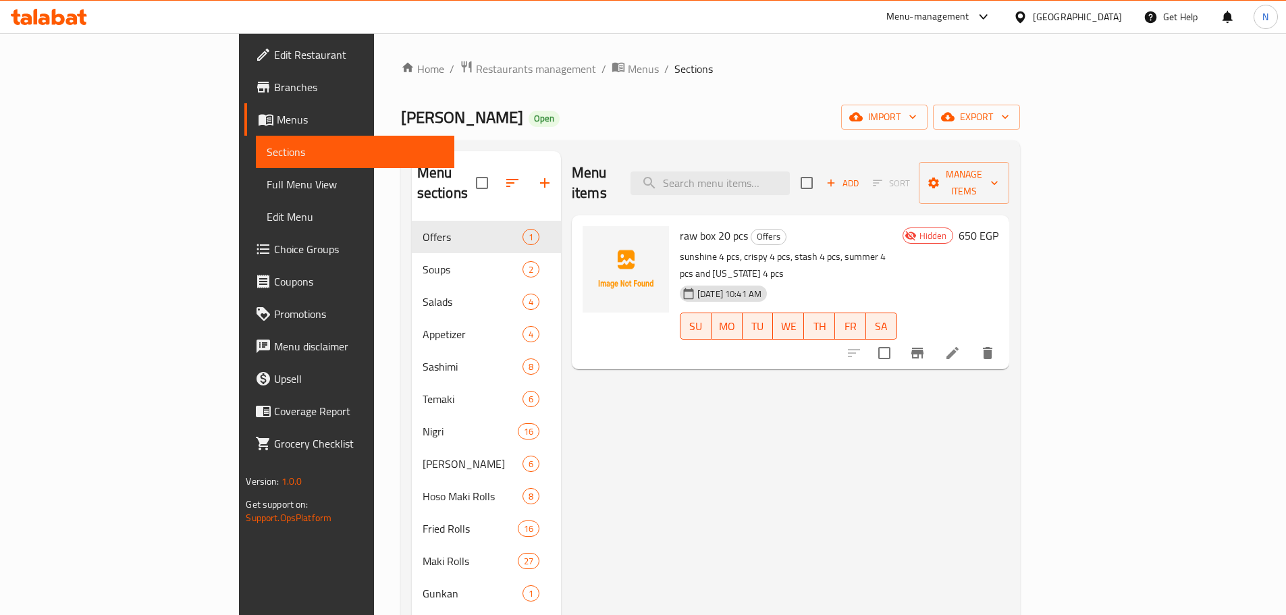
click at [820, 436] on div "Menu items Add Sort Manage items raw box 20 pcs Offers sunshine 4 pcs, crispy 4…" at bounding box center [785, 458] width 448 height 615
click at [267, 190] on span "Full Menu View" at bounding box center [355, 184] width 176 height 16
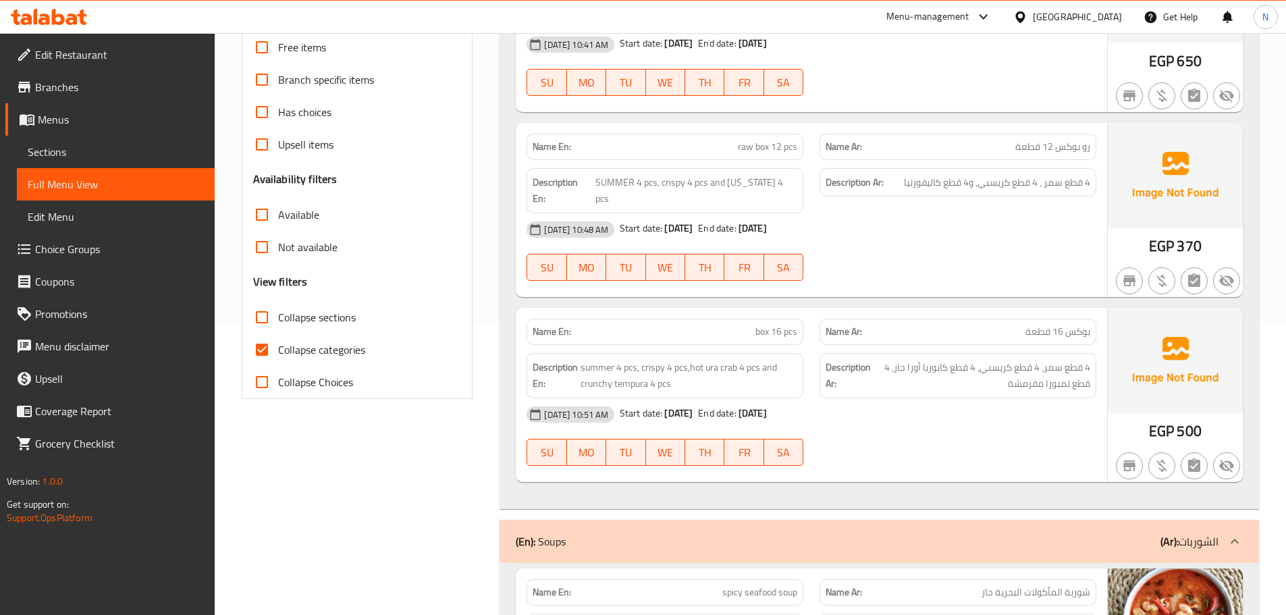
scroll to position [270, 0]
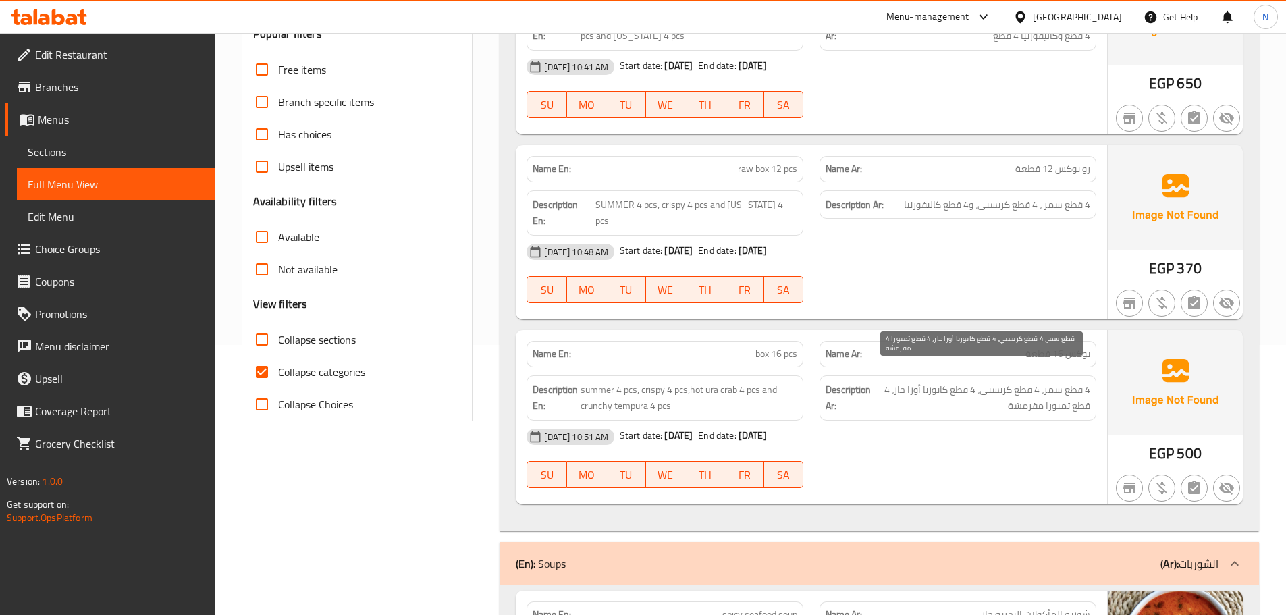
click at [954, 393] on span "4 قطع سمر، 4 قطع كريسبي، 4 قطع كابوريا أورا حار، 4 قطع تمبورا مقرمشة" at bounding box center [981, 397] width 217 height 33
